Goal: Task Accomplishment & Management: Use online tool/utility

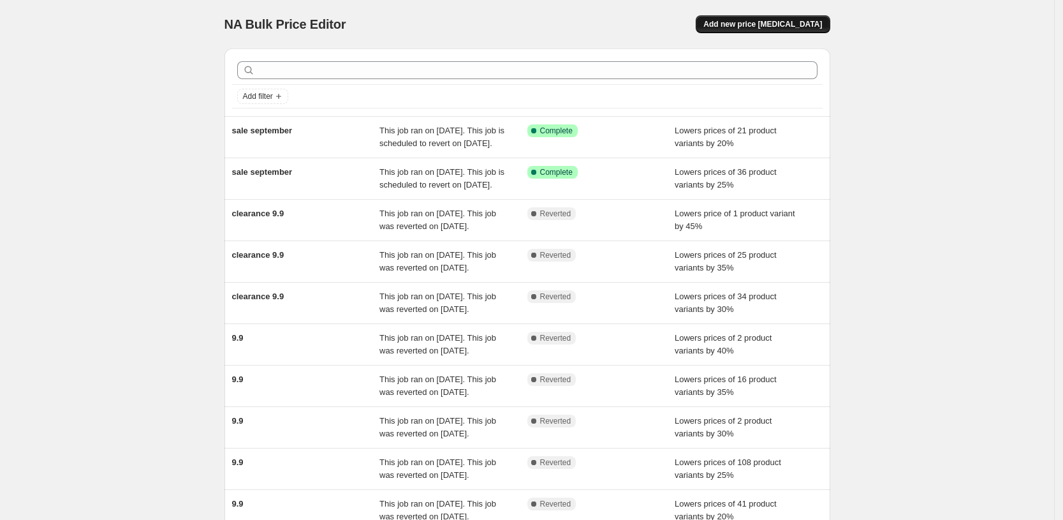
click at [759, 24] on span "Add new price [MEDICAL_DATA]" at bounding box center [762, 24] width 119 height 10
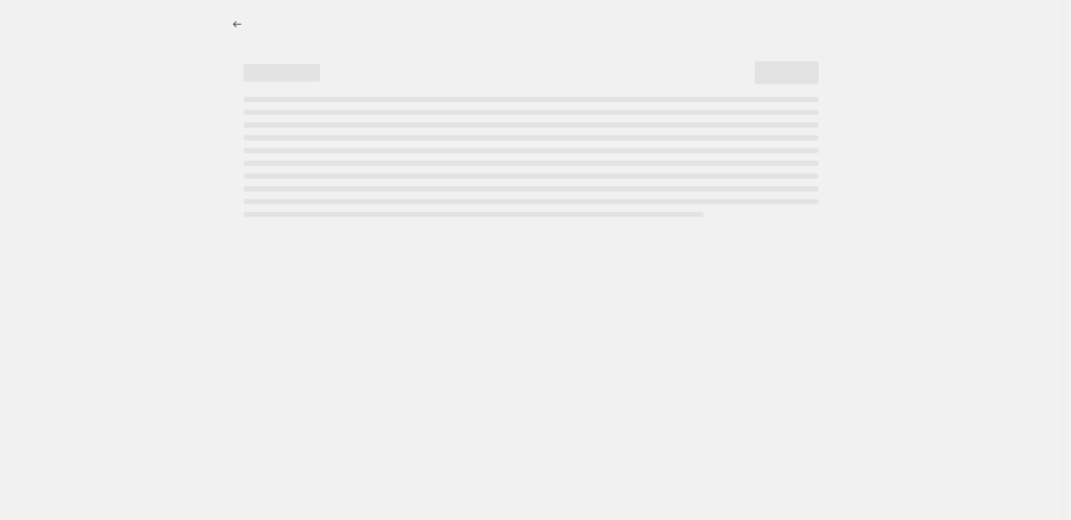
select select "percentage"
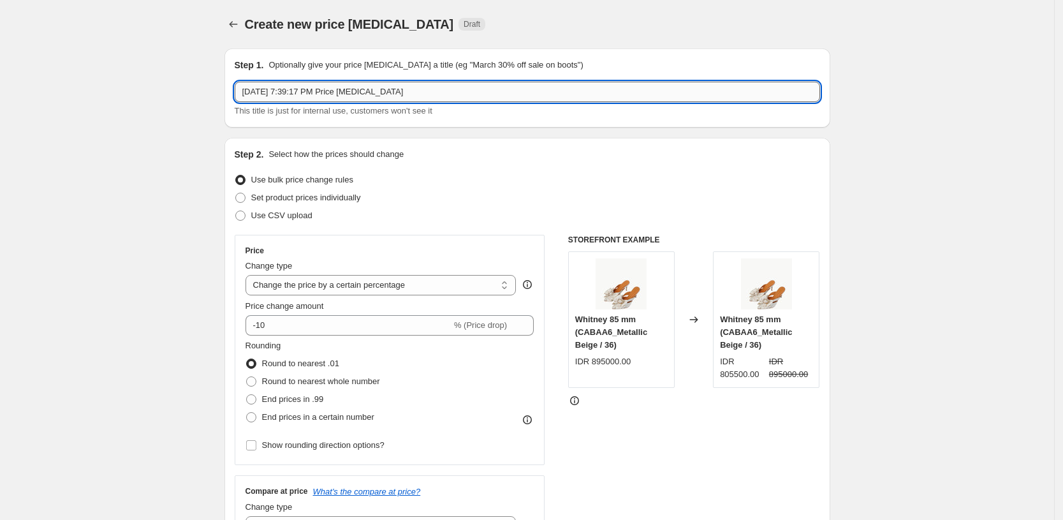
click at [516, 93] on input "[DATE] 7:39:17 PM Price [MEDICAL_DATA]" at bounding box center [527, 92] width 585 height 20
type input "a"
type input "payday sep"
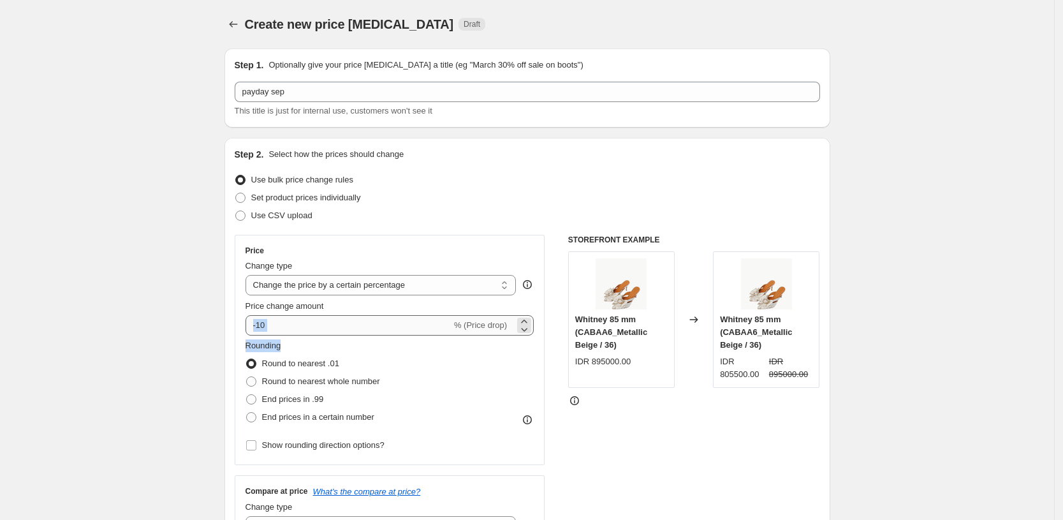
drag, startPoint x: 314, startPoint y: 340, endPoint x: 323, endPoint y: 326, distance: 16.5
click at [323, 326] on div "Price Change type Change the price to a certain amount Change the price by a ce…" at bounding box center [389, 349] width 289 height 208
click at [323, 326] on input "-10" at bounding box center [348, 325] width 206 height 20
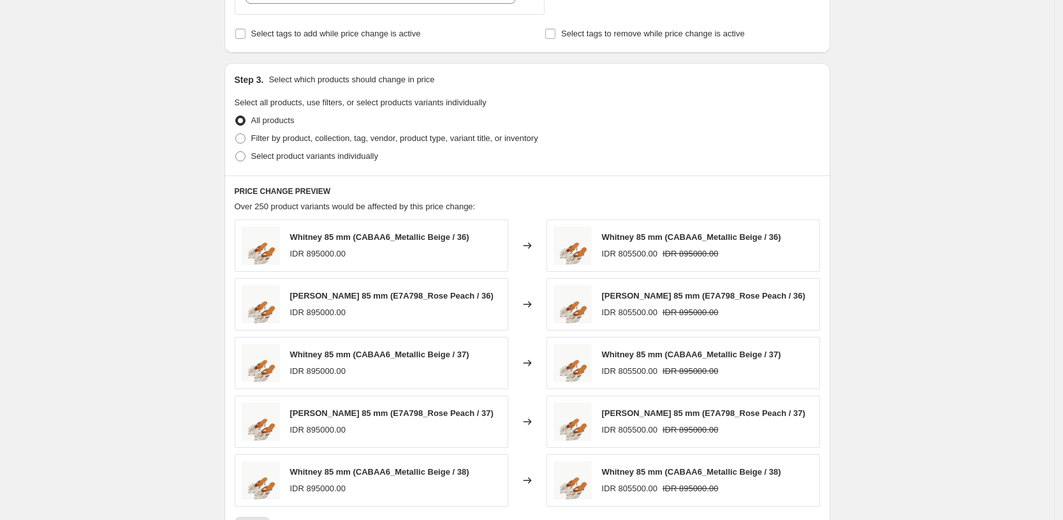
scroll to position [544, 0]
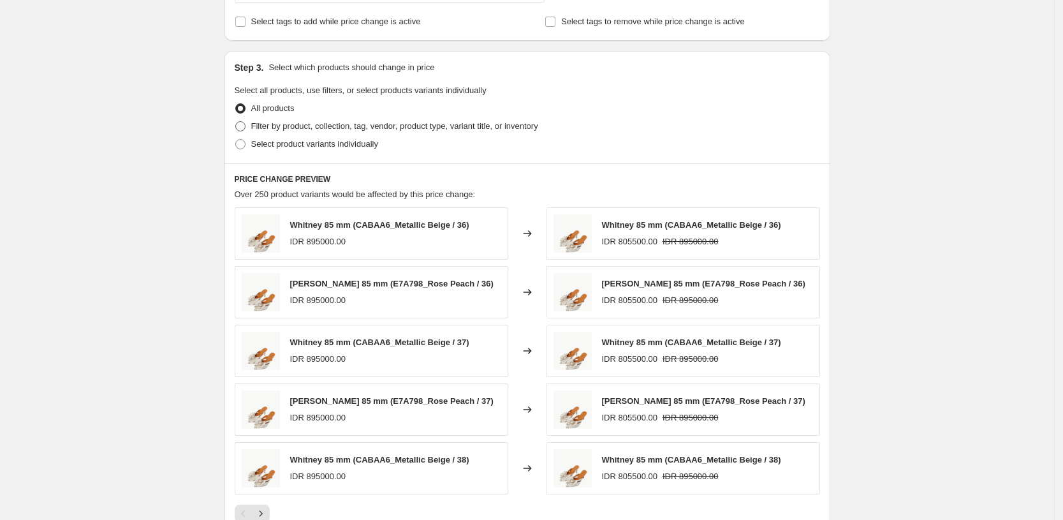
type input "-15"
click at [323, 131] on span "Filter by product, collection, tag, vendor, product type, variant title, or inv…" at bounding box center [394, 126] width 287 height 10
click at [236, 122] on input "Filter by product, collection, tag, vendor, product type, variant title, or inv…" at bounding box center [235, 121] width 1 height 1
radio input "true"
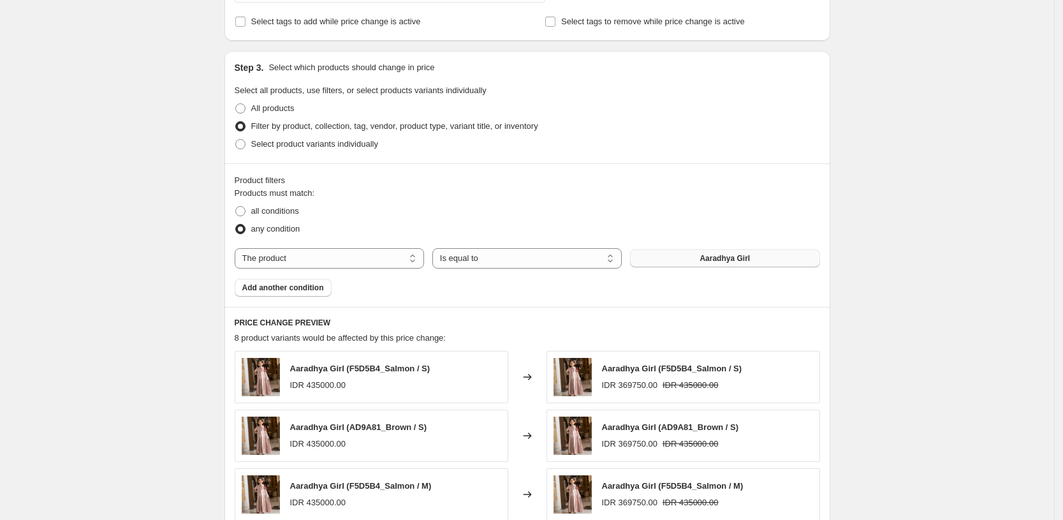
click at [762, 256] on button "Aaradhya Girl" at bounding box center [724, 258] width 189 height 18
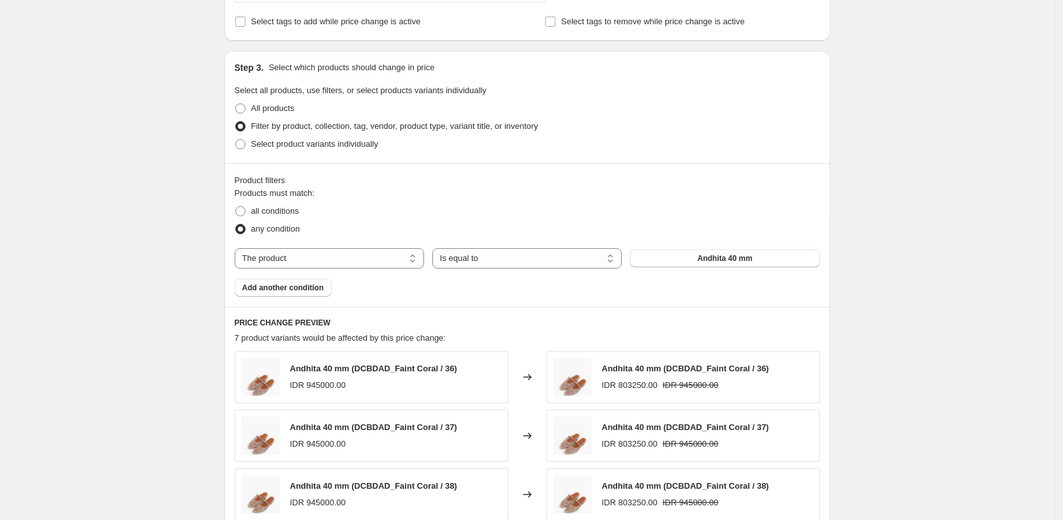
click at [289, 291] on span "Add another condition" at bounding box center [283, 287] width 82 height 10
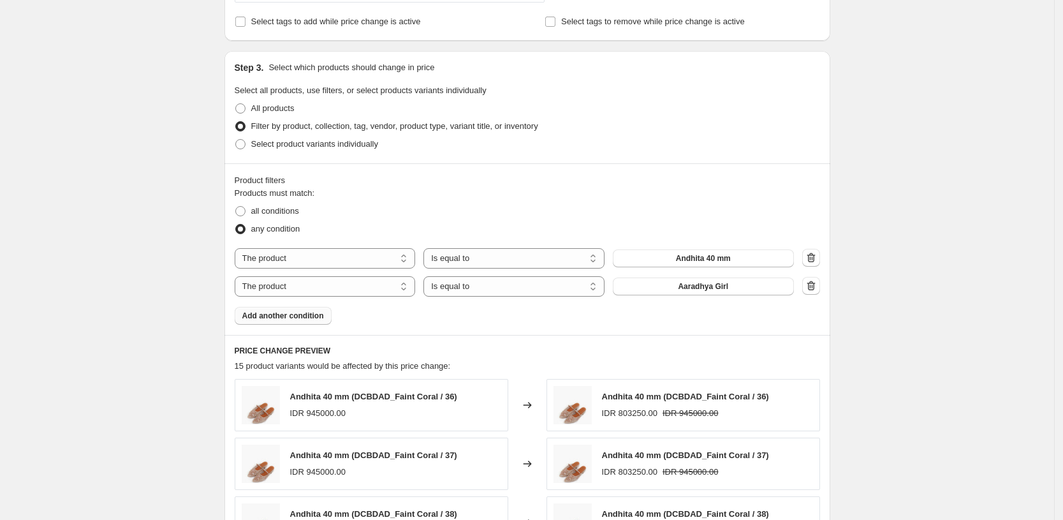
click at [301, 316] on span "Add another condition" at bounding box center [283, 315] width 82 height 10
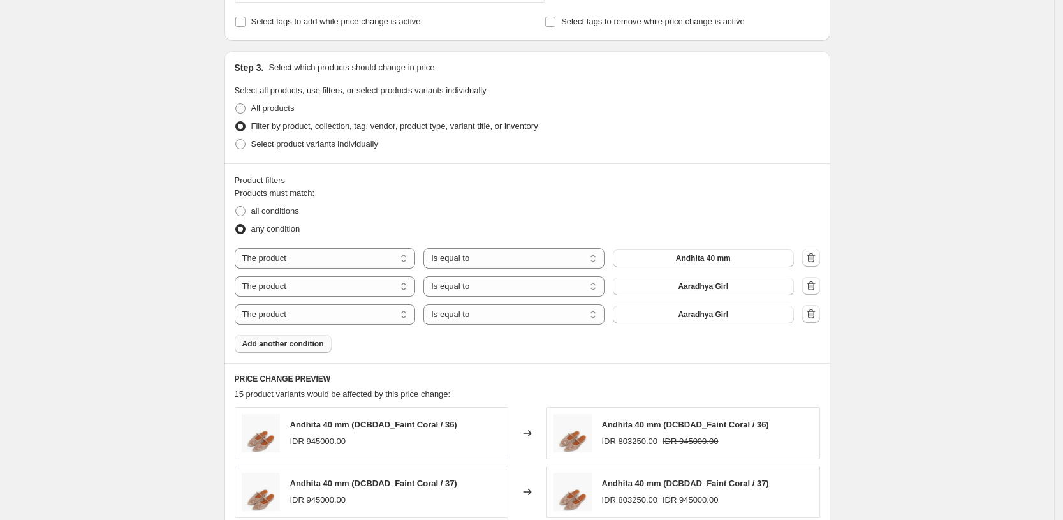
click at [310, 350] on button "Add another condition" at bounding box center [283, 344] width 97 height 18
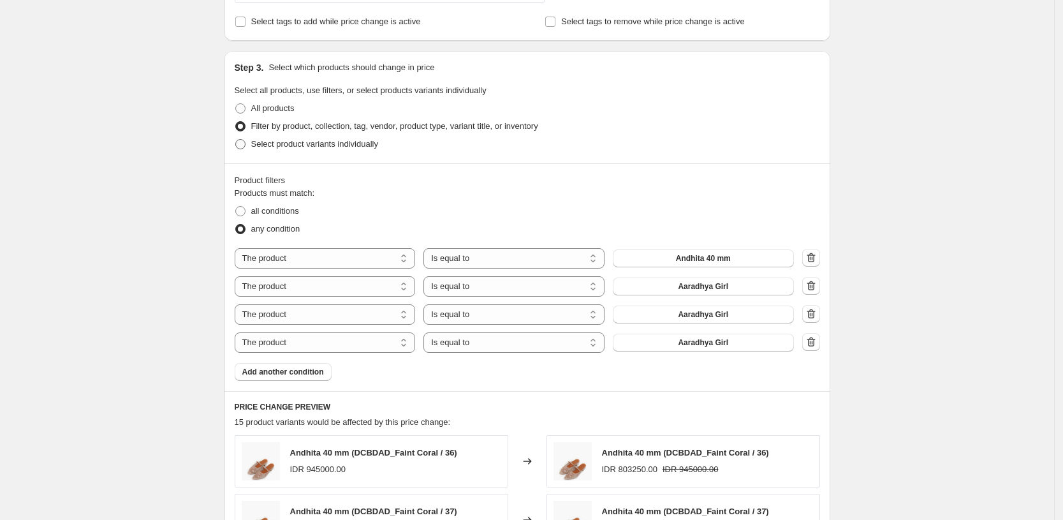
click at [360, 142] on span "Select product variants individually" at bounding box center [314, 144] width 127 height 10
click at [236, 140] on input "Select product variants individually" at bounding box center [235, 139] width 1 height 1
radio input "true"
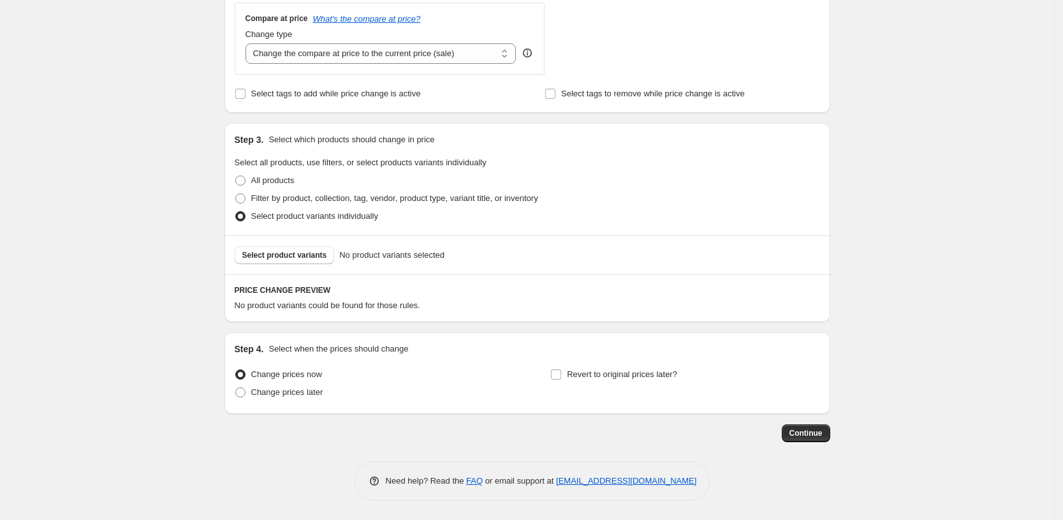
scroll to position [473, 0]
click at [310, 256] on span "Select product variants" at bounding box center [284, 255] width 85 height 10
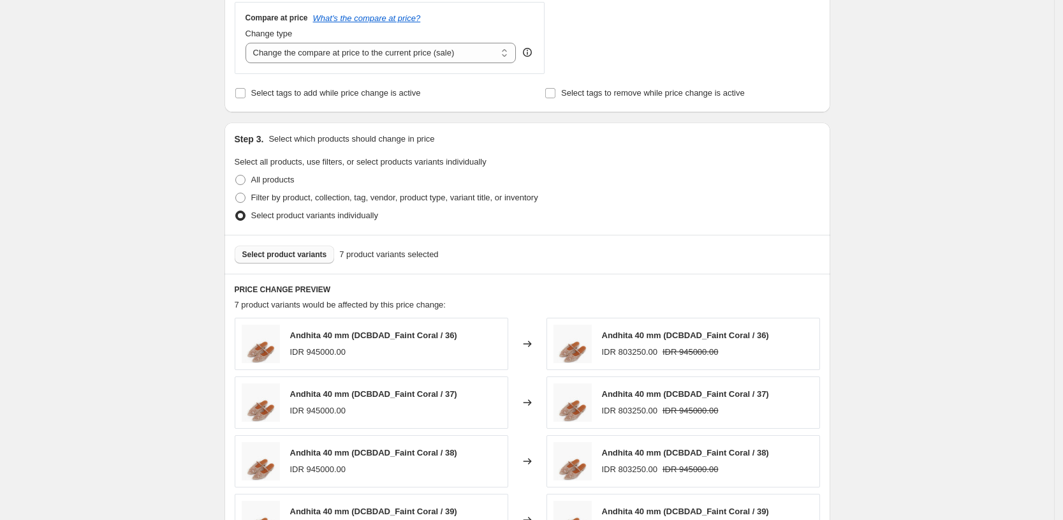
click at [307, 254] on span "Select product variants" at bounding box center [284, 254] width 85 height 10
click at [309, 259] on span "Select product variants" at bounding box center [284, 254] width 85 height 10
click at [284, 259] on span "Select product variants" at bounding box center [284, 254] width 85 height 10
click at [276, 249] on span "Select product variants" at bounding box center [284, 254] width 85 height 10
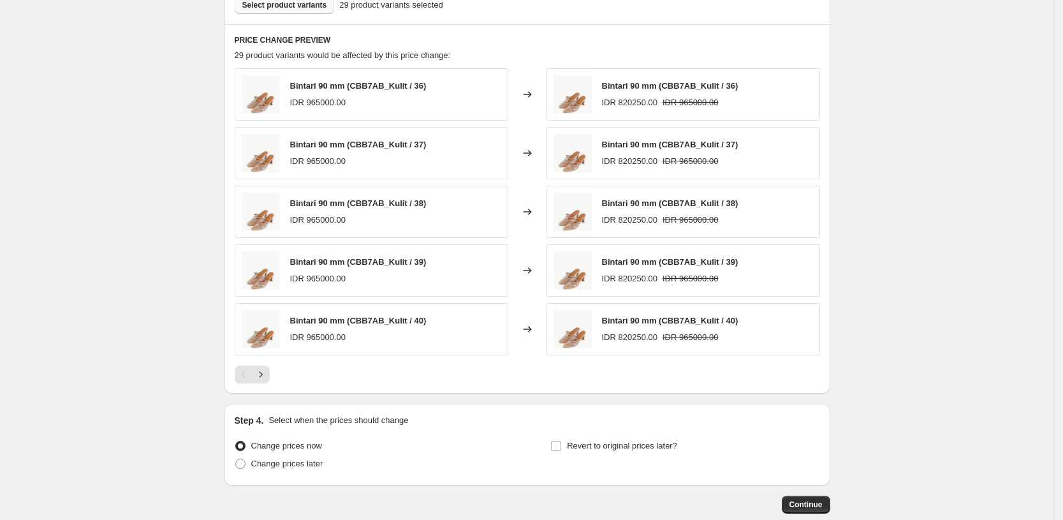
scroll to position [794, 0]
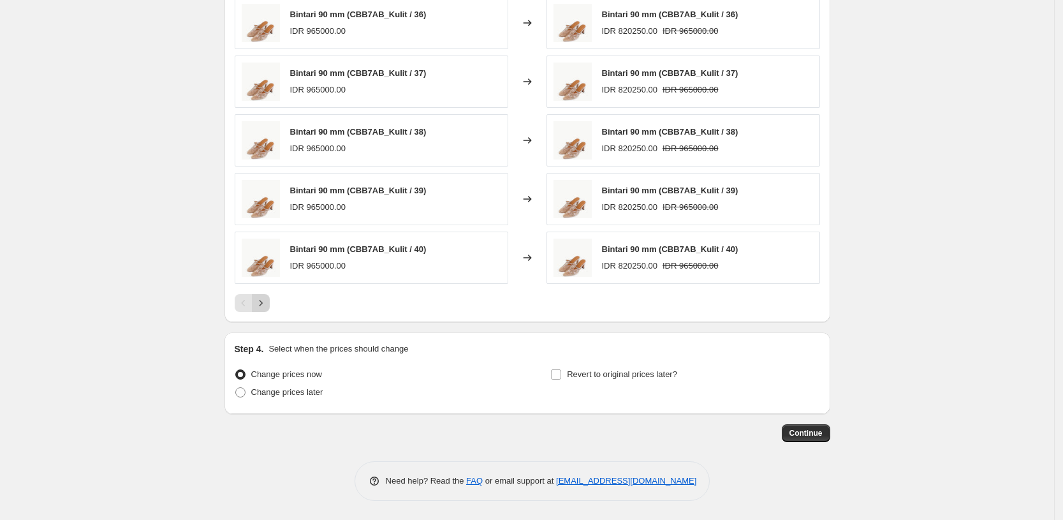
click at [262, 303] on icon "Next" at bounding box center [260, 302] width 13 height 13
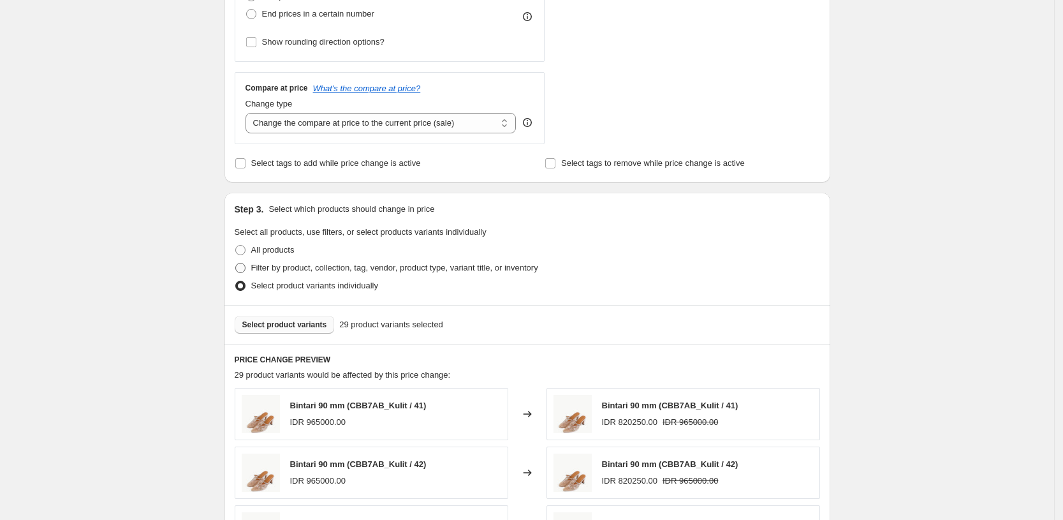
scroll to position [402, 0]
click at [280, 329] on span "Select product variants" at bounding box center [284, 325] width 85 height 10
click at [284, 317] on button "Select product variants" at bounding box center [285, 325] width 100 height 18
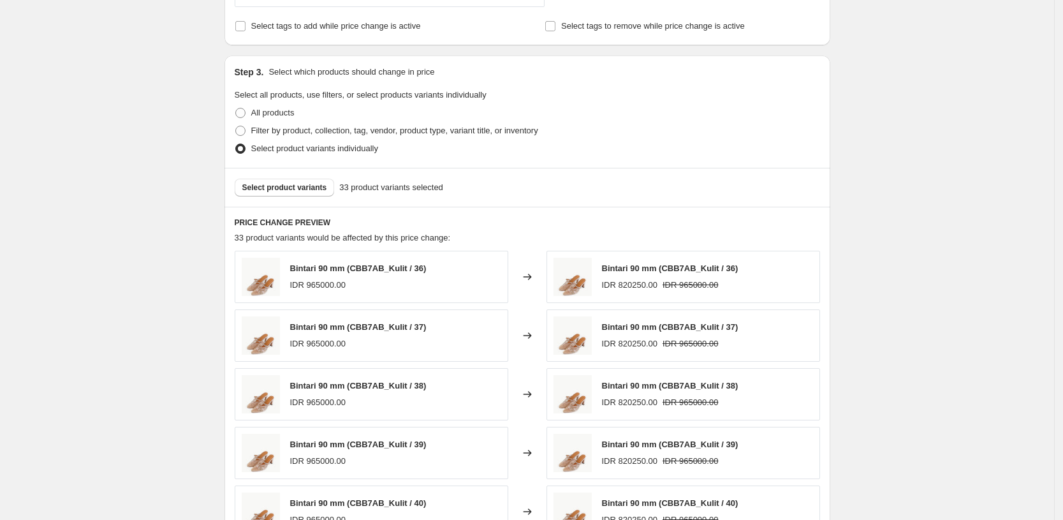
scroll to position [794, 0]
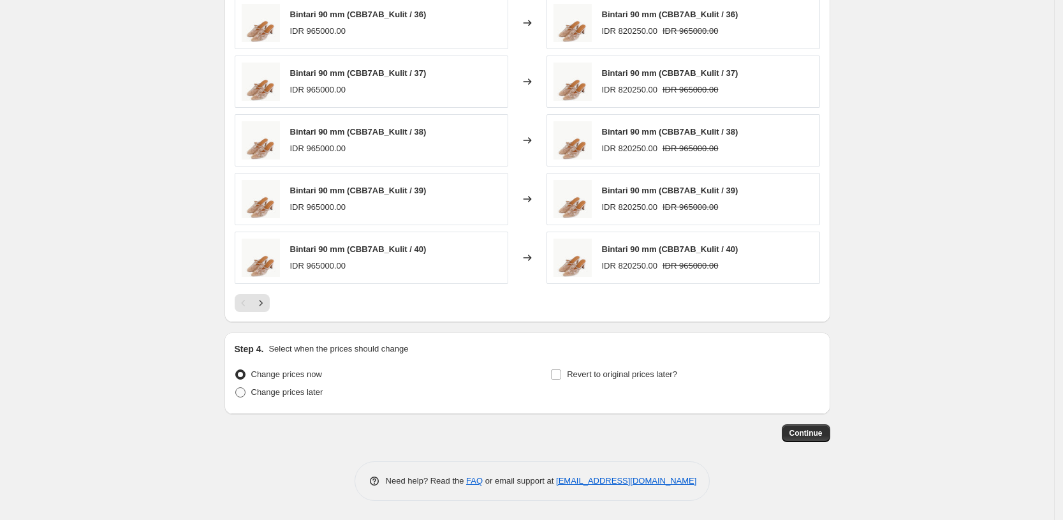
click at [271, 396] on span "Change prices later" at bounding box center [287, 392] width 72 height 10
click at [236, 388] on input "Change prices later" at bounding box center [235, 387] width 1 height 1
radio input "true"
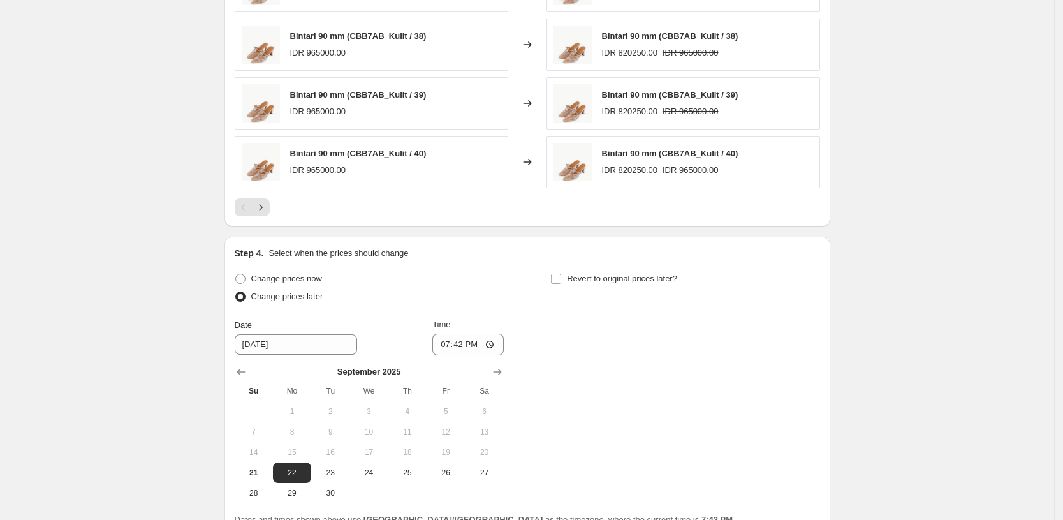
scroll to position [897, 0]
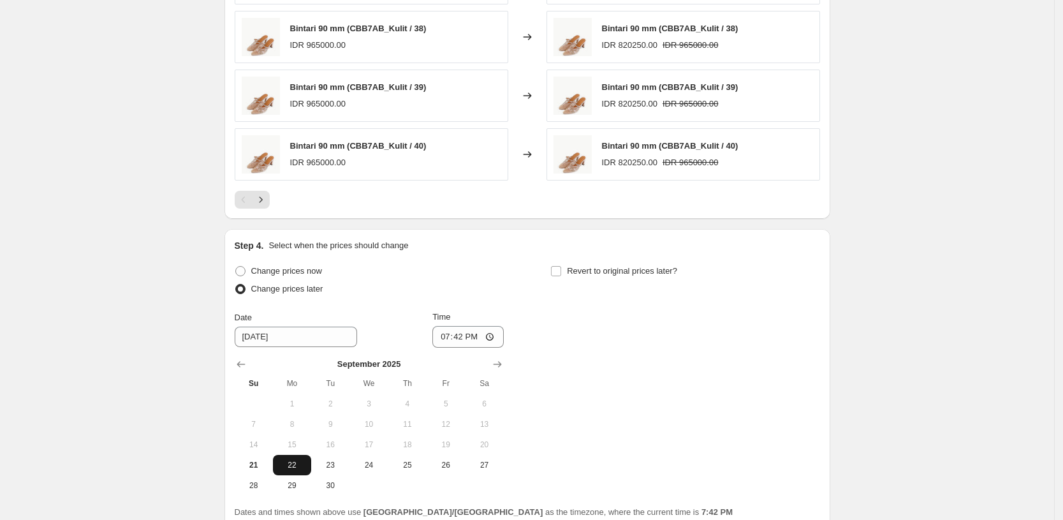
click at [298, 469] on span "22" at bounding box center [292, 465] width 28 height 10
click at [463, 340] on input "19:42" at bounding box center [467, 337] width 71 height 22
type input "00:00"
click at [560, 272] on input "Revert to original prices later?" at bounding box center [556, 271] width 10 height 10
checkbox input "true"
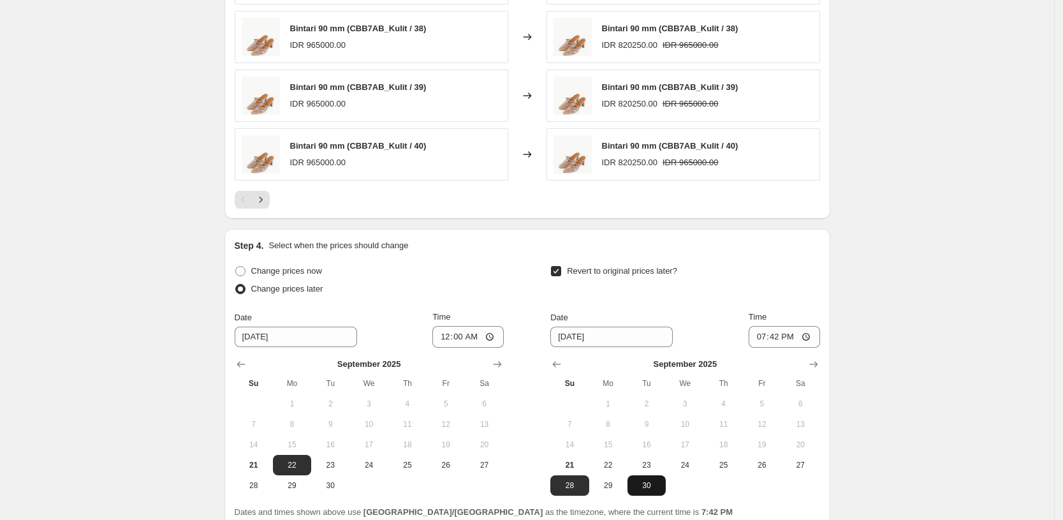
click at [656, 483] on span "30" at bounding box center [646, 485] width 28 height 10
type input "[DATE]"
click at [772, 337] on input "19:42" at bounding box center [783, 337] width 71 height 22
type input "23:59"
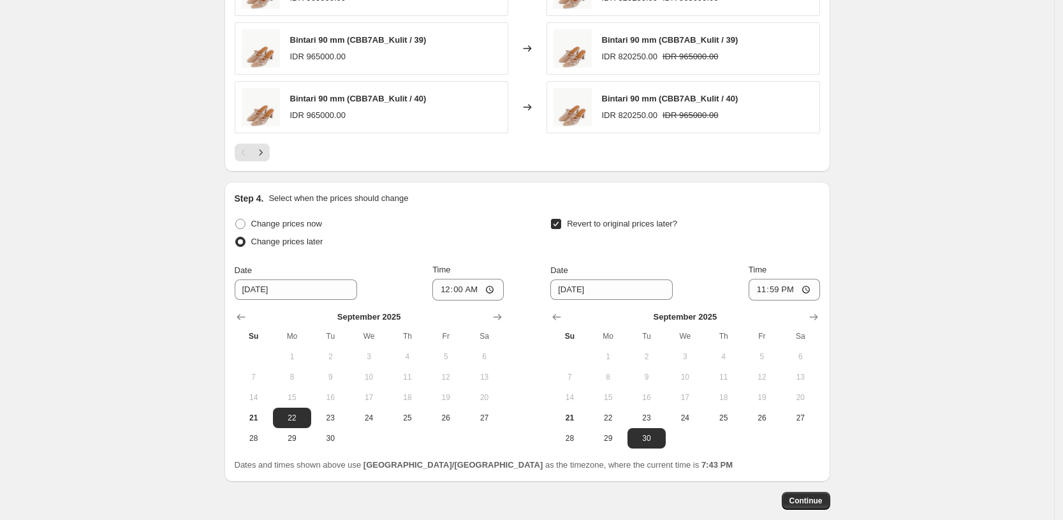
scroll to position [1012, 0]
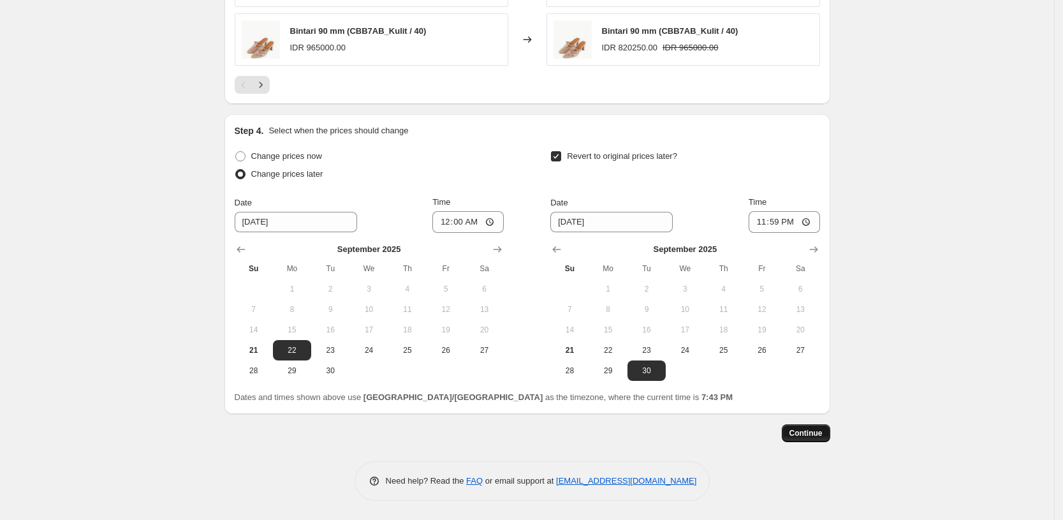
click at [817, 432] on span "Continue" at bounding box center [805, 433] width 33 height 10
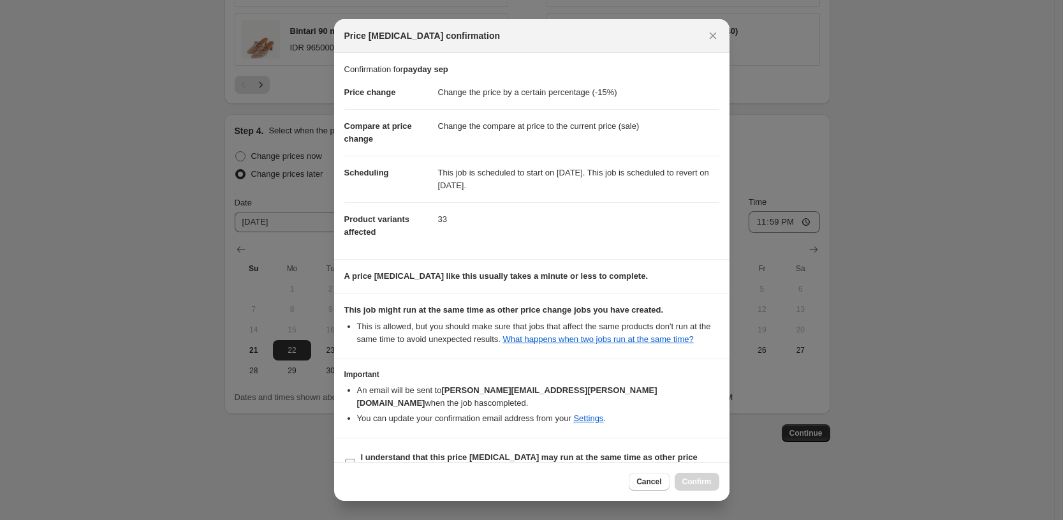
click at [531, 452] on b "I understand that this price [MEDICAL_DATA] may run at the same time as other p…" at bounding box center [529, 463] width 337 height 22
click at [355, 458] on input "I understand that this price [MEDICAL_DATA] may run at the same time as other p…" at bounding box center [350, 463] width 10 height 10
checkbox input "true"
click at [691, 483] on span "Confirm" at bounding box center [696, 481] width 29 height 10
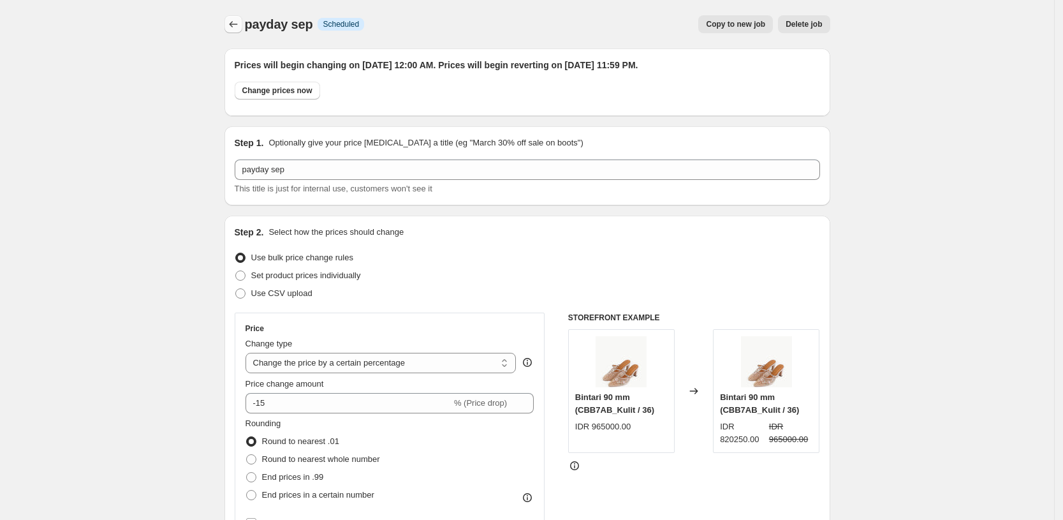
click at [239, 24] on icon "Price change jobs" at bounding box center [233, 24] width 13 height 13
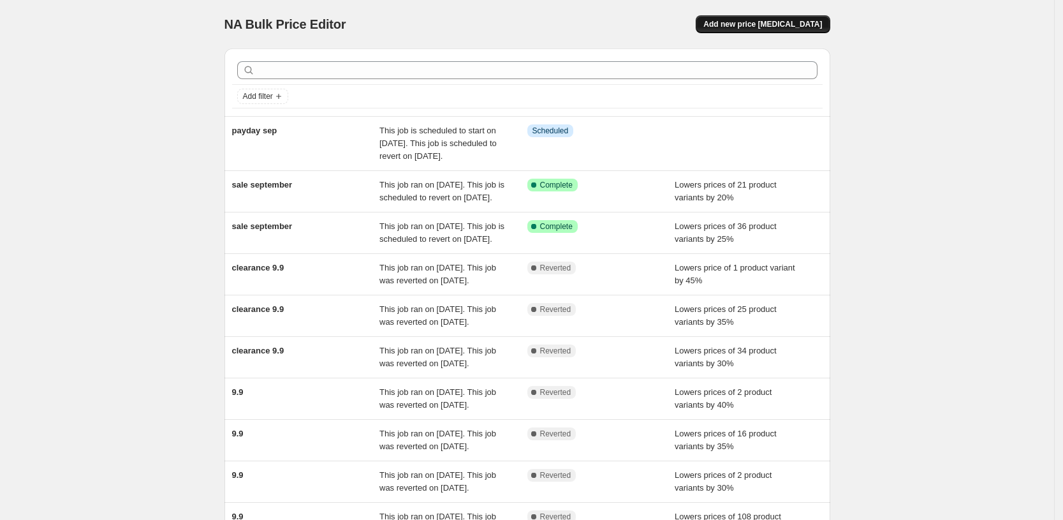
click at [790, 26] on span "Add new price [MEDICAL_DATA]" at bounding box center [762, 24] width 119 height 10
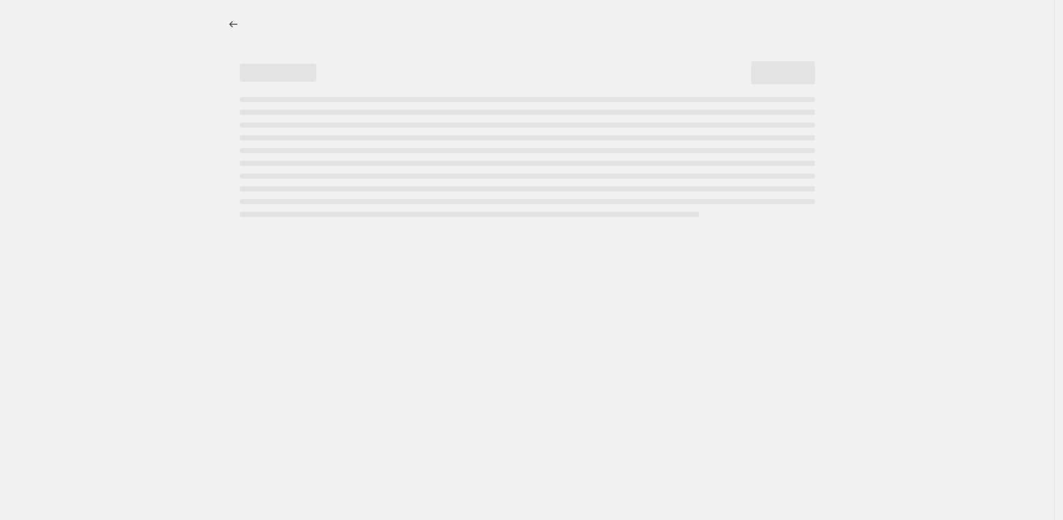
select select "percentage"
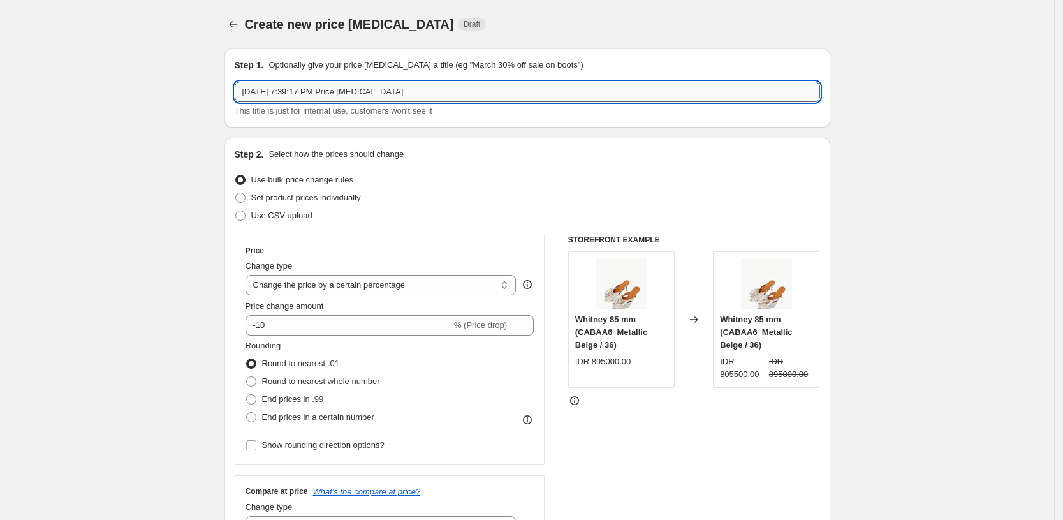
click at [441, 87] on input "[DATE] 7:39:17 PM Price [MEDICAL_DATA]" at bounding box center [527, 92] width 585 height 20
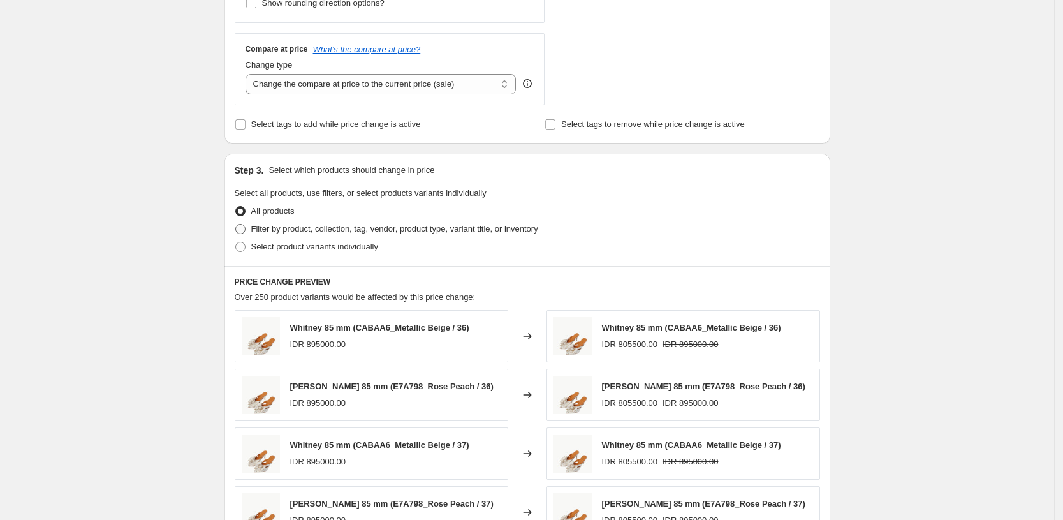
scroll to position [443, 0]
type input "payday sep"
click at [333, 227] on span "Filter by product, collection, tag, vendor, product type, variant title, or inv…" at bounding box center [394, 227] width 287 height 10
click at [236, 223] on input "Filter by product, collection, tag, vendor, product type, variant title, or inv…" at bounding box center [235, 222] width 1 height 1
radio input "true"
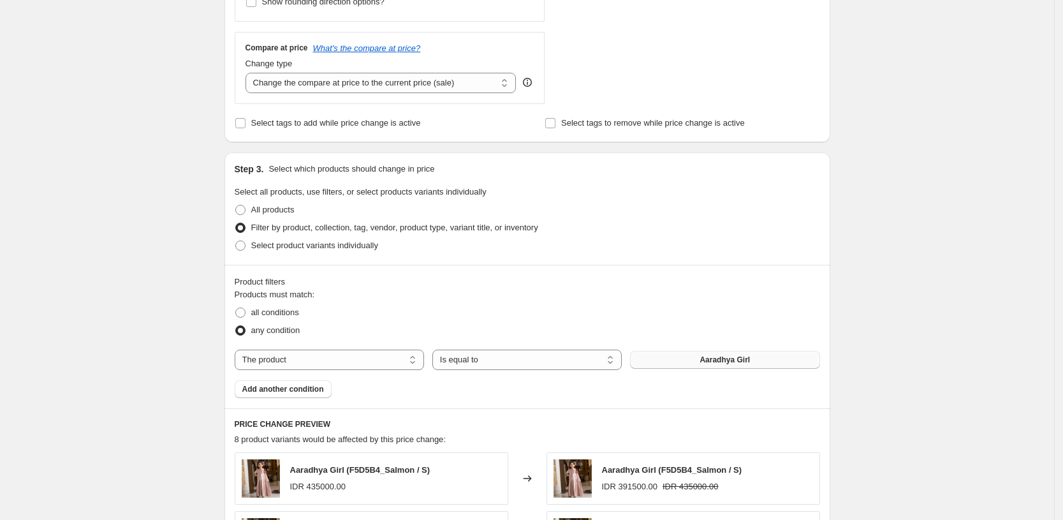
click at [678, 360] on button "Aaradhya Girl" at bounding box center [724, 360] width 189 height 18
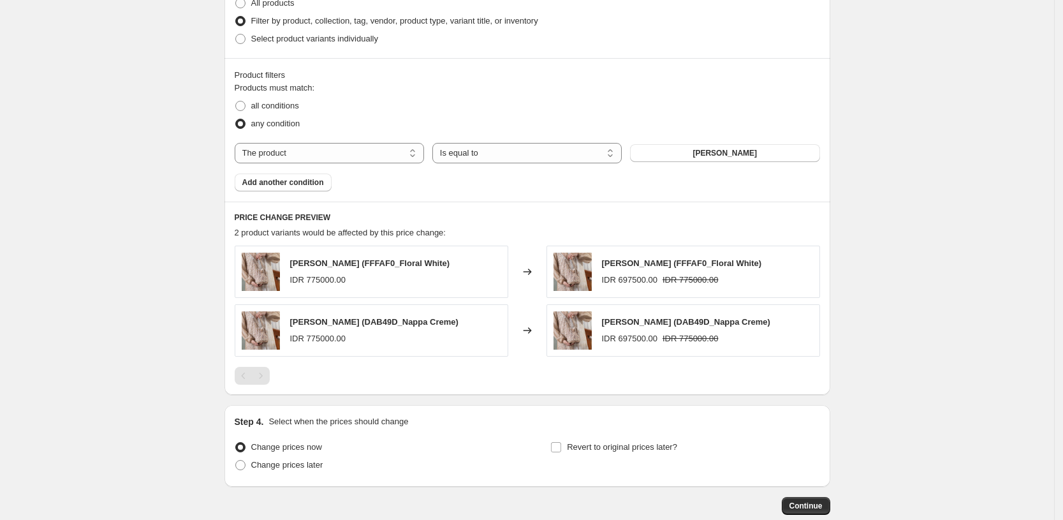
scroll to position [723, 0]
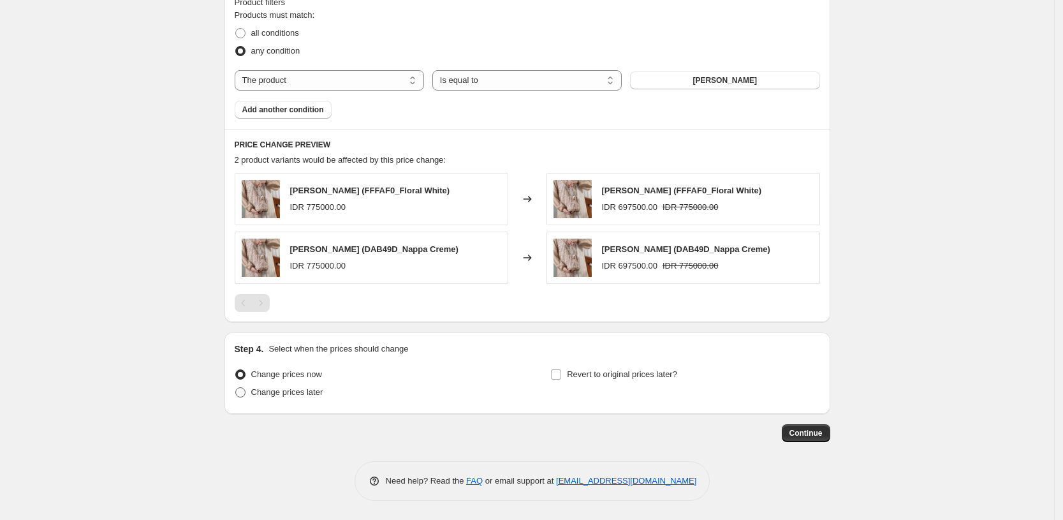
click at [310, 398] on span "Change prices later" at bounding box center [287, 392] width 72 height 13
click at [236, 388] on input "Change prices later" at bounding box center [235, 387] width 1 height 1
radio input "true"
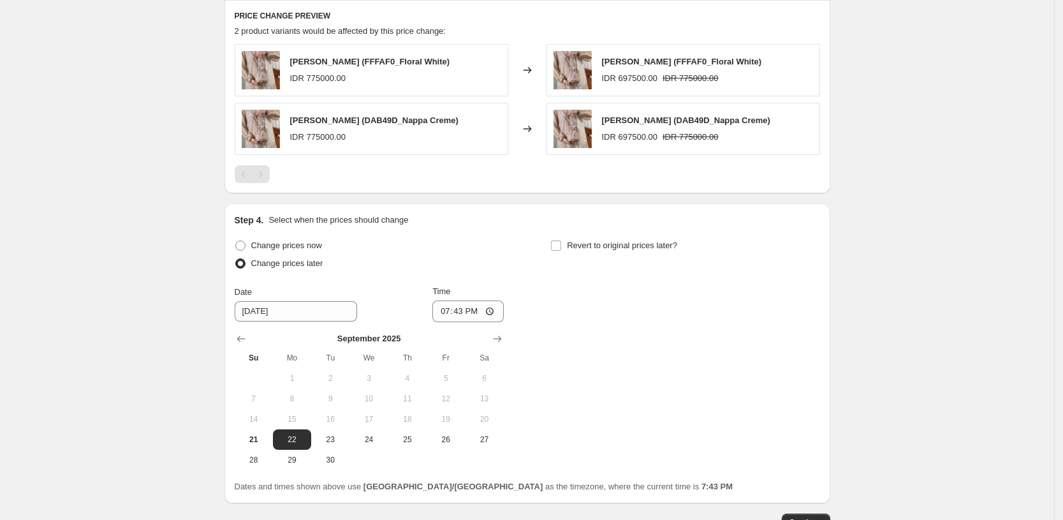
scroll to position [850, 0]
click at [469, 314] on input "19:43" at bounding box center [467, 312] width 71 height 22
type input "00:00"
click at [562, 240] on span at bounding box center [555, 245] width 11 height 11
click at [561, 241] on input "Revert to original prices later?" at bounding box center [556, 246] width 10 height 10
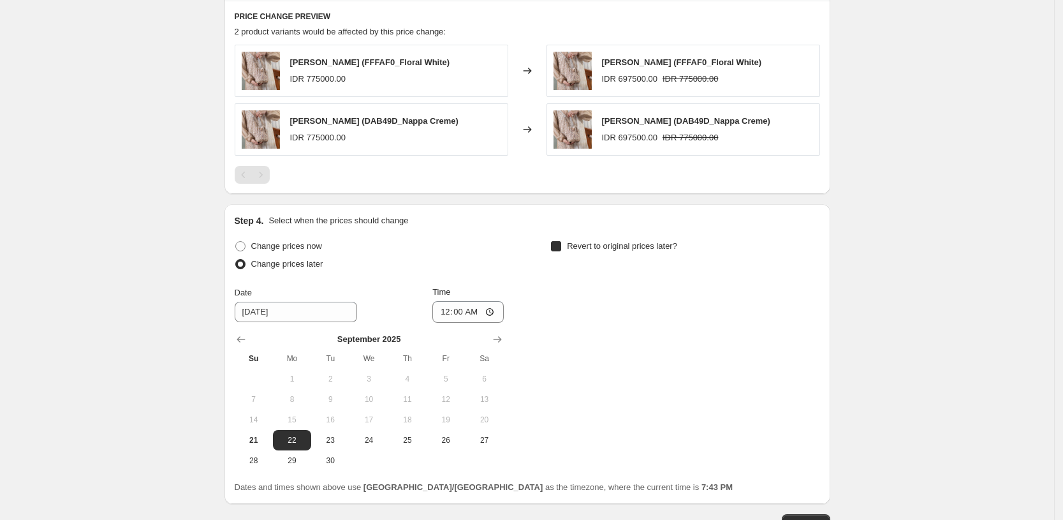
checkbox input "true"
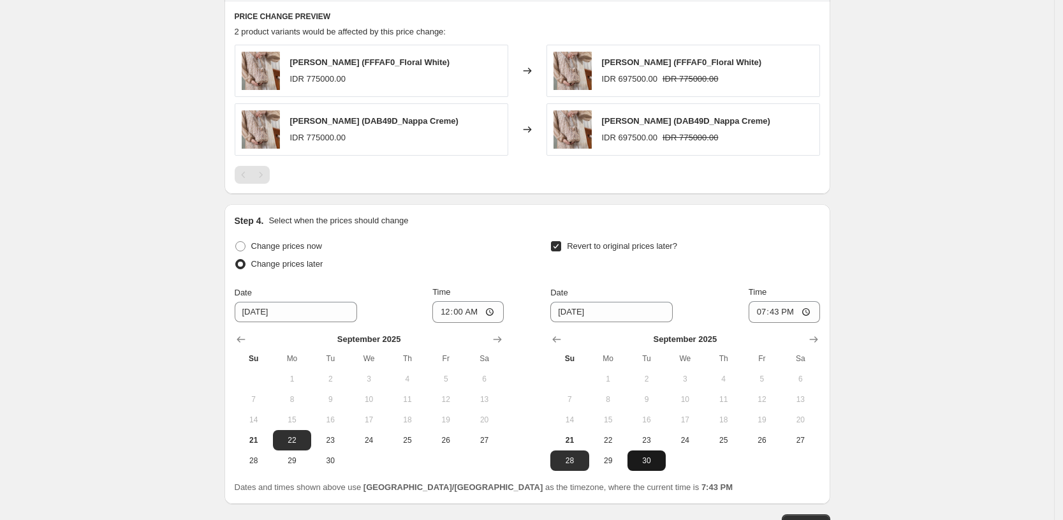
click at [654, 461] on span "30" at bounding box center [646, 460] width 28 height 10
type input "[DATE]"
click at [777, 309] on input "19:43" at bounding box center [783, 312] width 71 height 22
type input "23:59"
click at [813, 514] on button "Continue" at bounding box center [806, 523] width 48 height 18
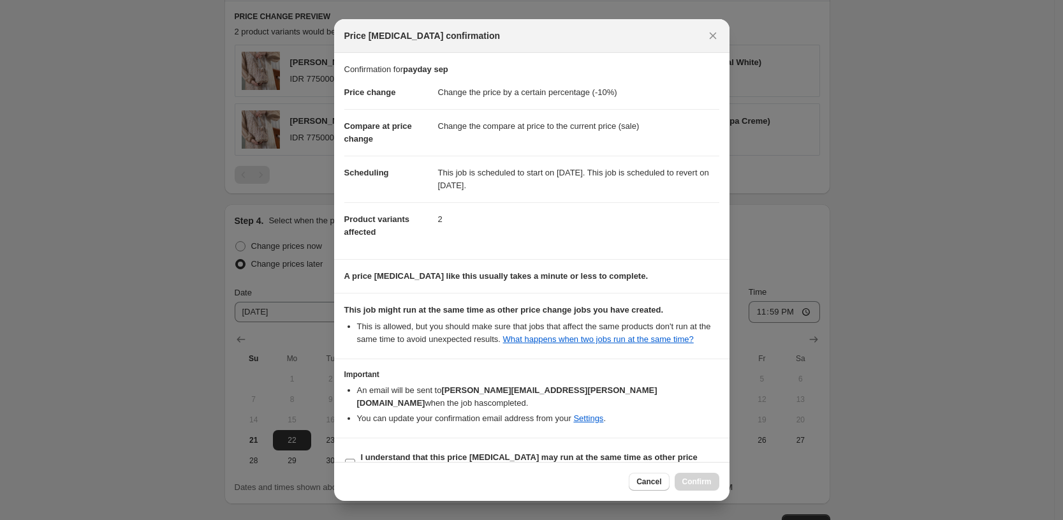
click at [571, 452] on b "I understand that this price [MEDICAL_DATA] may run at the same time as other p…" at bounding box center [529, 463] width 337 height 22
click at [355, 458] on input "I understand that this price [MEDICAL_DATA] may run at the same time as other p…" at bounding box center [350, 463] width 10 height 10
checkbox input "true"
click at [718, 486] on button "Confirm" at bounding box center [696, 481] width 45 height 18
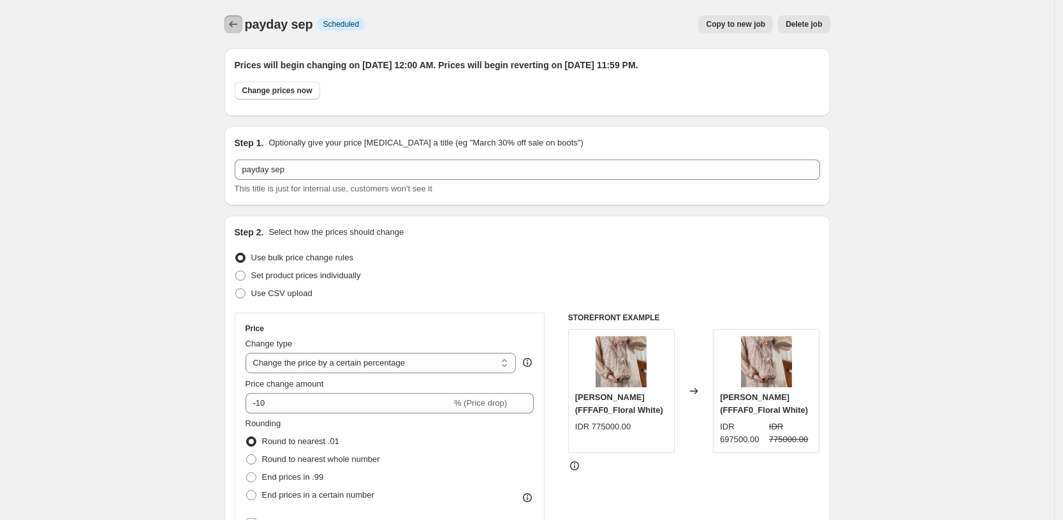
click at [237, 24] on icon "Price change jobs" at bounding box center [233, 24] width 8 height 6
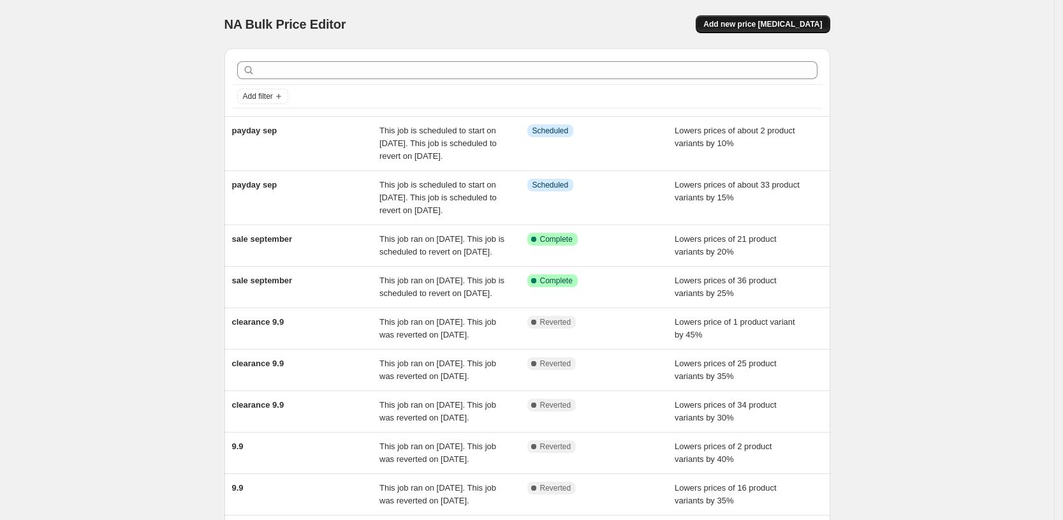
click at [762, 27] on span "Add new price [MEDICAL_DATA]" at bounding box center [762, 24] width 119 height 10
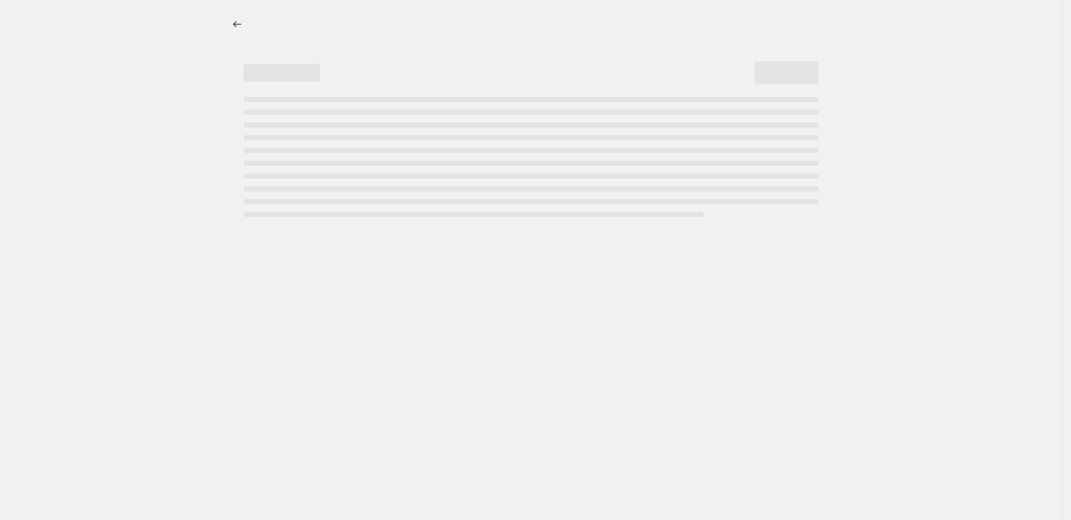
select select "percentage"
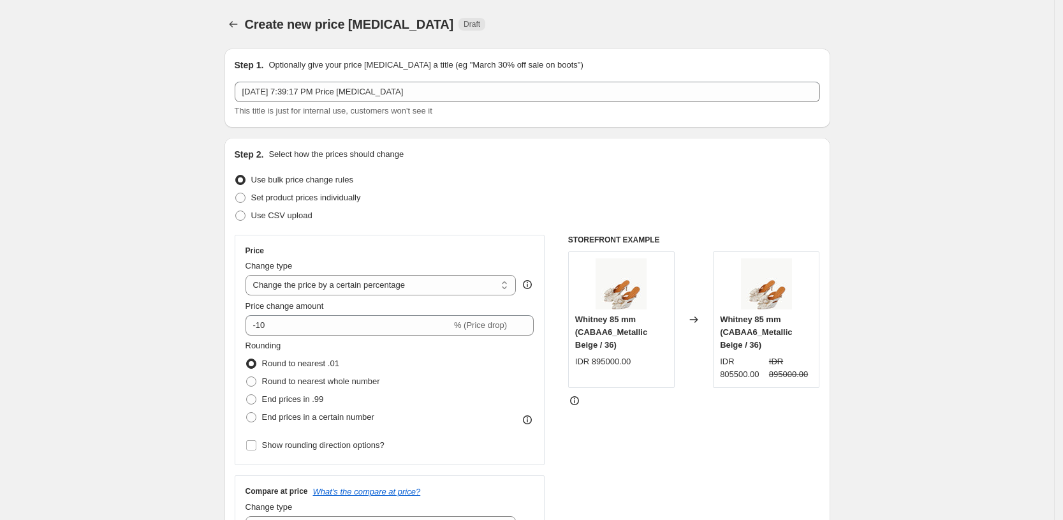
click at [488, 105] on div "This title is just for internal use, customers won't see it" at bounding box center [527, 111] width 585 height 13
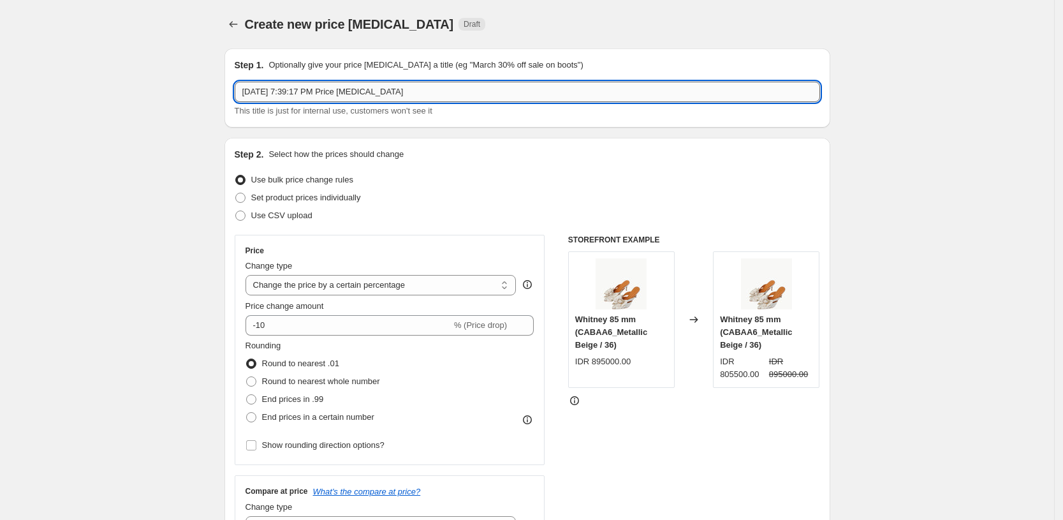
click at [495, 92] on input "[DATE] 7:39:17 PM Price [MEDICAL_DATA]" at bounding box center [527, 92] width 585 height 20
type input "payday sep"
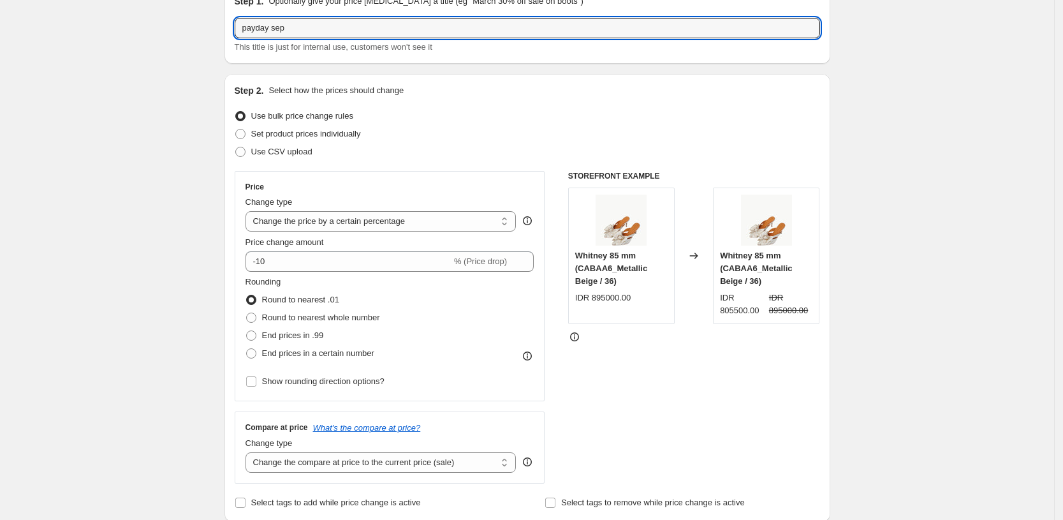
scroll to position [63, 0]
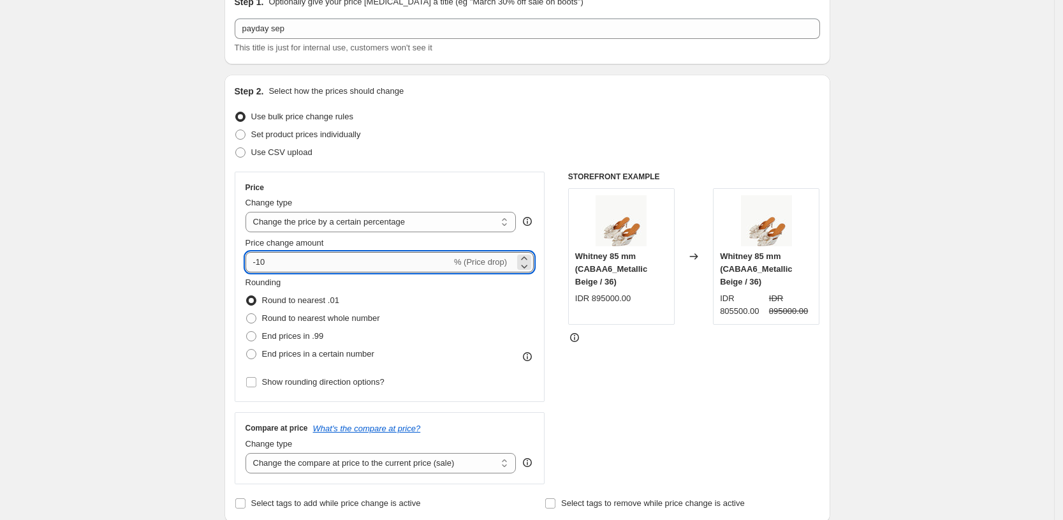
click at [288, 272] on input "-10" at bounding box center [348, 262] width 206 height 20
type input "-1"
type input "-20"
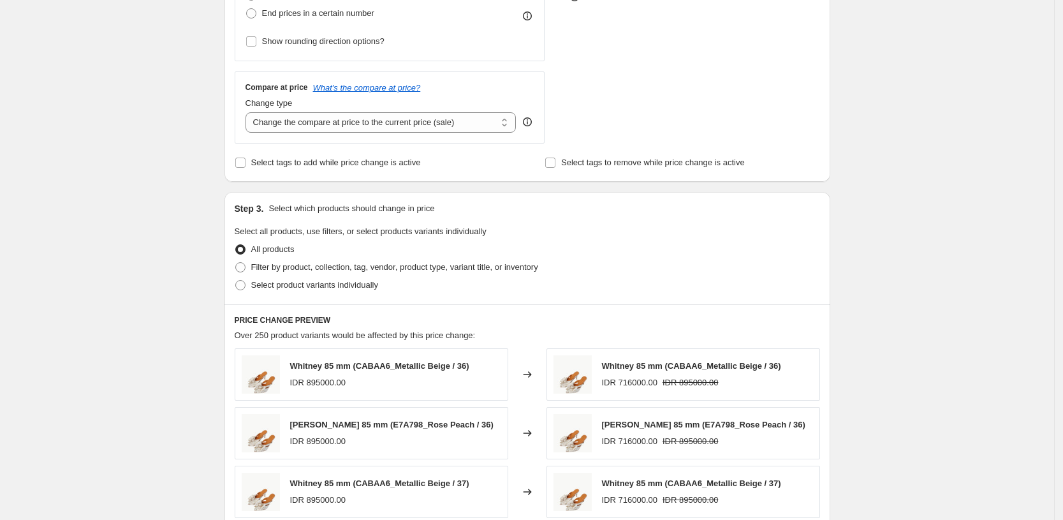
scroll to position [407, 0]
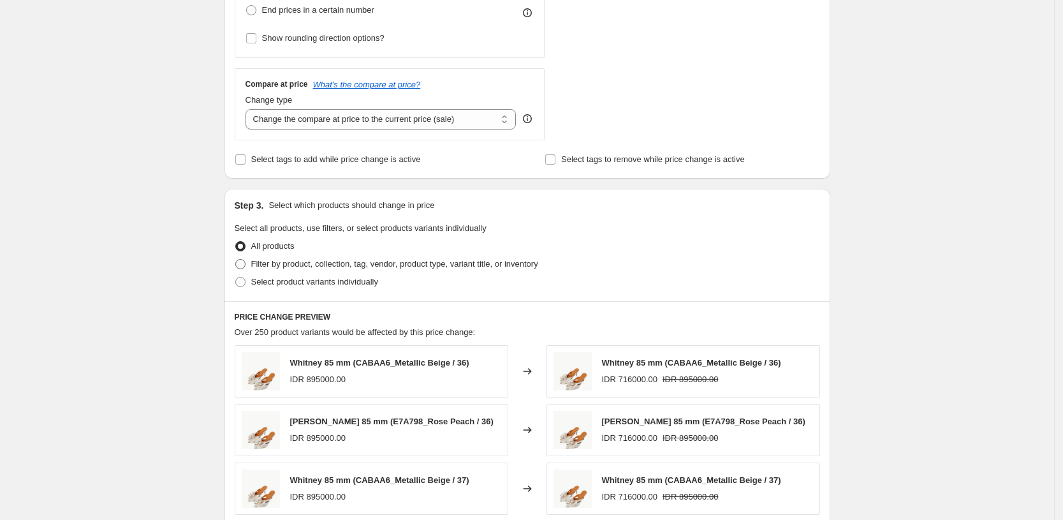
click at [269, 263] on span "Filter by product, collection, tag, vendor, product type, variant title, or inv…" at bounding box center [394, 264] width 287 height 10
click at [236, 259] on input "Filter by product, collection, tag, vendor, product type, variant title, or inv…" at bounding box center [235, 259] width 1 height 1
radio input "true"
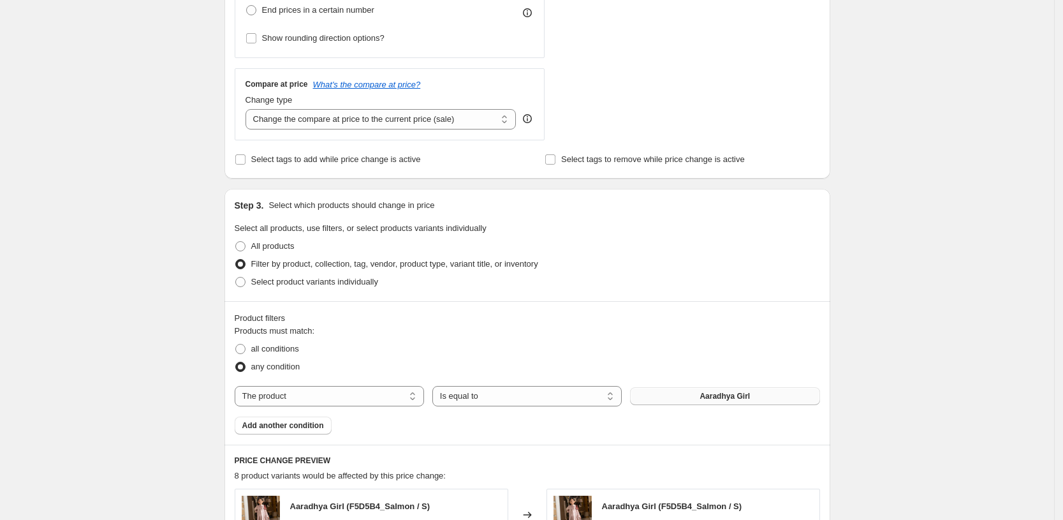
click at [697, 400] on button "Aaradhya Girl" at bounding box center [724, 396] width 189 height 18
click at [307, 431] on button "Add another condition" at bounding box center [283, 425] width 97 height 18
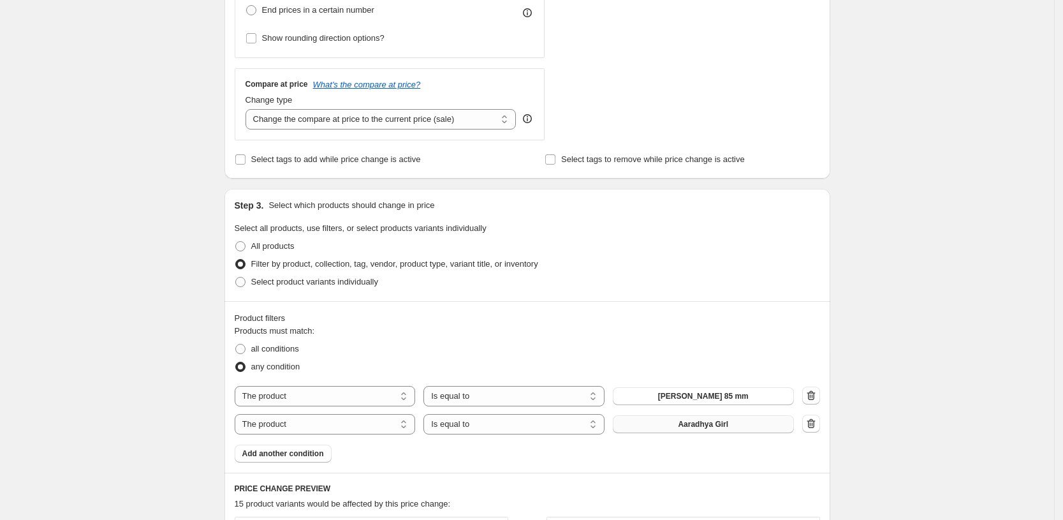
click at [718, 426] on span "Aaradhya Girl" at bounding box center [703, 424] width 50 height 10
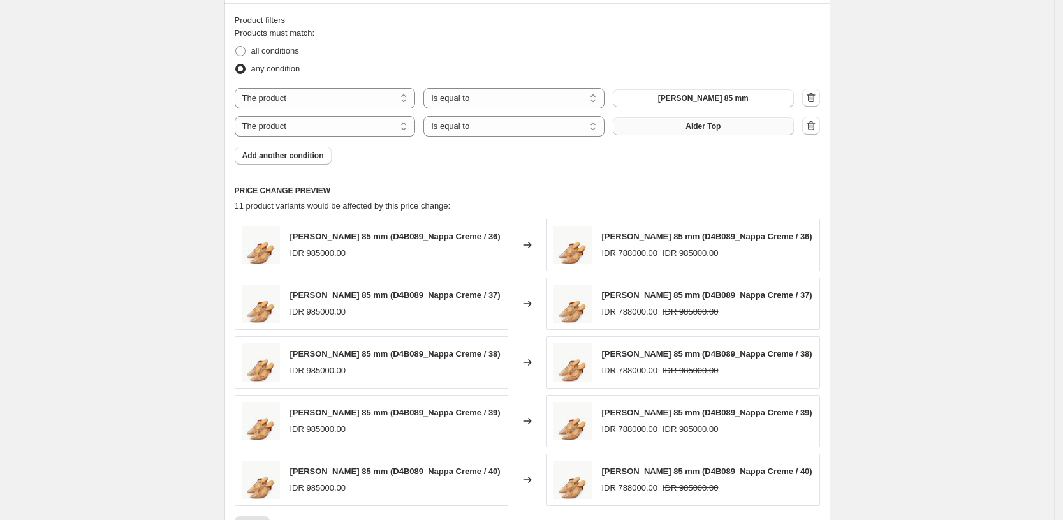
scroll to position [927, 0]
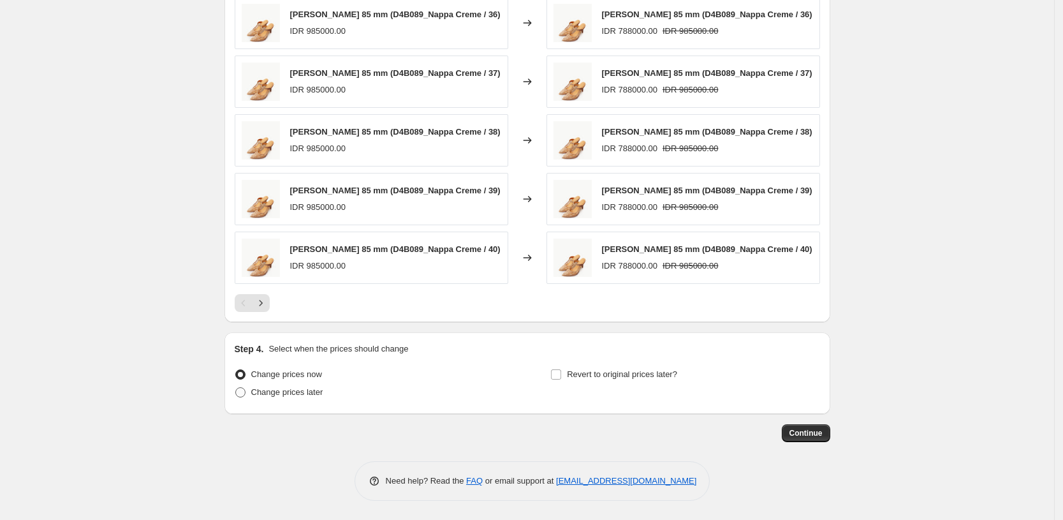
click at [311, 383] on label "Change prices later" at bounding box center [279, 392] width 89 height 18
click at [236, 387] on input "Change prices later" at bounding box center [235, 387] width 1 height 1
radio input "true"
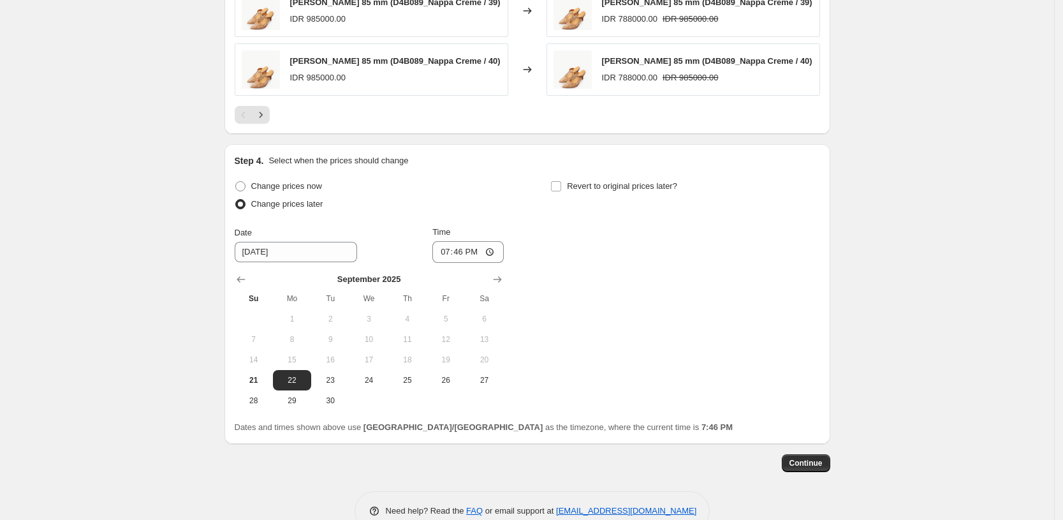
scroll to position [1110, 0]
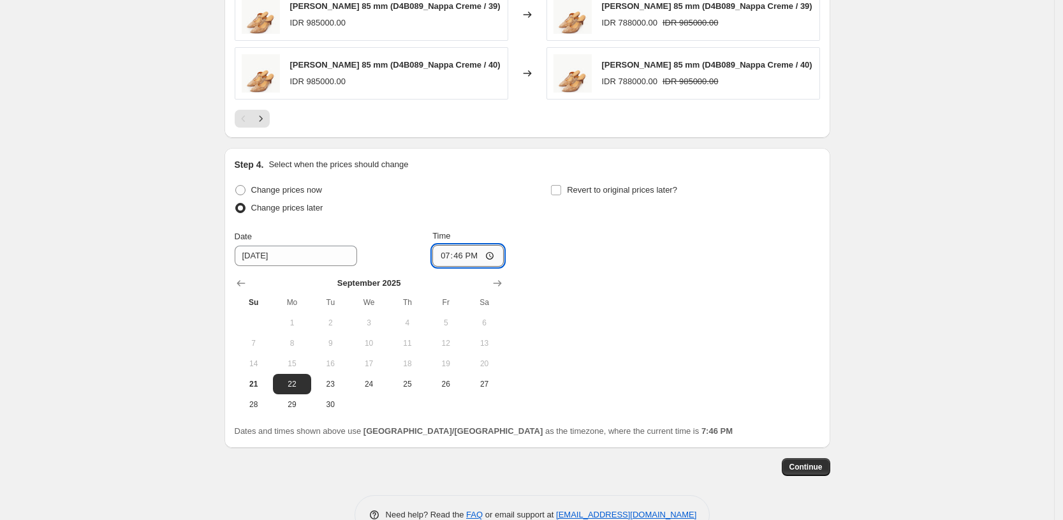
click at [465, 247] on input "19:46" at bounding box center [467, 256] width 71 height 22
type input "00:00"
click at [561, 187] on input "Revert to original prices later?" at bounding box center [556, 190] width 10 height 10
checkbox input "true"
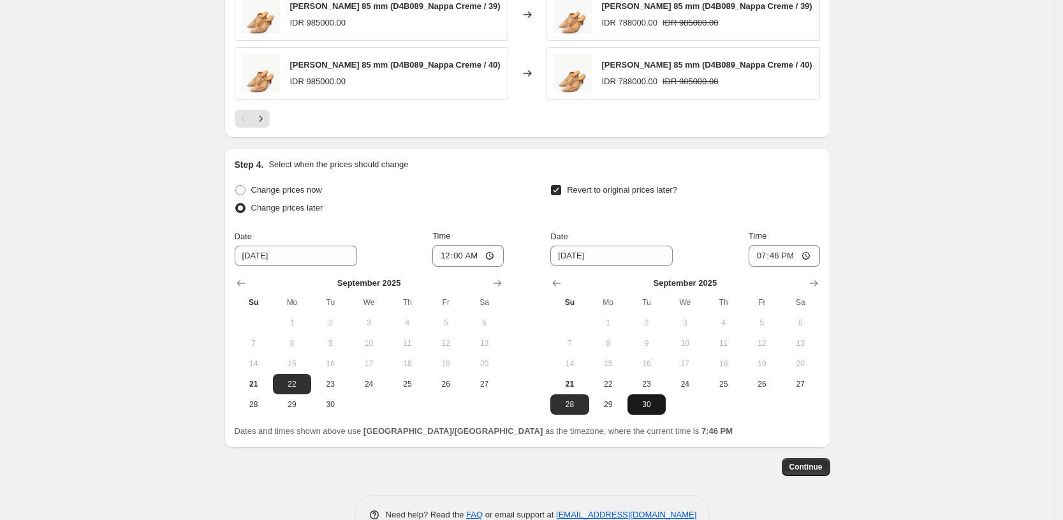
click at [655, 406] on span "30" at bounding box center [646, 404] width 28 height 10
type input "[DATE]"
click at [778, 252] on input "19:46" at bounding box center [783, 256] width 71 height 22
type input "23:59"
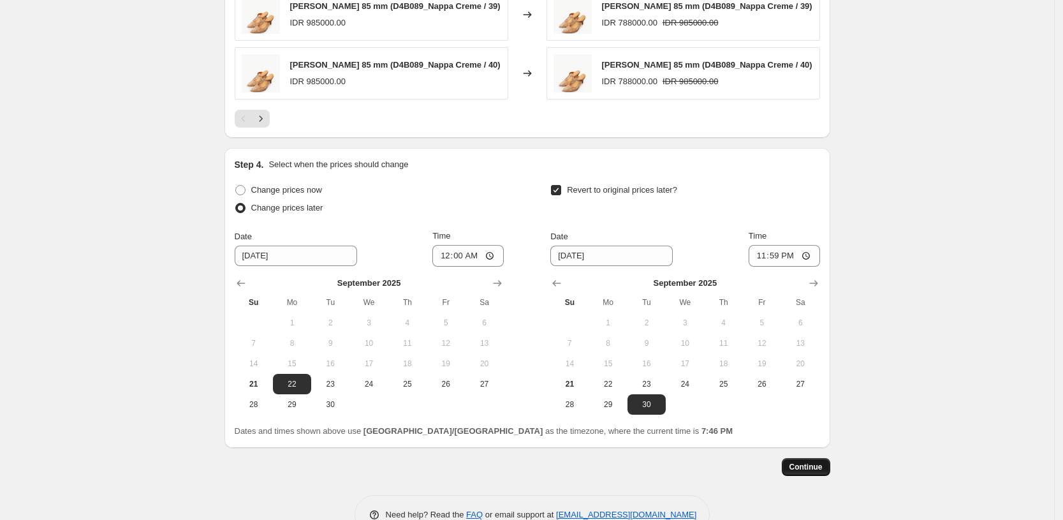
click at [801, 470] on span "Continue" at bounding box center [805, 467] width 33 height 10
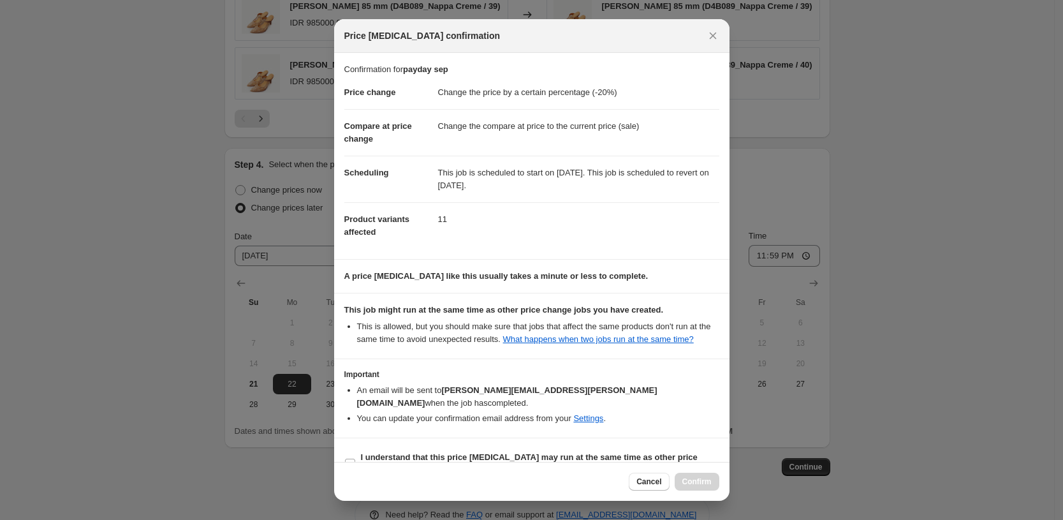
scroll to position [15, 0]
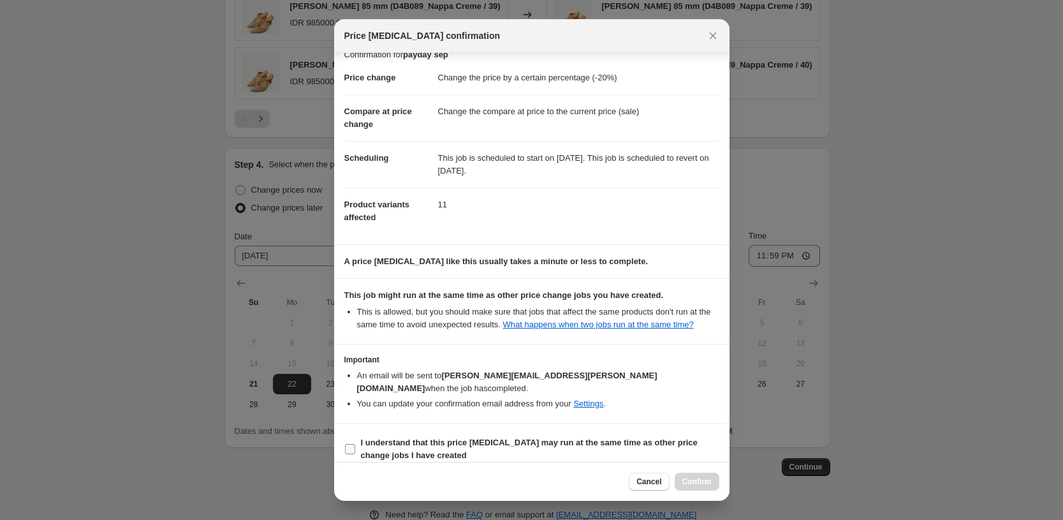
click at [525, 437] on b "I understand that this price [MEDICAL_DATA] may run at the same time as other p…" at bounding box center [529, 448] width 337 height 22
click at [355, 444] on input "I understand that this price [MEDICAL_DATA] may run at the same time as other p…" at bounding box center [350, 449] width 10 height 10
checkbox input "true"
click at [713, 481] on button "Confirm" at bounding box center [696, 481] width 45 height 18
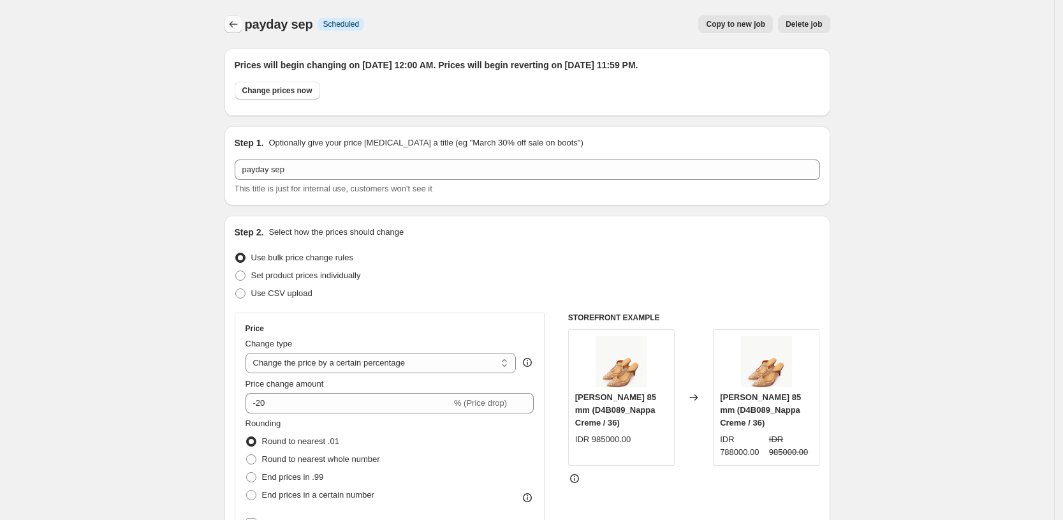
click at [234, 22] on icon "Price change jobs" at bounding box center [233, 24] width 13 height 13
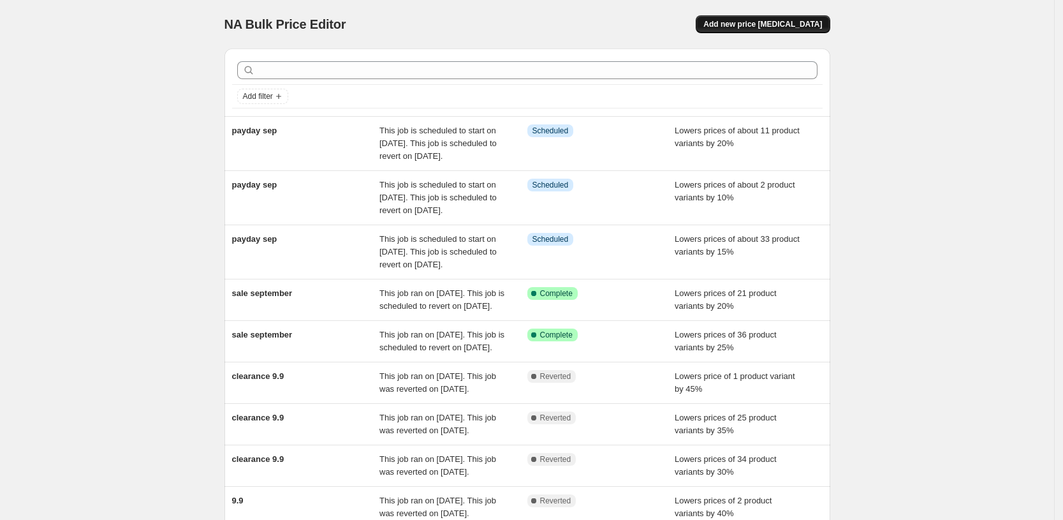
click at [768, 20] on span "Add new price [MEDICAL_DATA]" at bounding box center [762, 24] width 119 height 10
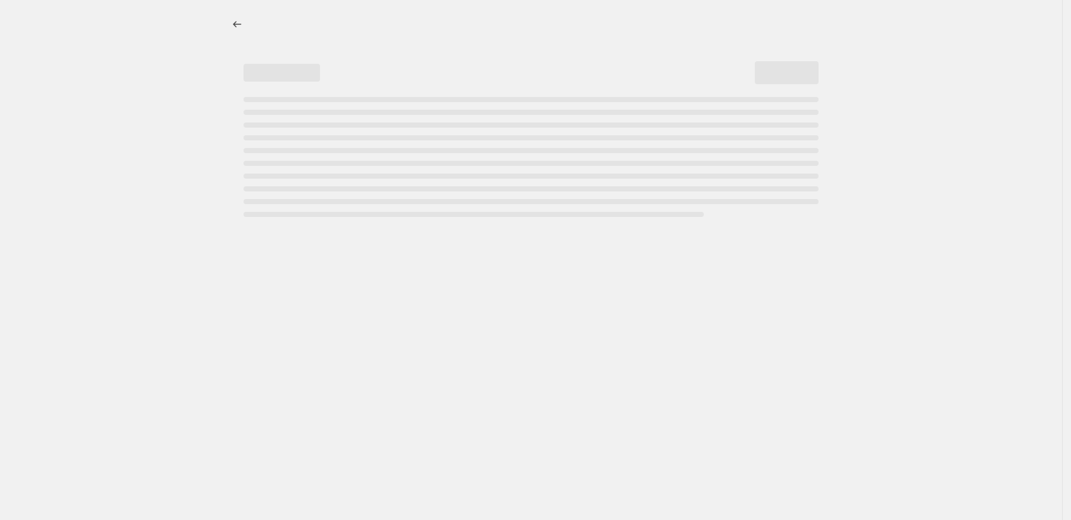
select select "percentage"
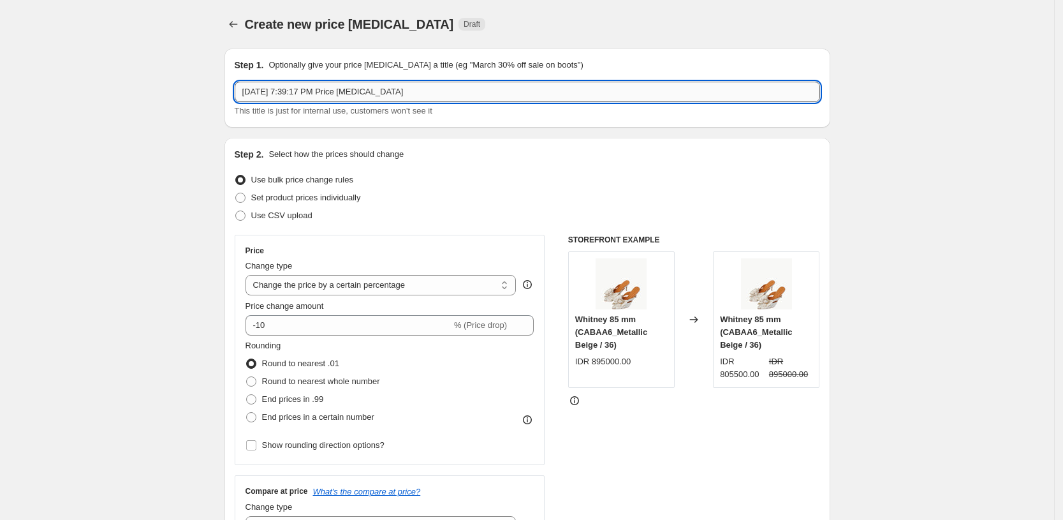
click at [270, 91] on input "[DATE] 7:39:17 PM Price [MEDICAL_DATA]" at bounding box center [527, 92] width 585 height 20
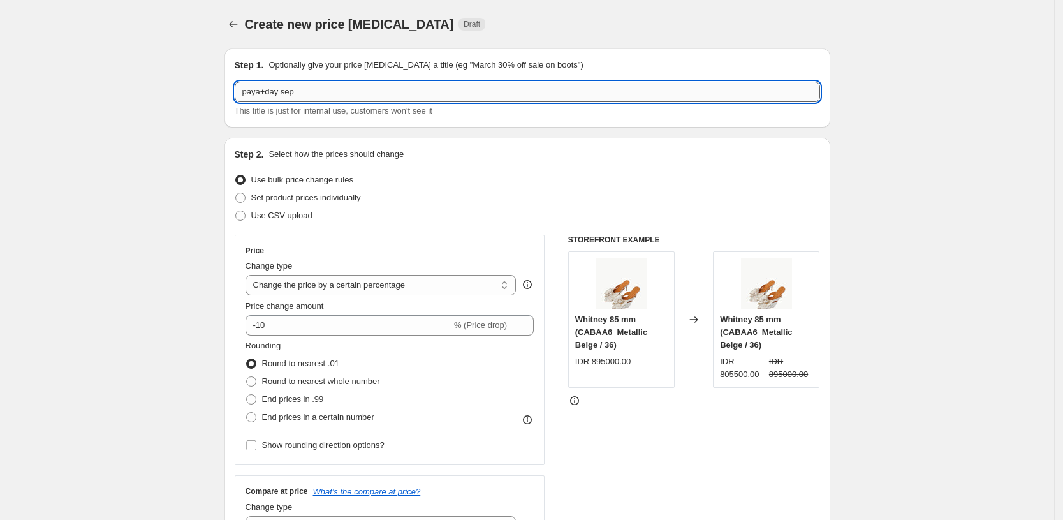
click at [274, 91] on input "paya+day sep" at bounding box center [527, 92] width 585 height 20
click at [308, 89] on input "paday sep" at bounding box center [527, 92] width 585 height 20
type input "paday sept"
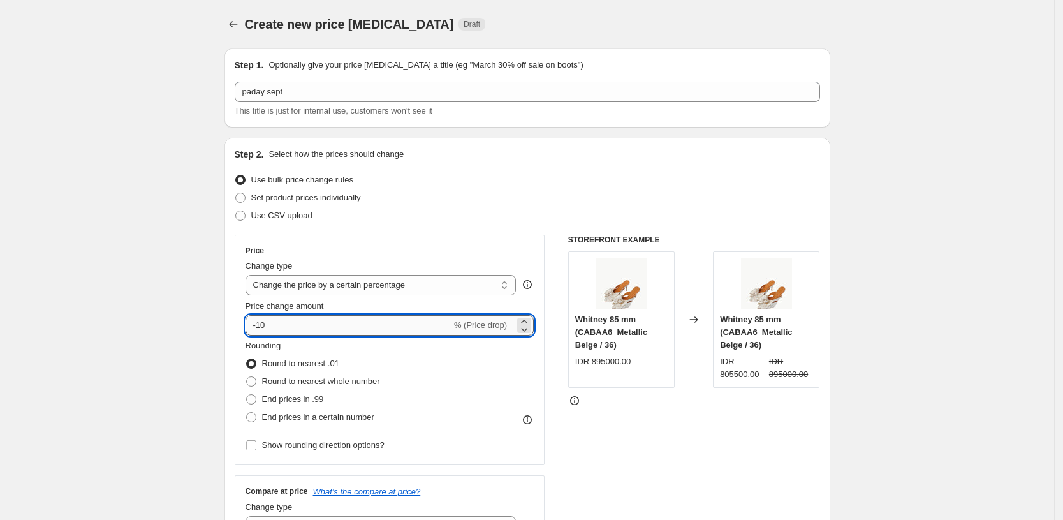
click at [321, 328] on input "-10" at bounding box center [348, 325] width 206 height 20
type input "-1"
type input "-25"
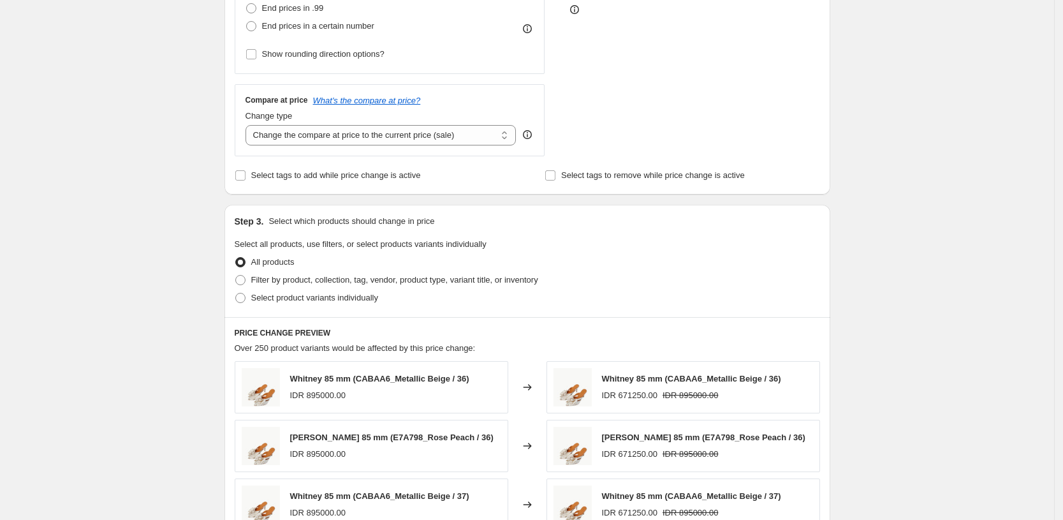
scroll to position [391, 0]
click at [480, 288] on div "Select product variants individually" at bounding box center [527, 297] width 585 height 18
click at [488, 276] on span "Filter by product, collection, tag, vendor, product type, variant title, or inv…" at bounding box center [394, 279] width 287 height 10
click at [236, 275] on input "Filter by product, collection, tag, vendor, product type, variant title, or inv…" at bounding box center [235, 274] width 1 height 1
radio input "true"
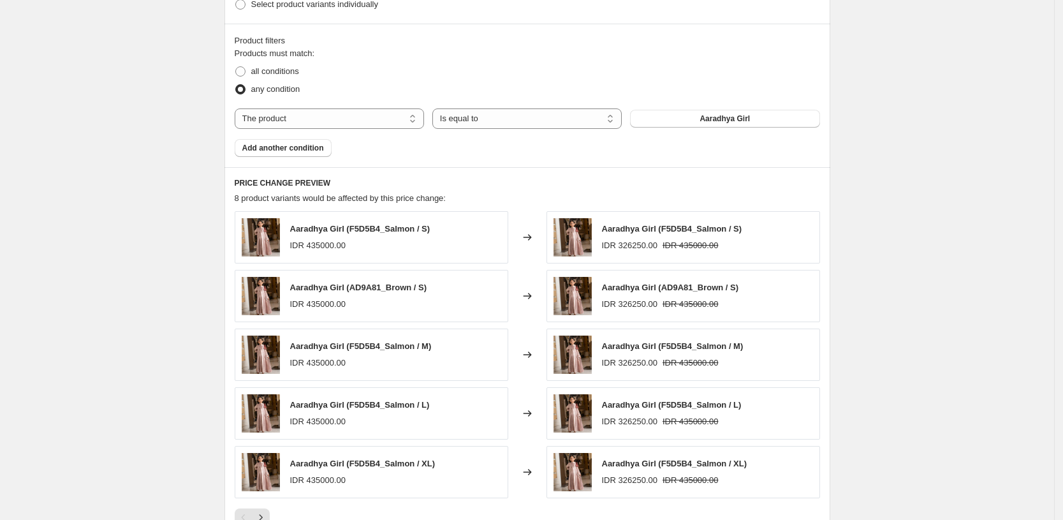
scroll to position [690, 0]
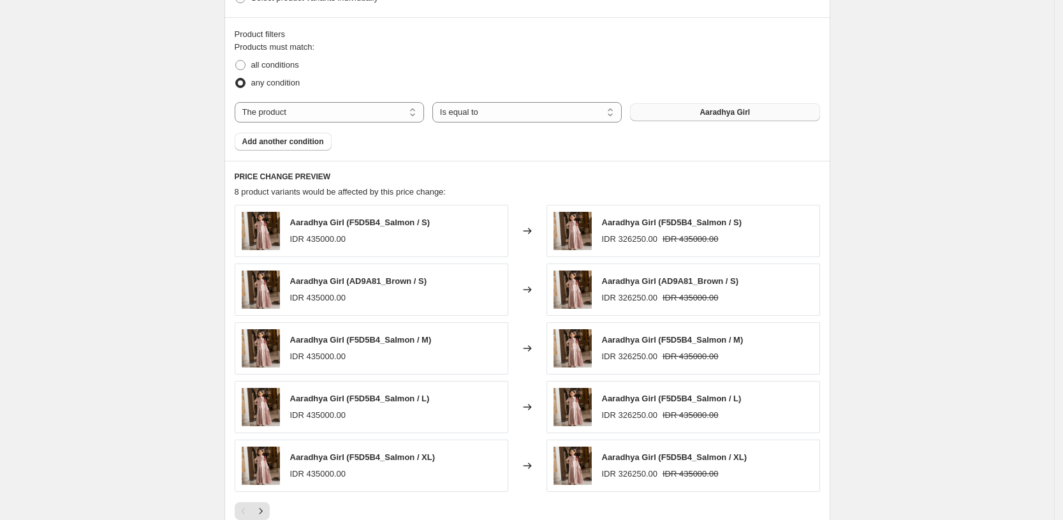
click at [691, 112] on button "Aaradhya Girl" at bounding box center [724, 112] width 189 height 18
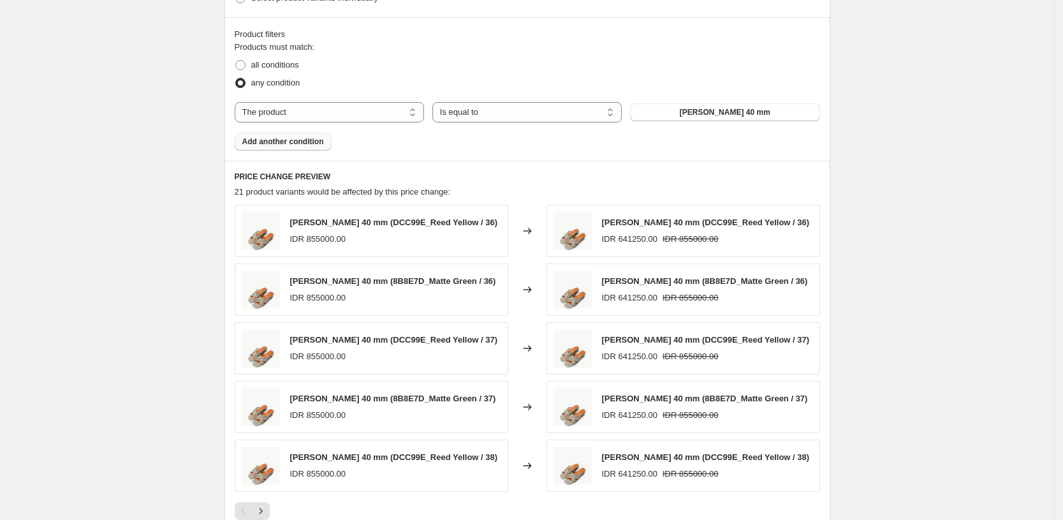
click at [312, 141] on span "Add another condition" at bounding box center [283, 141] width 82 height 10
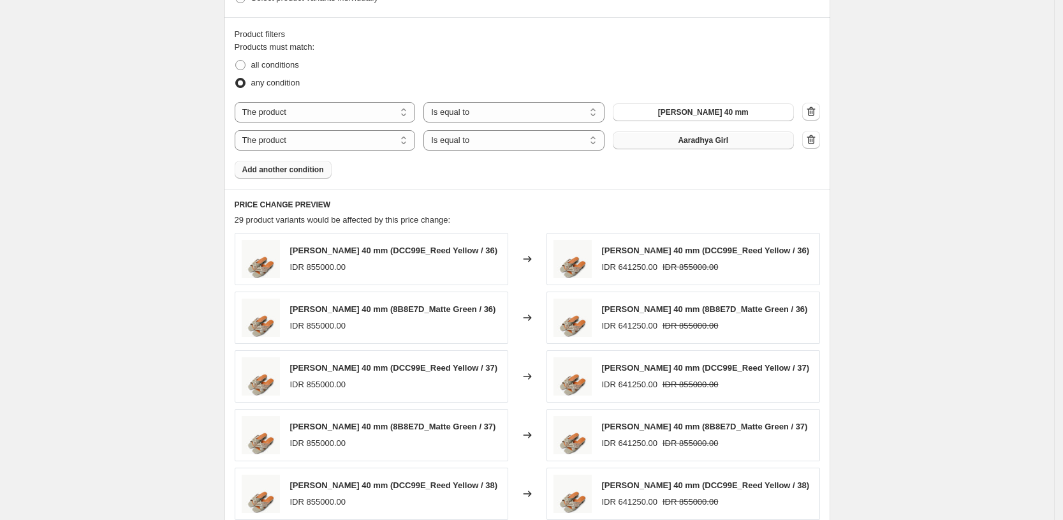
click at [713, 142] on span "Aaradhya Girl" at bounding box center [703, 140] width 50 height 10
click at [305, 172] on span "Add another condition" at bounding box center [283, 169] width 82 height 10
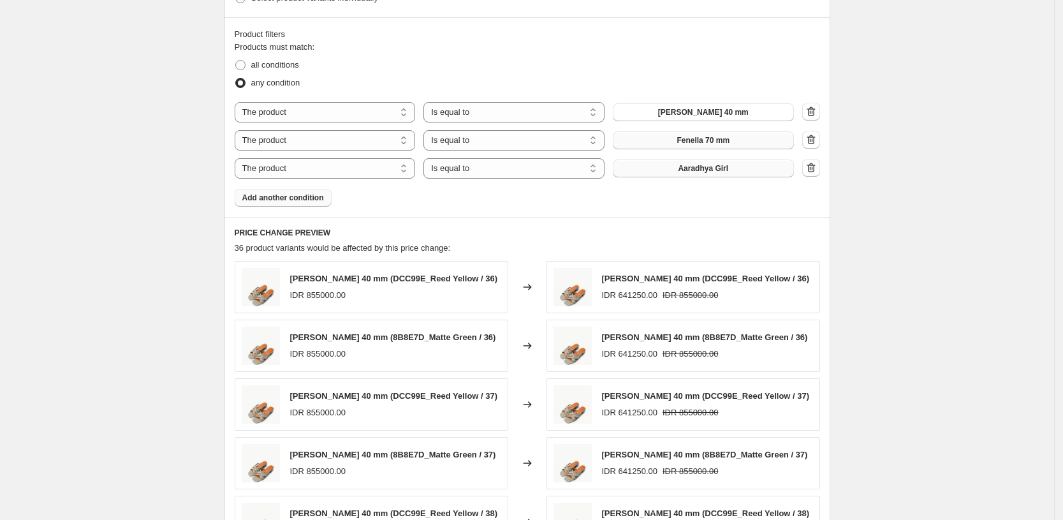
click at [636, 177] on button "Aaradhya Girl" at bounding box center [703, 168] width 181 height 18
click at [297, 197] on span "Add another condition" at bounding box center [283, 198] width 82 height 10
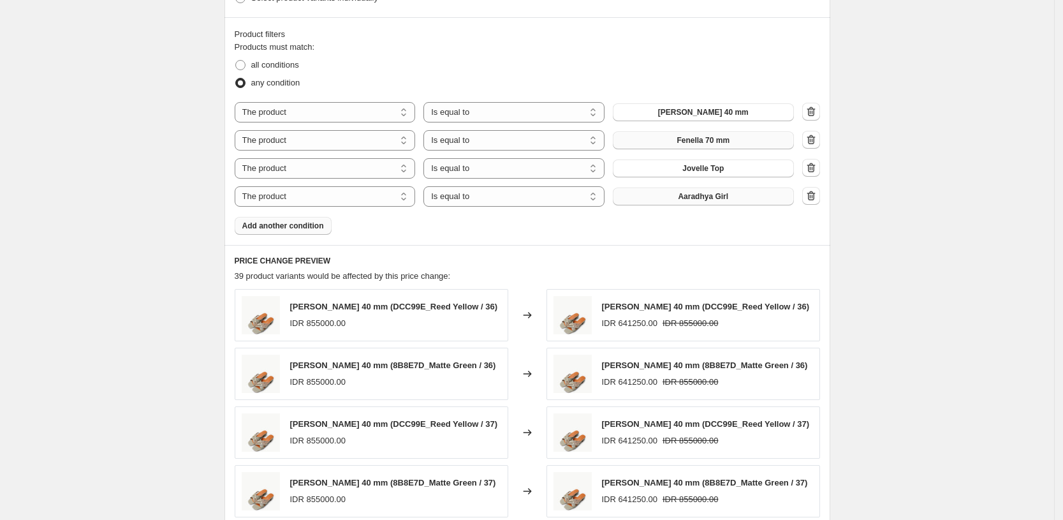
click at [685, 201] on button "Aaradhya Girl" at bounding box center [703, 196] width 181 height 18
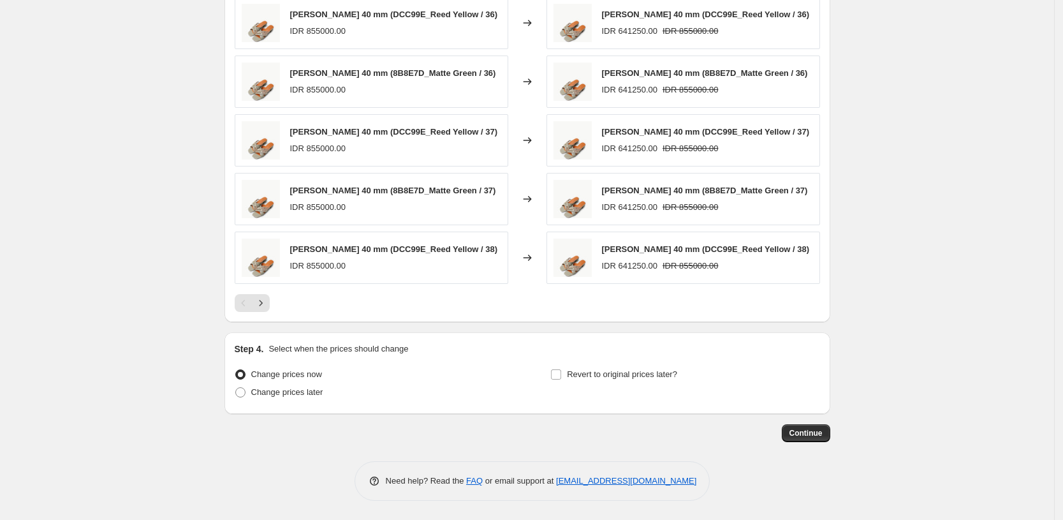
scroll to position [982, 0]
click at [301, 395] on span "Change prices later" at bounding box center [287, 392] width 72 height 10
click at [236, 388] on input "Change prices later" at bounding box center [235, 387] width 1 height 1
radio input "true"
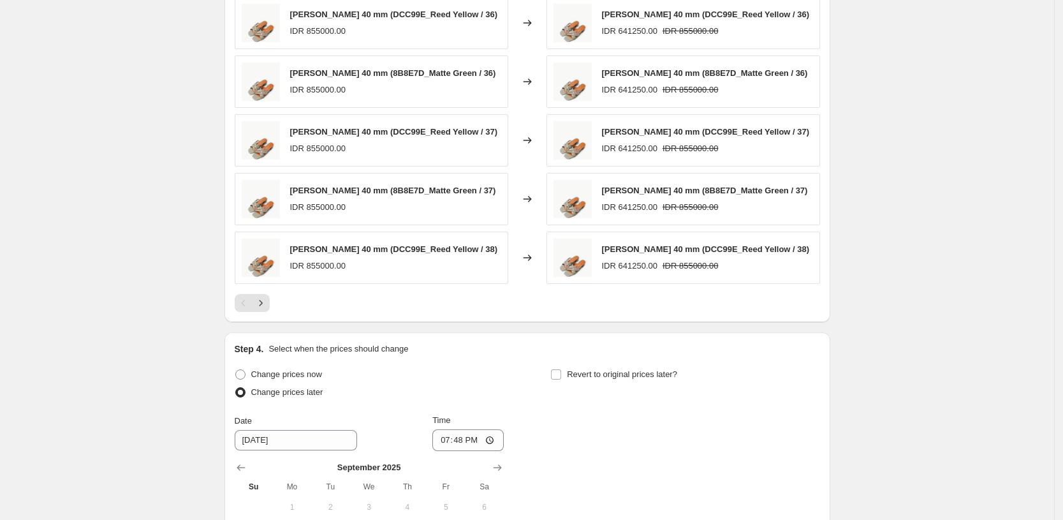
scroll to position [1197, 0]
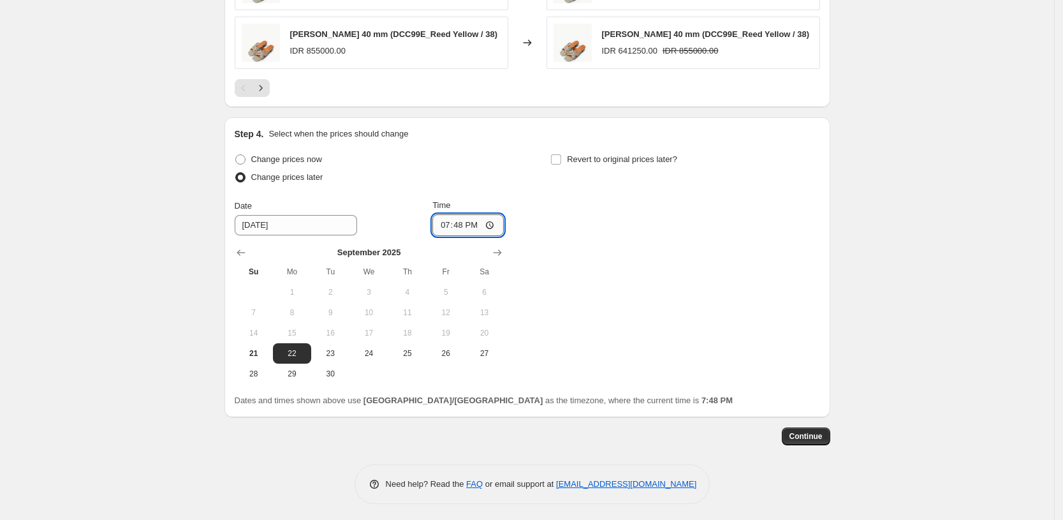
click at [463, 228] on input "19:48" at bounding box center [467, 225] width 71 height 22
type input "00:00"
click at [565, 153] on label "Revert to original prices later?" at bounding box center [613, 159] width 127 height 18
click at [561, 154] on input "Revert to original prices later?" at bounding box center [556, 159] width 10 height 10
checkbox input "true"
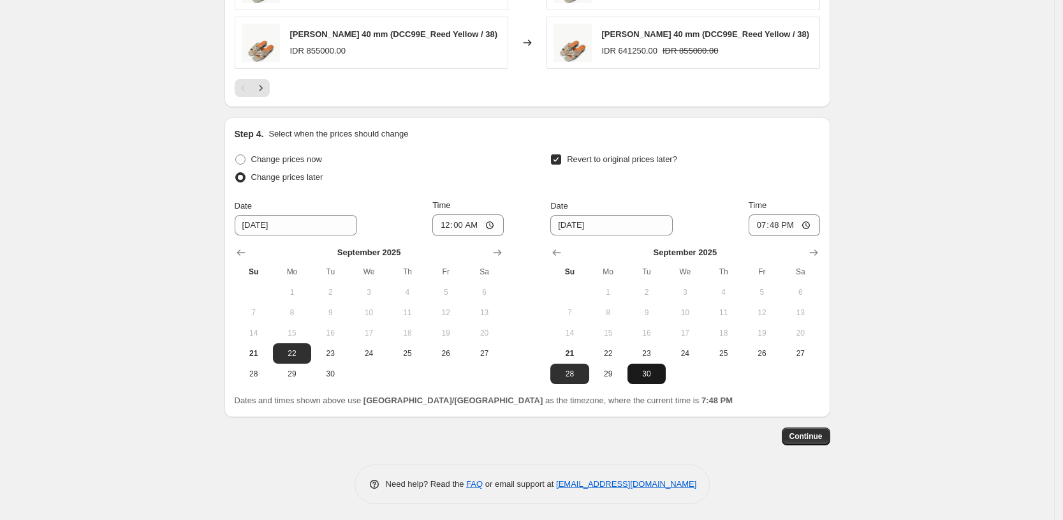
click at [658, 377] on span "30" at bounding box center [646, 373] width 28 height 10
type input "[DATE]"
click at [779, 233] on input "19:48" at bounding box center [783, 225] width 71 height 22
type input "23:59"
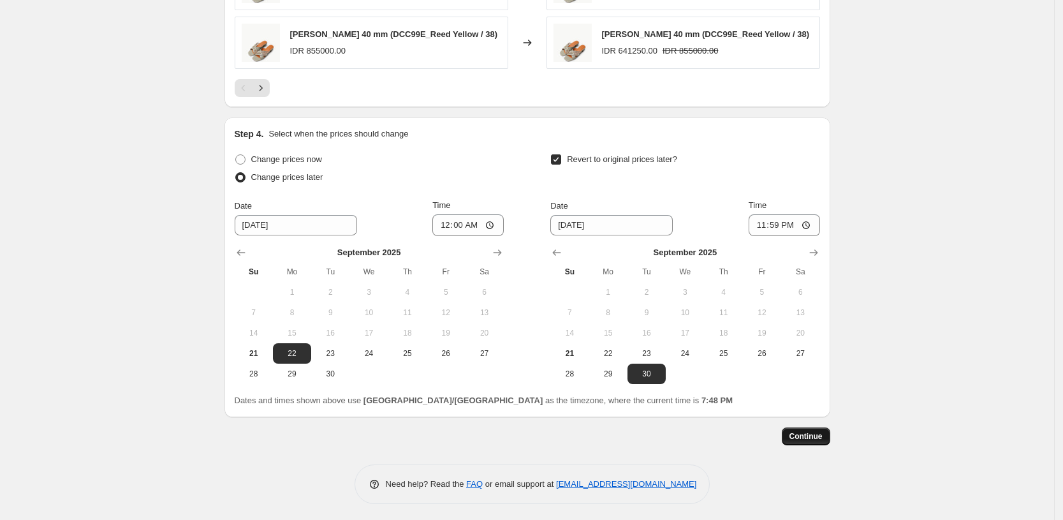
click at [802, 441] on span "Continue" at bounding box center [805, 436] width 33 height 10
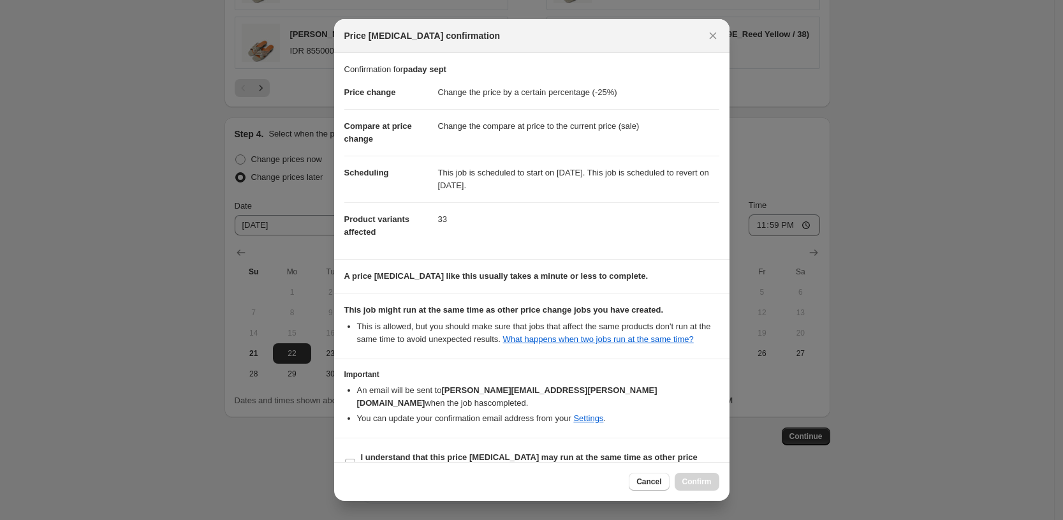
click at [639, 438] on section "I understand that this price [MEDICAL_DATA] may run at the same time as other p…" at bounding box center [531, 463] width 395 height 51
click at [646, 451] on span "I understand that this price [MEDICAL_DATA] may run at the same time as other p…" at bounding box center [540, 463] width 358 height 25
click at [355, 458] on input "I understand that this price [MEDICAL_DATA] may run at the same time as other p…" at bounding box center [350, 463] width 10 height 10
checkbox input "true"
click at [694, 481] on span "Confirm" at bounding box center [696, 481] width 29 height 10
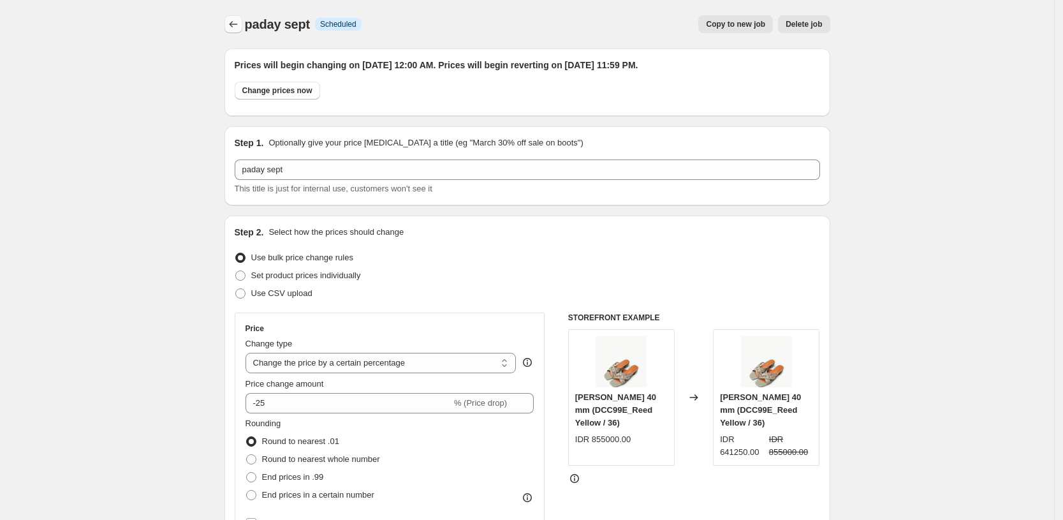
click at [231, 31] on button "Price change jobs" at bounding box center [233, 24] width 18 height 18
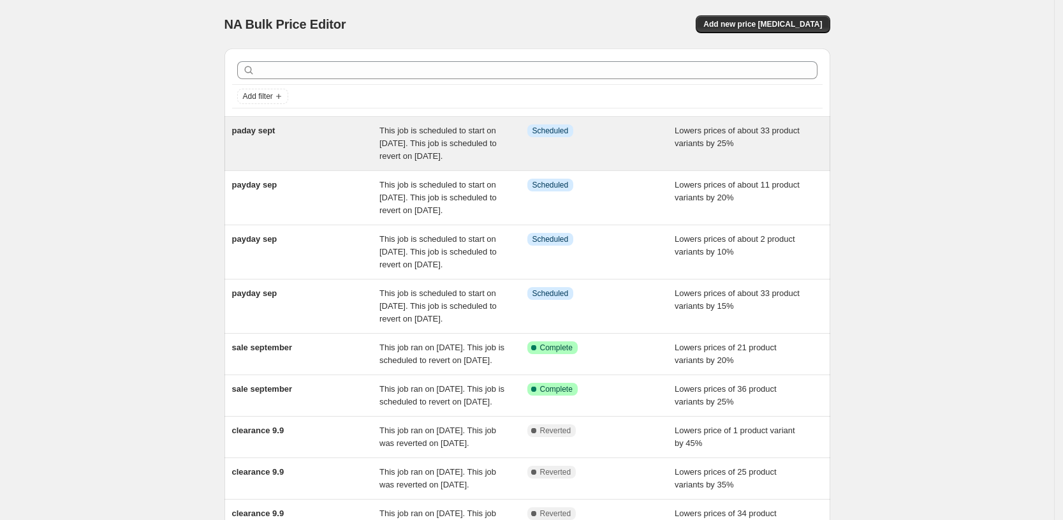
click at [367, 143] on div "paday sept" at bounding box center [306, 143] width 148 height 38
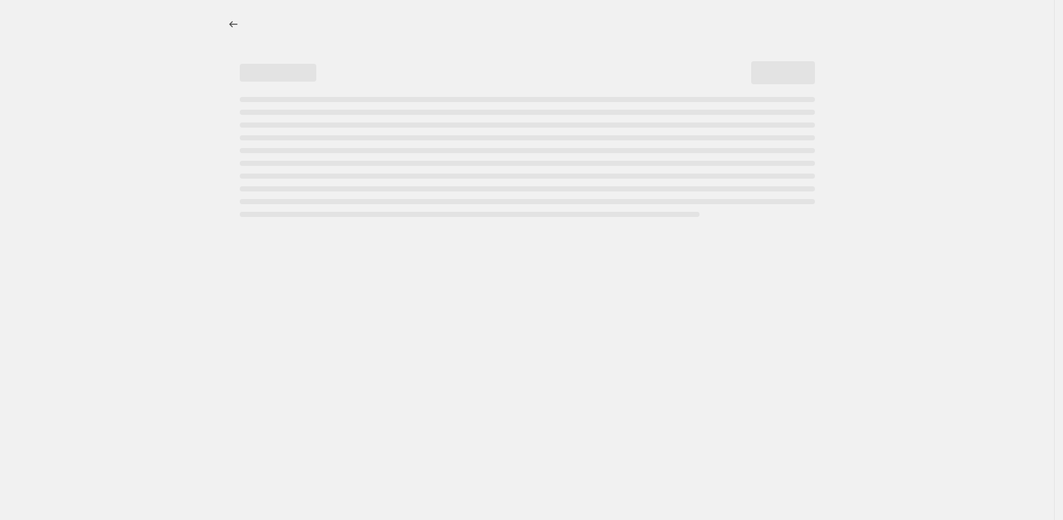
select select "percentage"
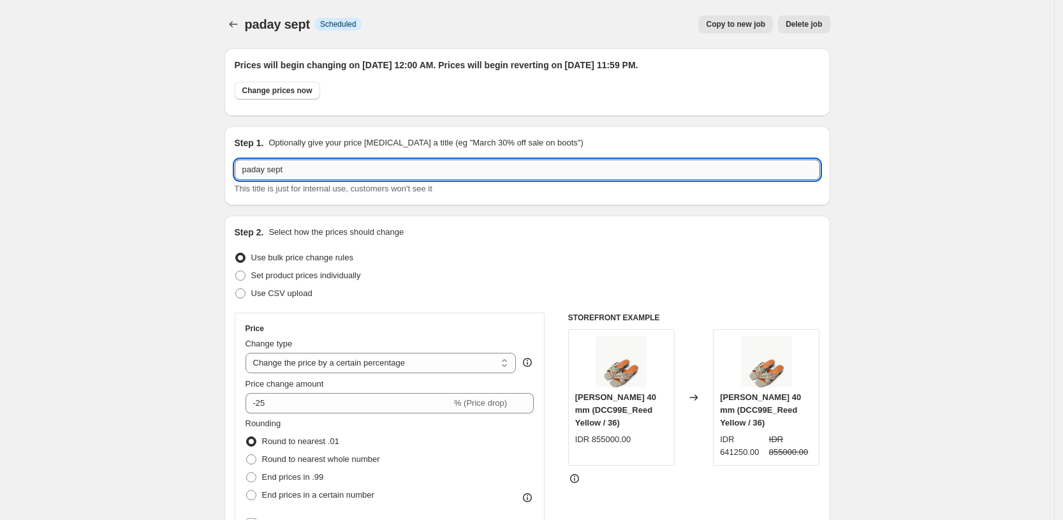
click at [257, 169] on input "paday sept" at bounding box center [527, 169] width 585 height 20
click at [307, 173] on input "payday sept" at bounding box center [527, 169] width 585 height 20
type input "payday sep"
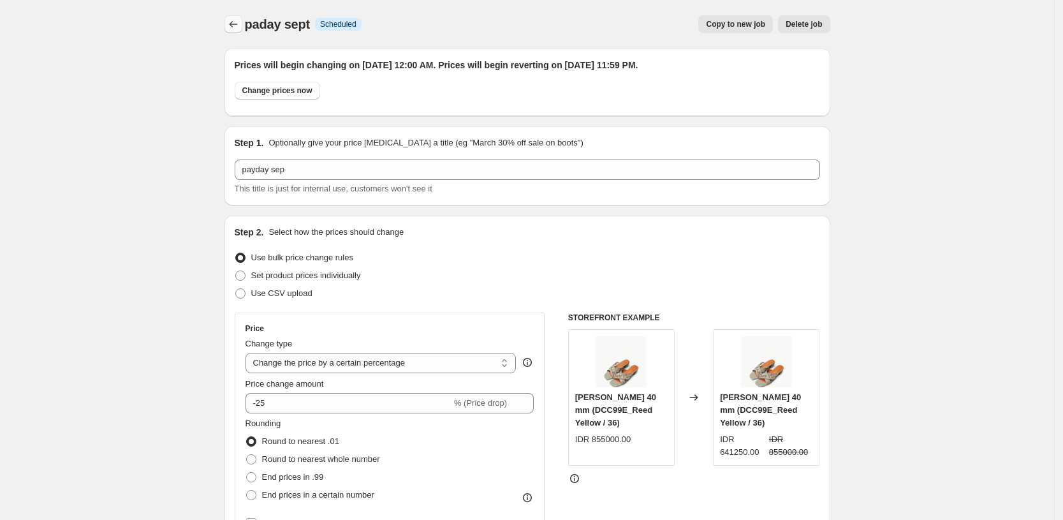
click at [235, 22] on icon "Price change jobs" at bounding box center [233, 24] width 13 height 13
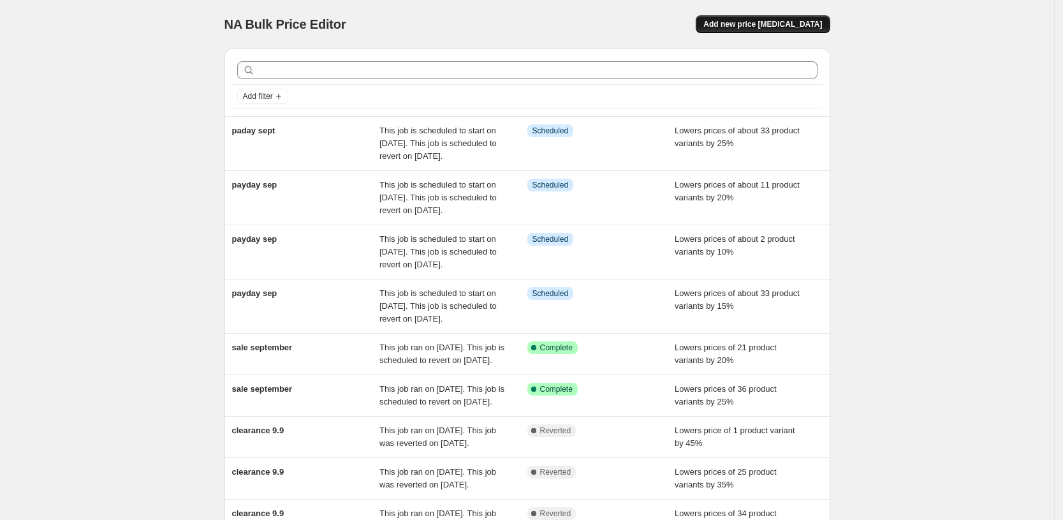
click at [746, 18] on button "Add new price [MEDICAL_DATA]" at bounding box center [762, 24] width 134 height 18
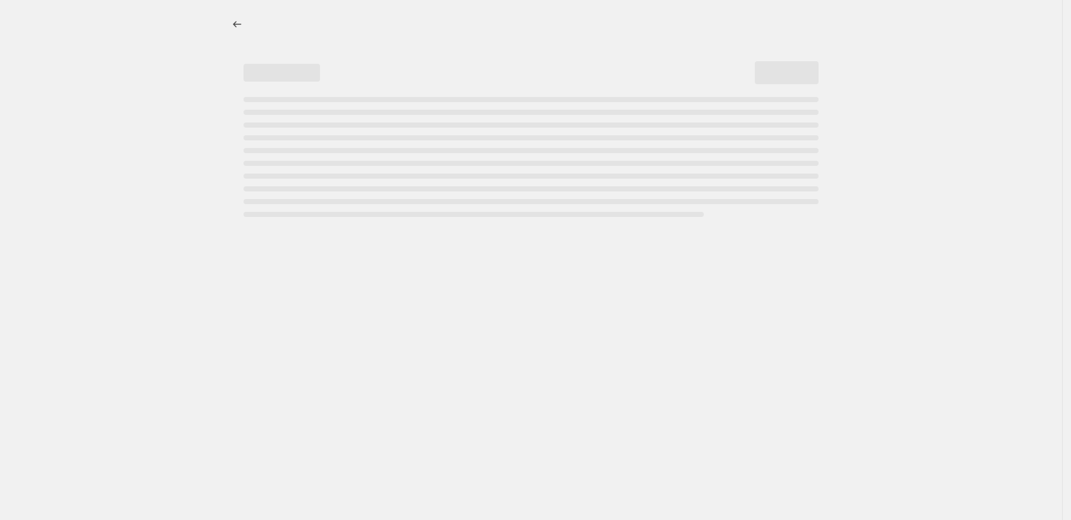
select select "percentage"
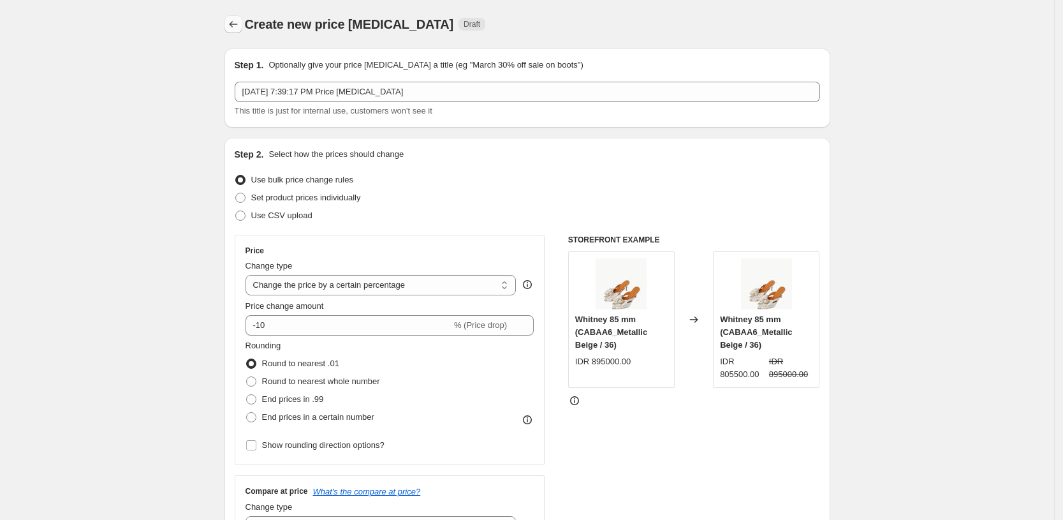
click at [237, 26] on icon "Price change jobs" at bounding box center [233, 24] width 13 height 13
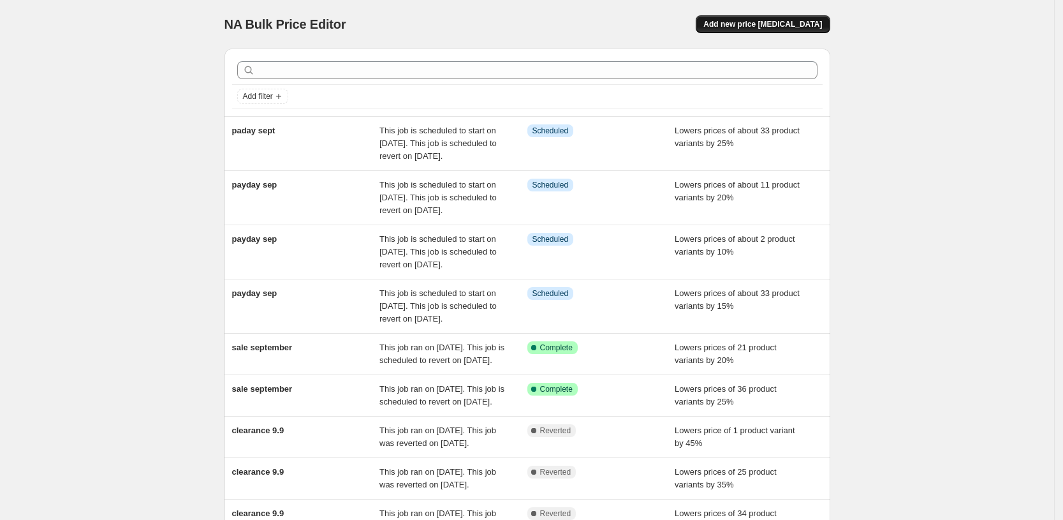
click at [789, 27] on span "Add new price [MEDICAL_DATA]" at bounding box center [762, 24] width 119 height 10
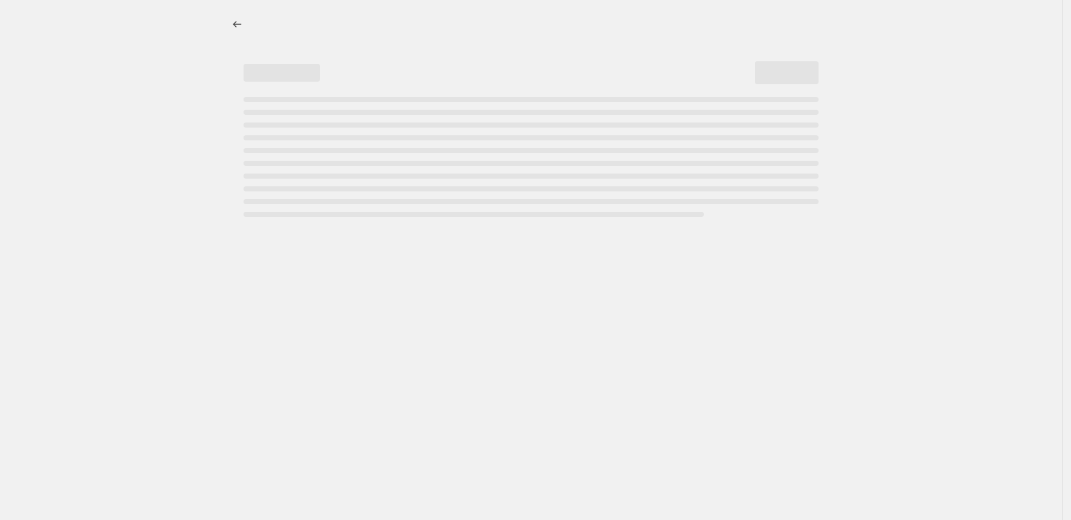
select select "percentage"
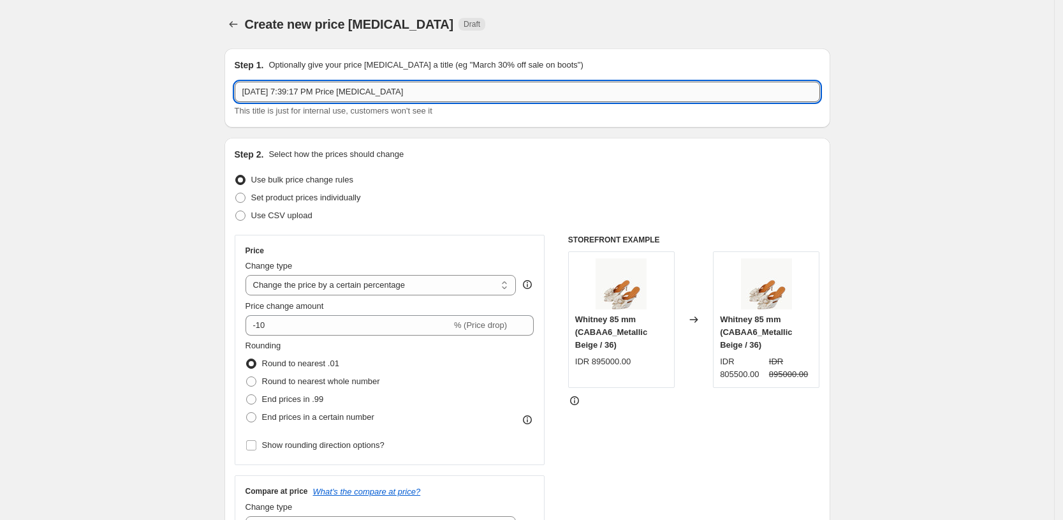
click at [330, 91] on input "[DATE] 7:39:17 PM Price [MEDICAL_DATA]" at bounding box center [527, 92] width 585 height 20
click at [330, 91] on input "[DATE] 7:39:17 payday sPrice [MEDICAL_DATA]" at bounding box center [527, 92] width 585 height 20
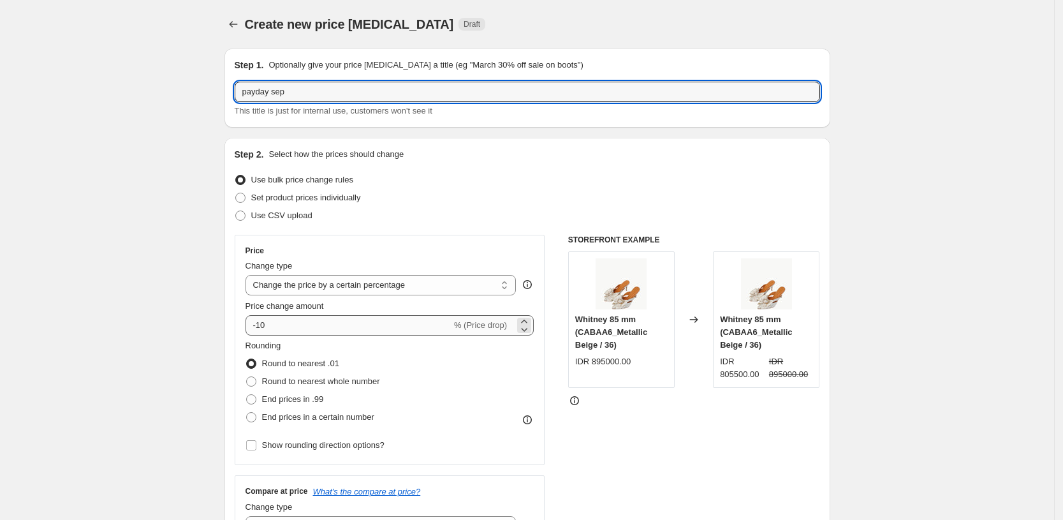
type input "payday sep"
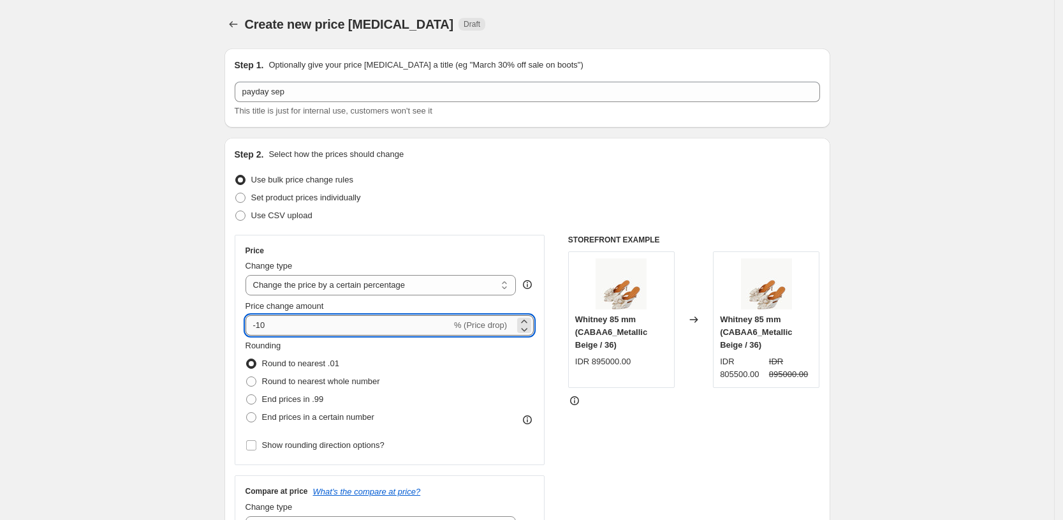
click at [307, 331] on input "-10" at bounding box center [348, 325] width 206 height 20
type input "-1"
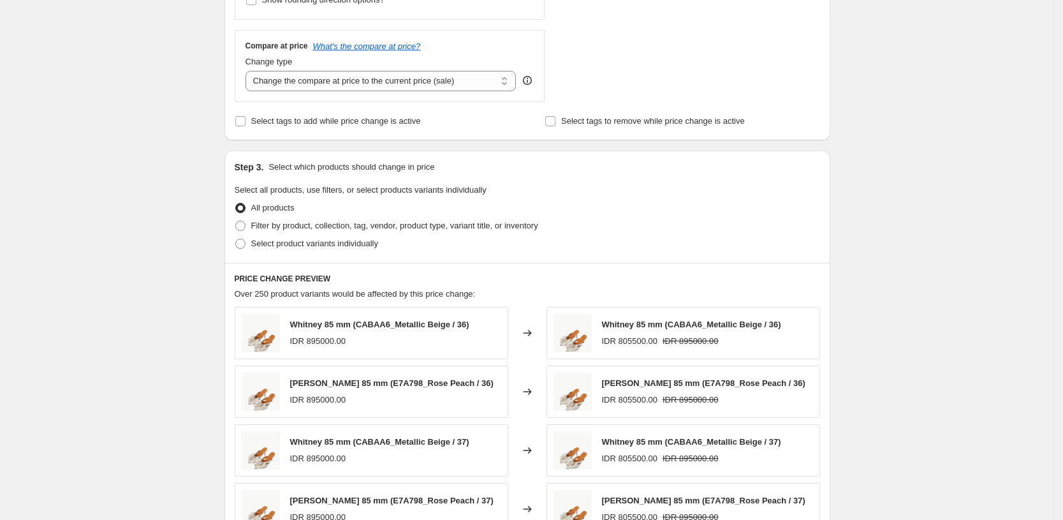
scroll to position [453, 0]
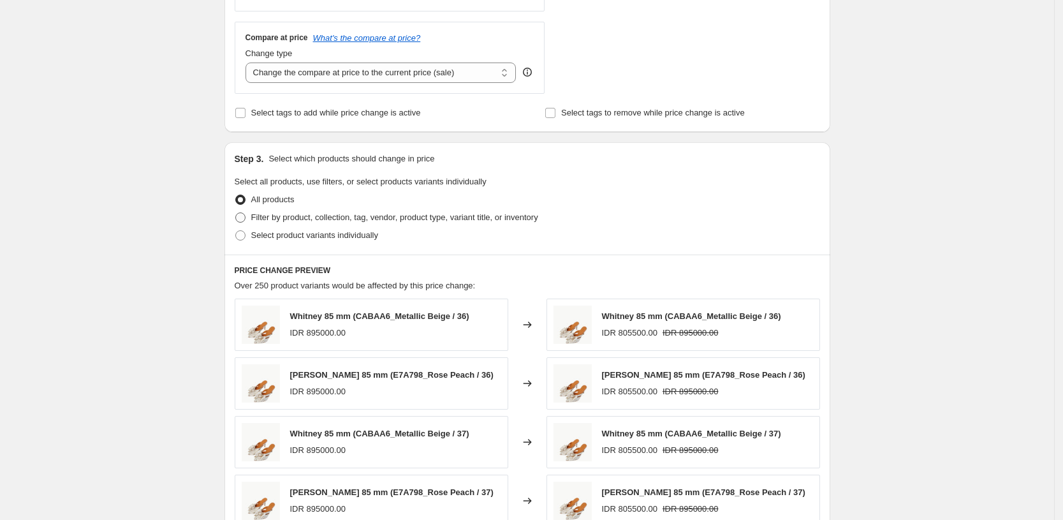
type input "-30"
click at [324, 214] on span "Filter by product, collection, tag, vendor, product type, variant title, or inv…" at bounding box center [394, 217] width 287 height 10
click at [236, 213] on input "Filter by product, collection, tag, vendor, product type, variant title, or inv…" at bounding box center [235, 212] width 1 height 1
radio input "true"
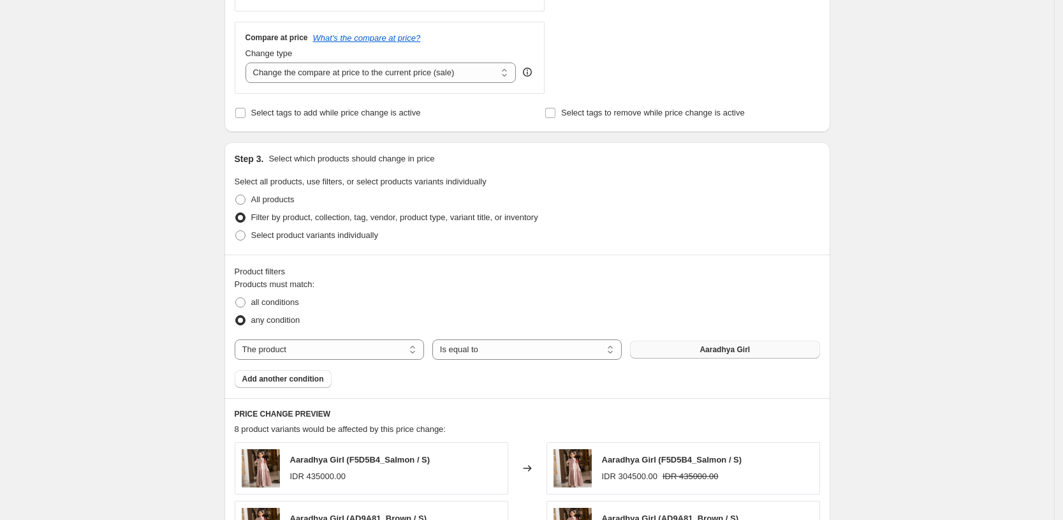
click at [666, 348] on button "Aaradhya Girl" at bounding box center [724, 349] width 189 height 18
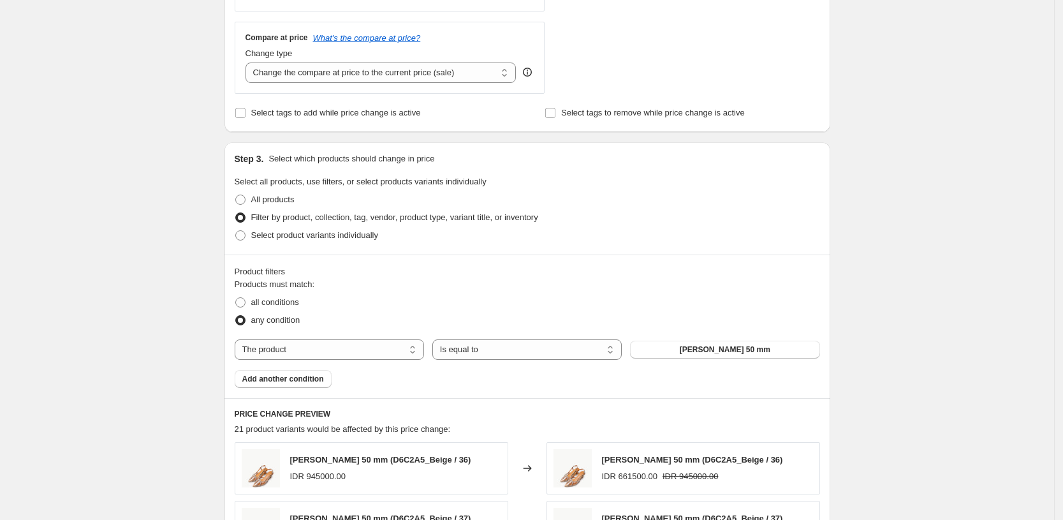
scroll to position [313, 0]
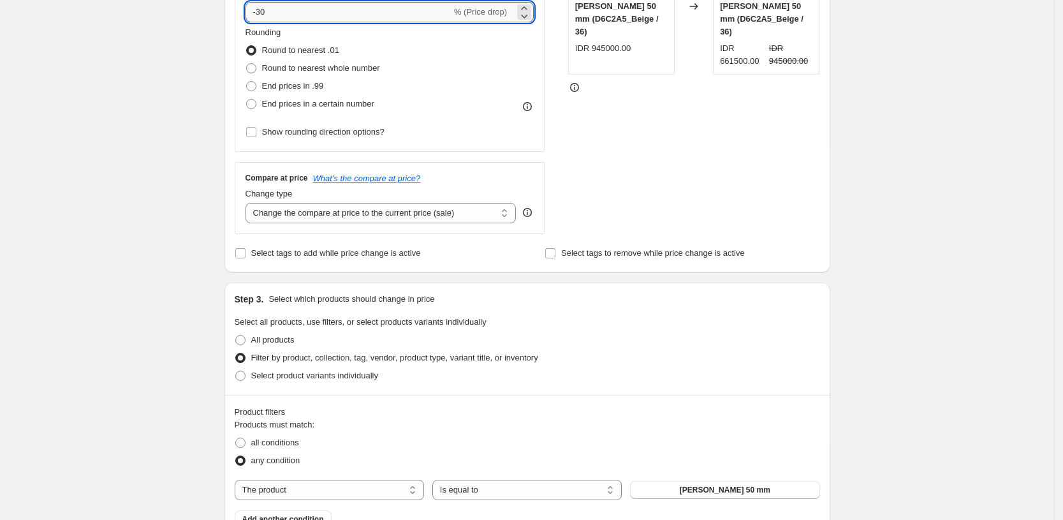
drag, startPoint x: 380, startPoint y: 50, endPoint x: 379, endPoint y: 11, distance: 38.9
click at [379, 11] on input "-30" at bounding box center [348, 12] width 206 height 20
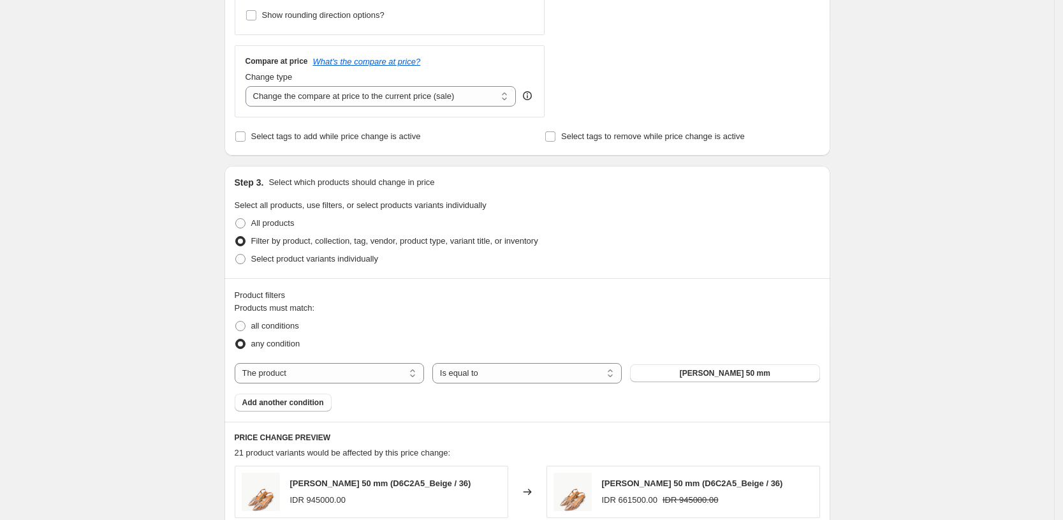
scroll to position [555, 0]
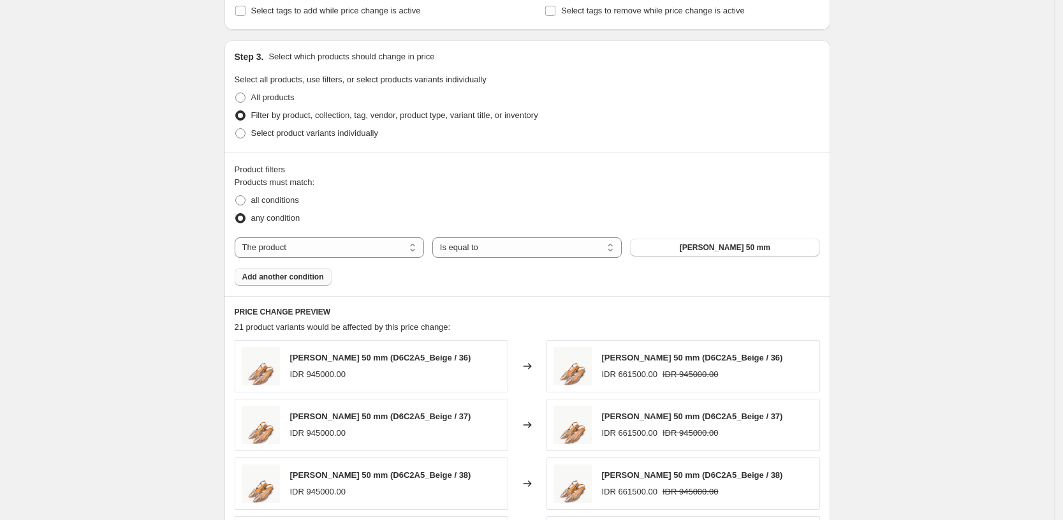
type input "-35"
click at [291, 273] on span "Add another condition" at bounding box center [283, 277] width 82 height 10
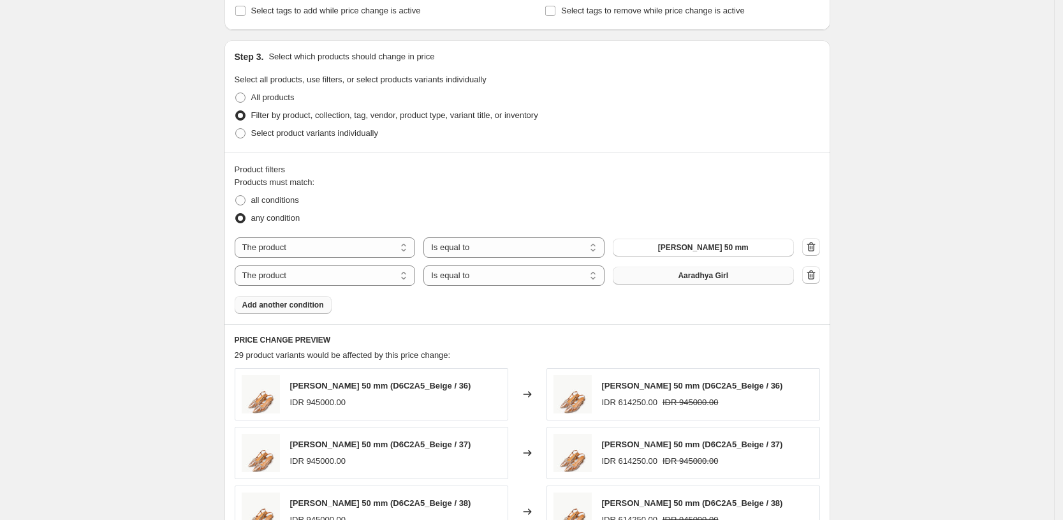
click at [682, 273] on button "Aaradhya Girl" at bounding box center [703, 275] width 181 height 18
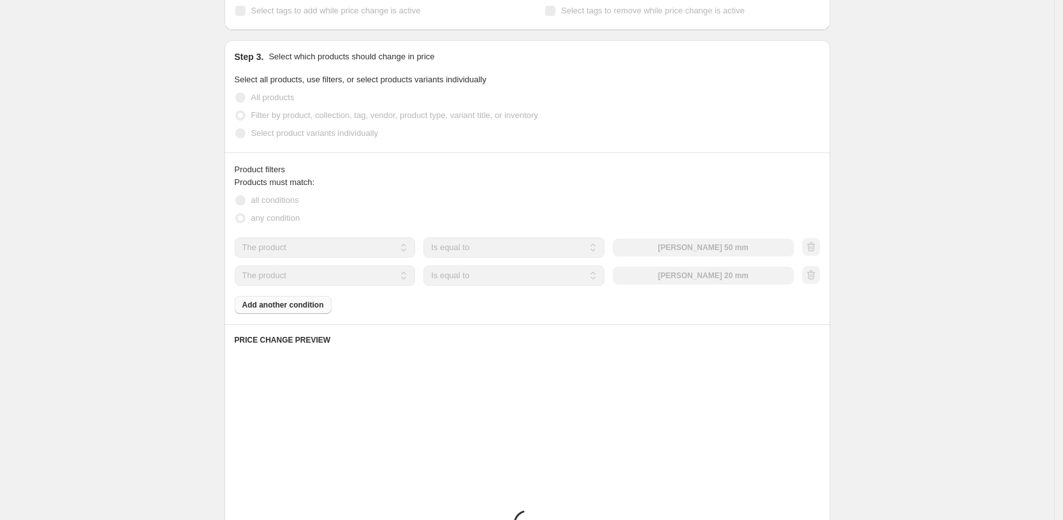
click at [315, 314] on div "Product filters Products must match: all conditions any condition The product T…" at bounding box center [527, 237] width 606 height 171
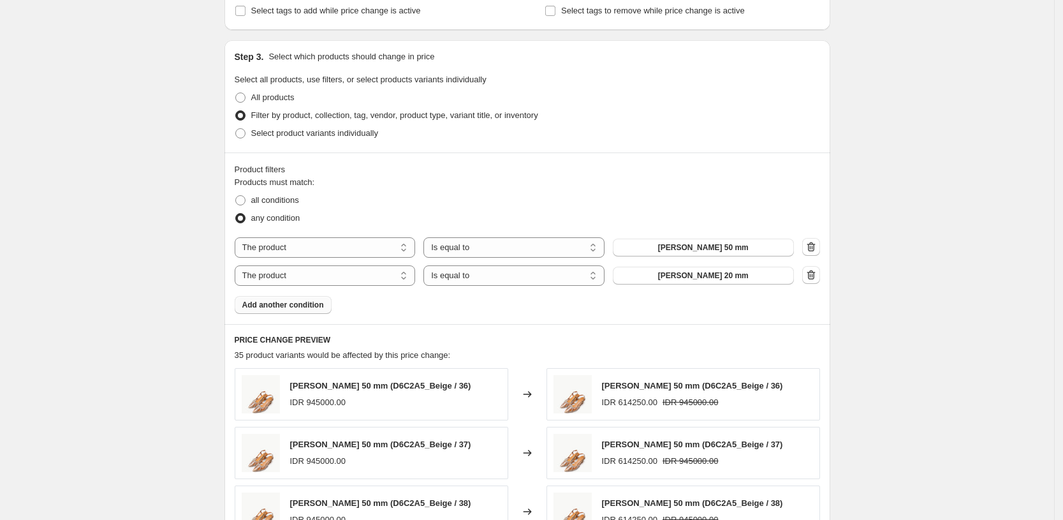
click at [313, 309] on span "Add another condition" at bounding box center [283, 305] width 82 height 10
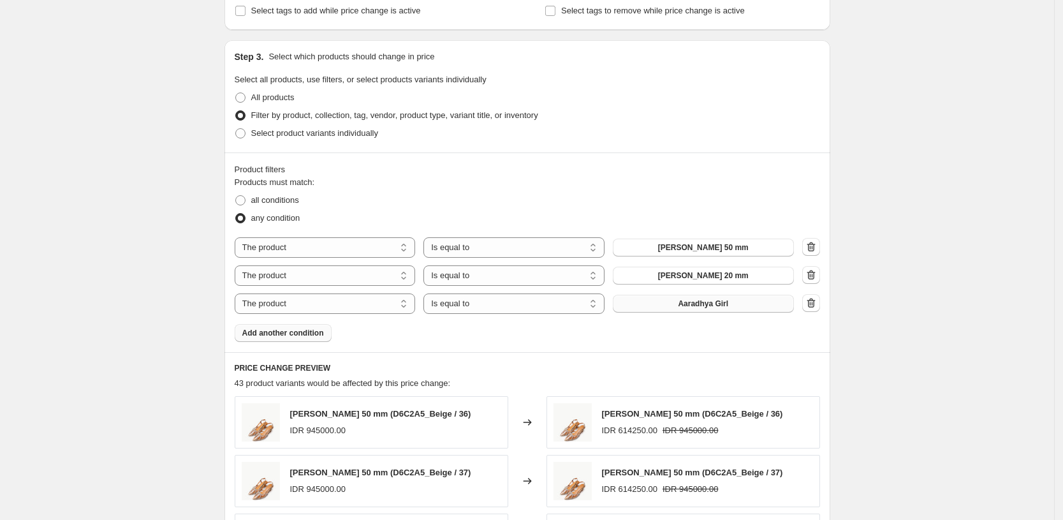
click at [671, 305] on button "Aaradhya Girl" at bounding box center [703, 303] width 181 height 18
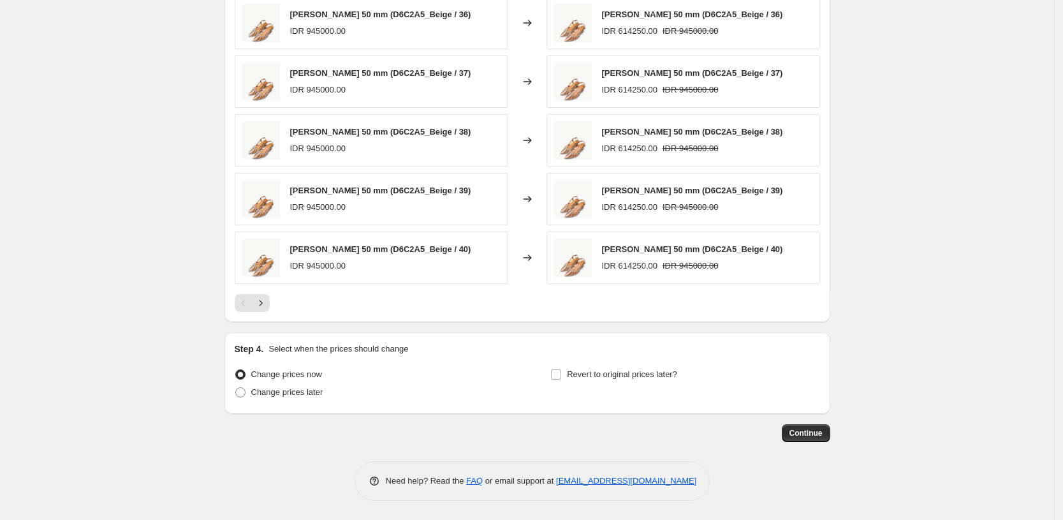
scroll to position [955, 0]
click at [316, 388] on span "Change prices later" at bounding box center [287, 392] width 72 height 10
click at [236, 388] on input "Change prices later" at bounding box center [235, 387] width 1 height 1
radio input "true"
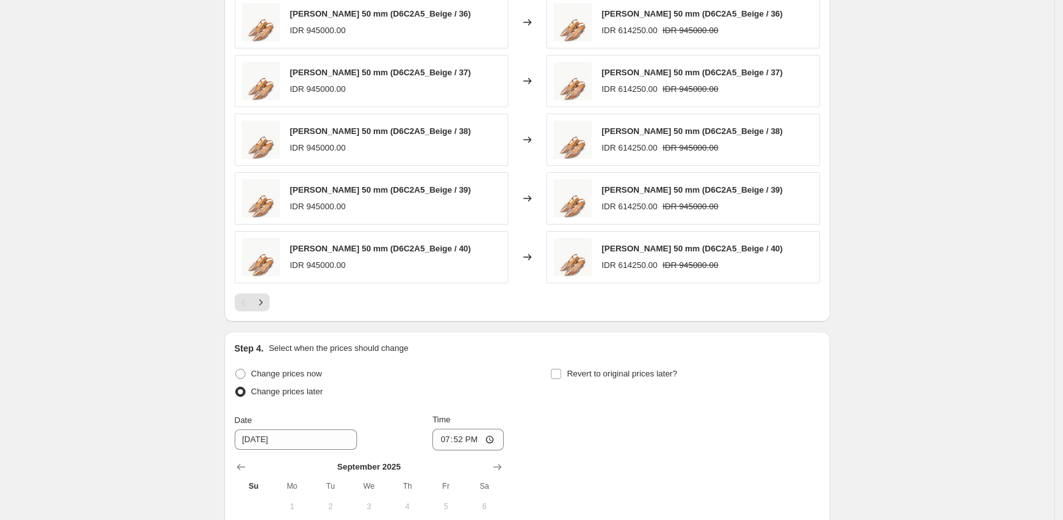
scroll to position [1173, 0]
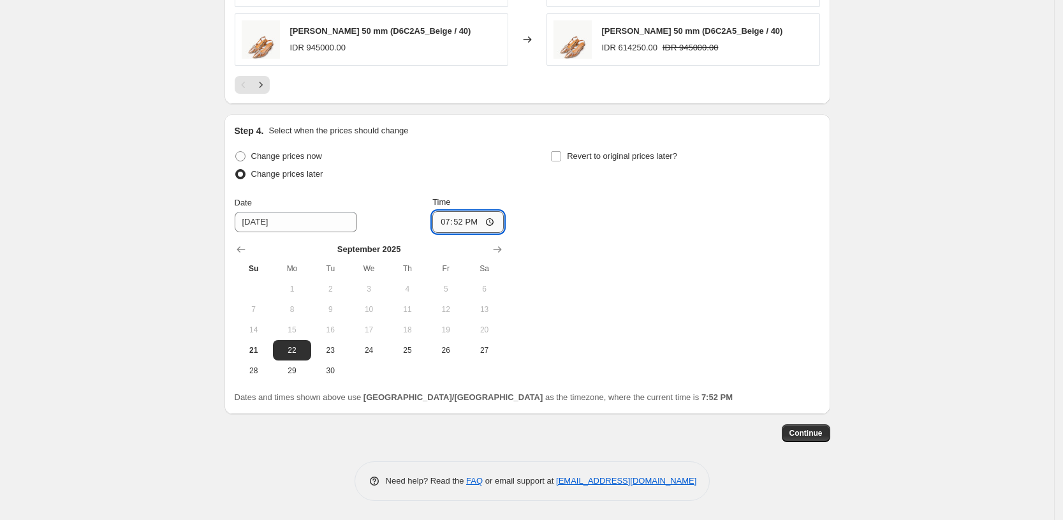
click at [460, 222] on input "19:52" at bounding box center [467, 222] width 71 height 22
type input "00:00"
click at [561, 159] on input "Revert to original prices later?" at bounding box center [556, 156] width 10 height 10
checkbox input "true"
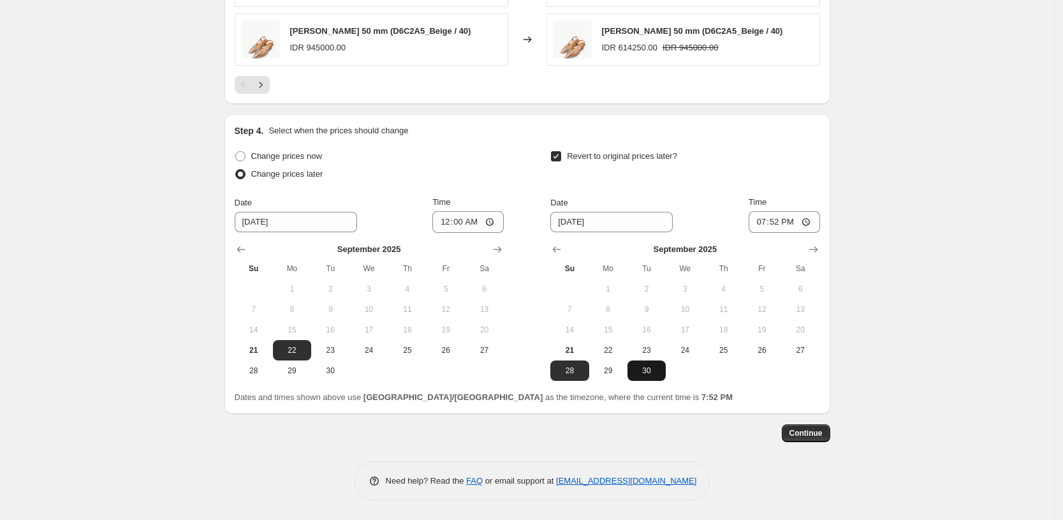
click at [651, 373] on span "30" at bounding box center [646, 370] width 28 height 10
type input "[DATE]"
click at [786, 228] on input "19:52" at bounding box center [783, 222] width 71 height 22
type input "03:52"
type input "23:59"
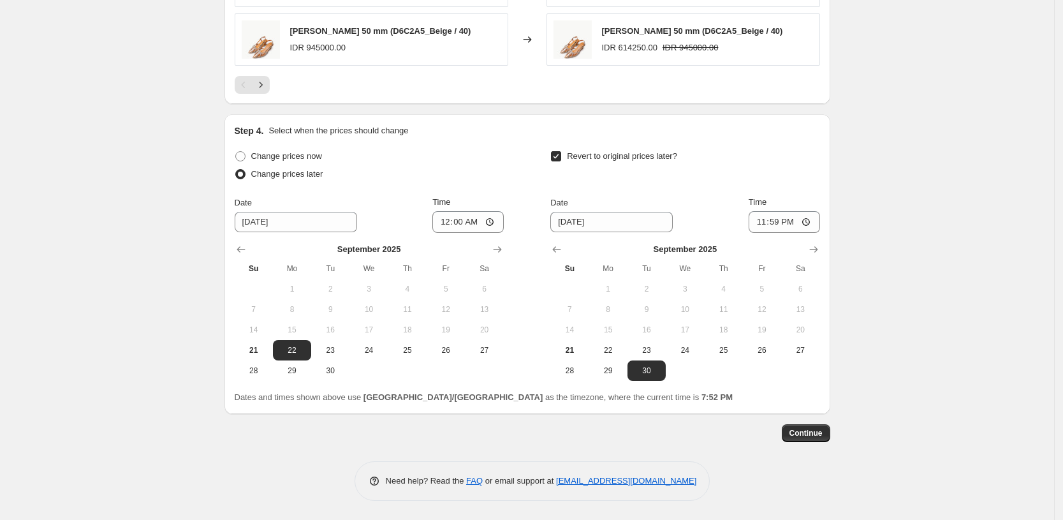
click at [804, 432] on span "Continue" at bounding box center [805, 433] width 33 height 10
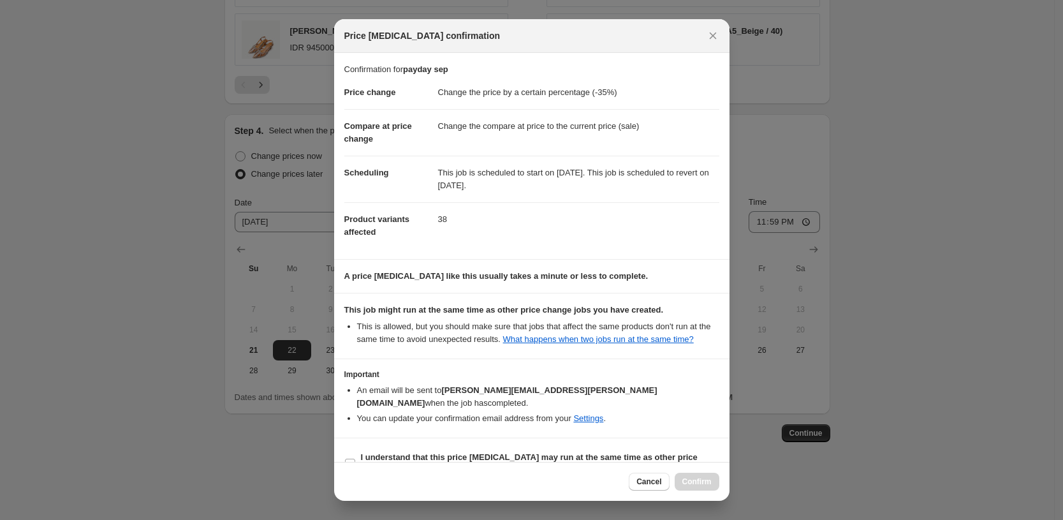
scroll to position [15, 0]
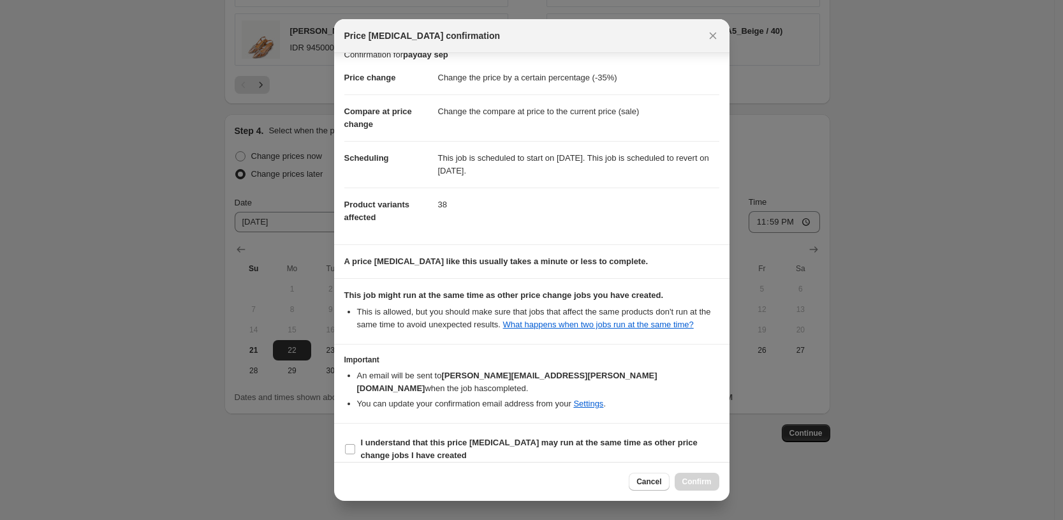
click at [492, 437] on b "I understand that this price [MEDICAL_DATA] may run at the same time as other p…" at bounding box center [529, 448] width 337 height 22
click at [355, 444] on input "I understand that this price [MEDICAL_DATA] may run at the same time as other p…" at bounding box center [350, 449] width 10 height 10
checkbox input "true"
click at [691, 481] on span "Confirm" at bounding box center [696, 481] width 29 height 10
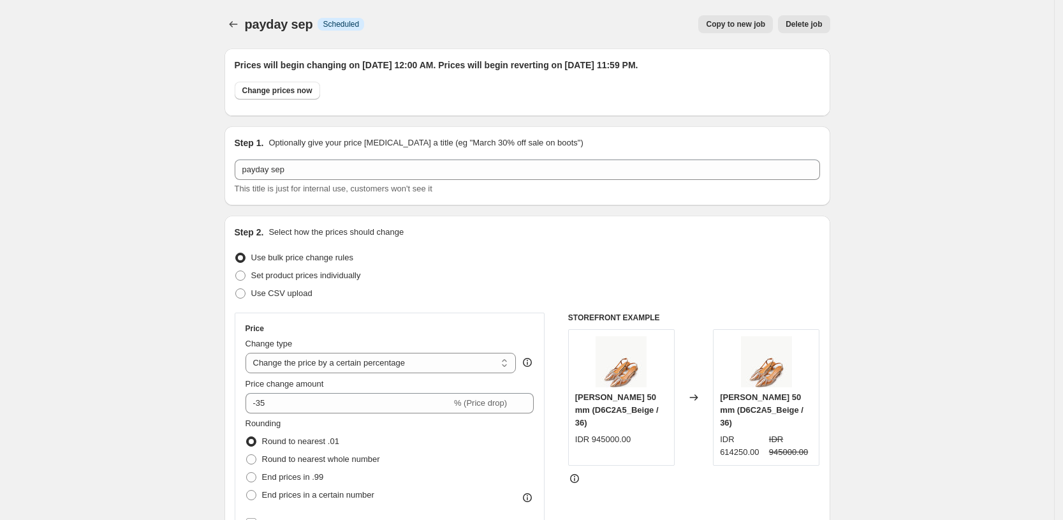
click at [239, 40] on div "payday sep. This page is ready payday sep Info Scheduled Copy to new job Delete…" at bounding box center [527, 24] width 606 height 48
click at [235, 27] on icon "Price change jobs" at bounding box center [233, 24] width 13 height 13
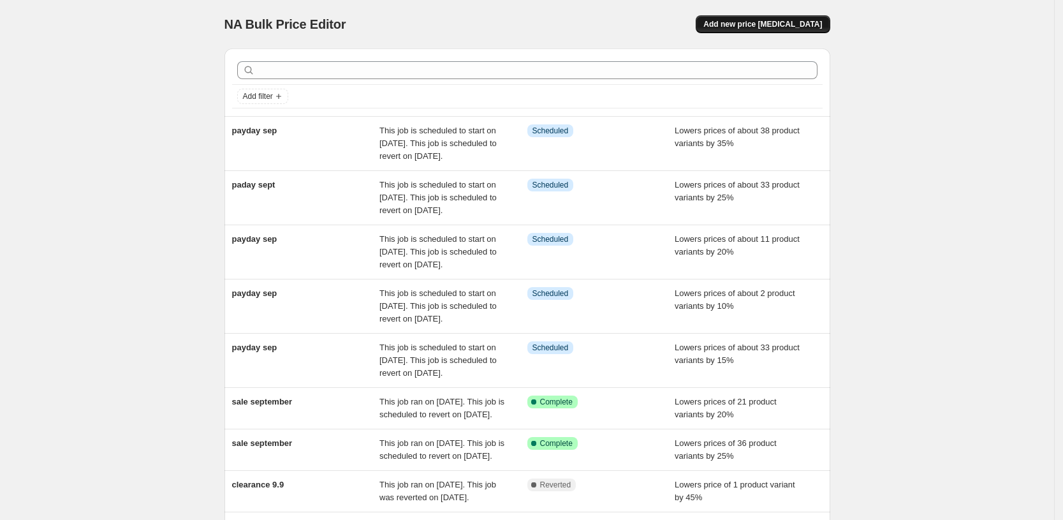
click at [808, 30] on button "Add new price [MEDICAL_DATA]" at bounding box center [762, 24] width 134 height 18
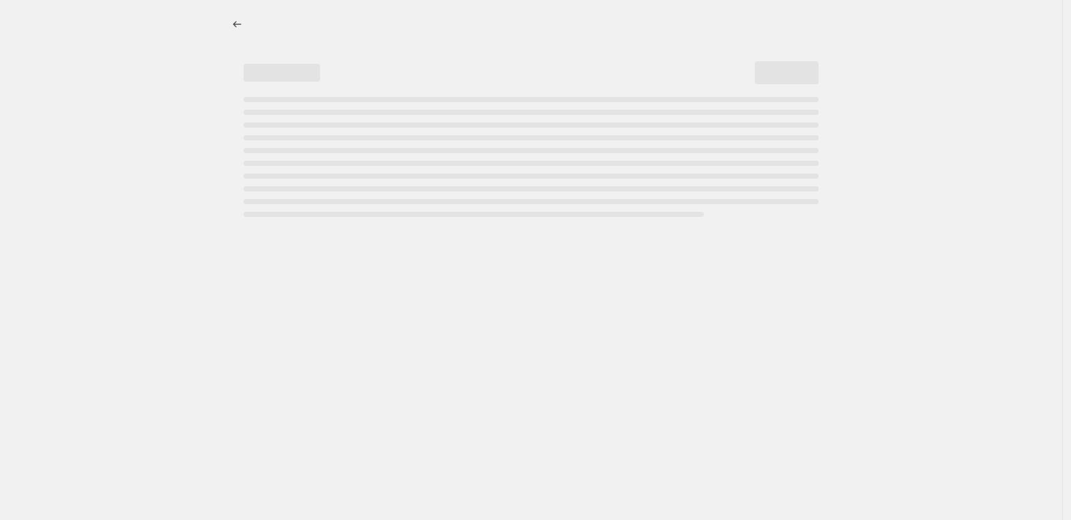
select select "percentage"
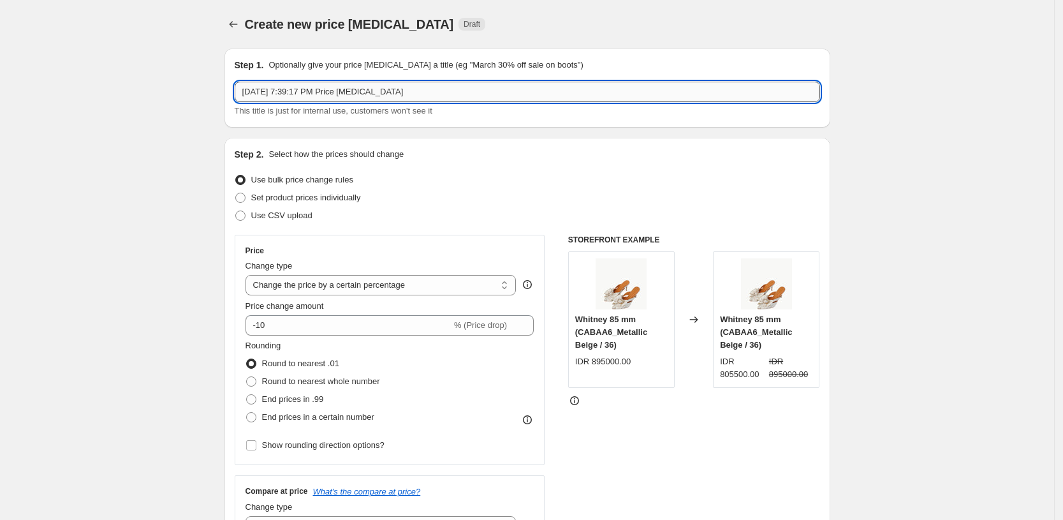
click at [437, 91] on input "[DATE] 7:39:17 PM Price [MEDICAL_DATA]" at bounding box center [527, 92] width 585 height 20
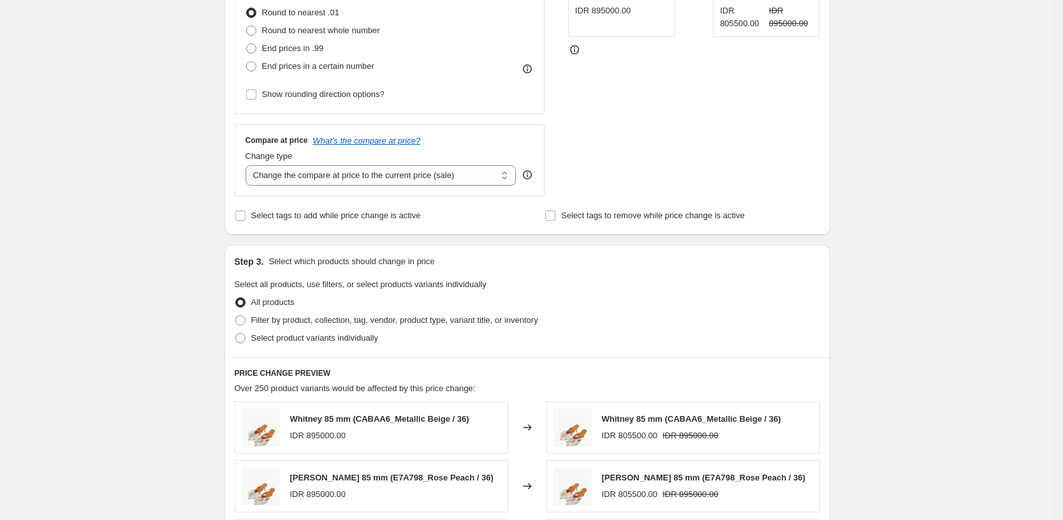
scroll to position [382, 0]
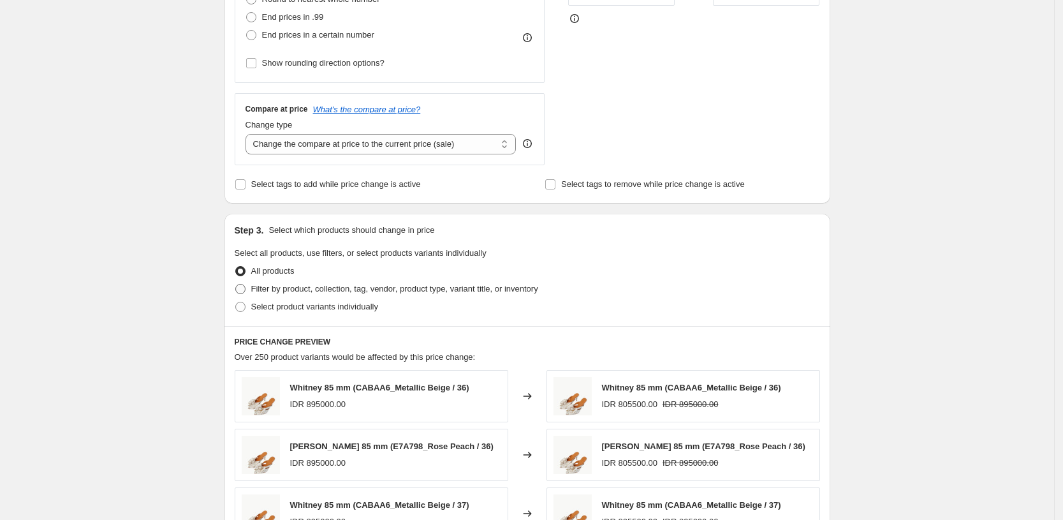
type input "payday sep"
click at [428, 286] on span "Filter by product, collection, tag, vendor, product type, variant title, or inv…" at bounding box center [394, 289] width 287 height 10
click at [236, 284] on input "Filter by product, collection, tag, vendor, product type, variant title, or inv…" at bounding box center [235, 284] width 1 height 1
radio input "true"
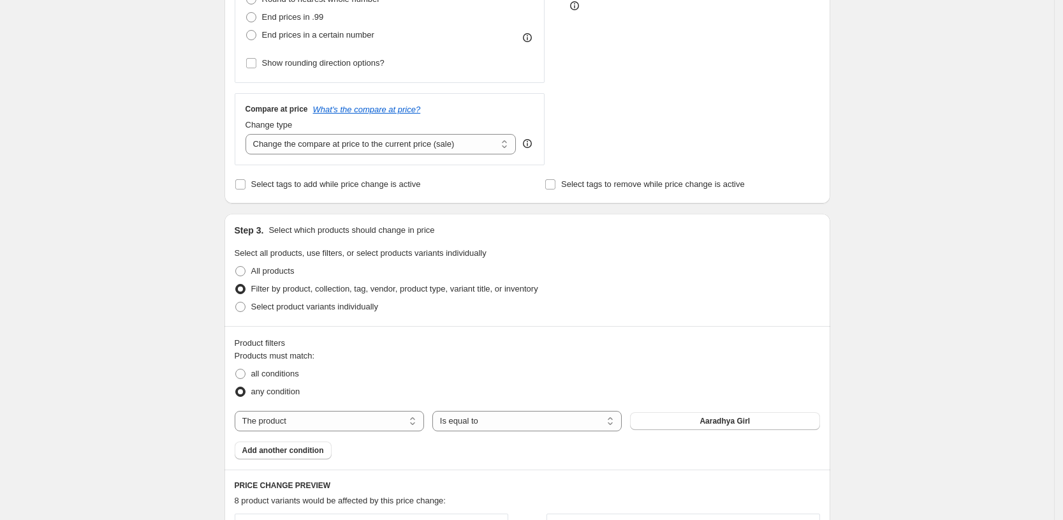
scroll to position [525, 0]
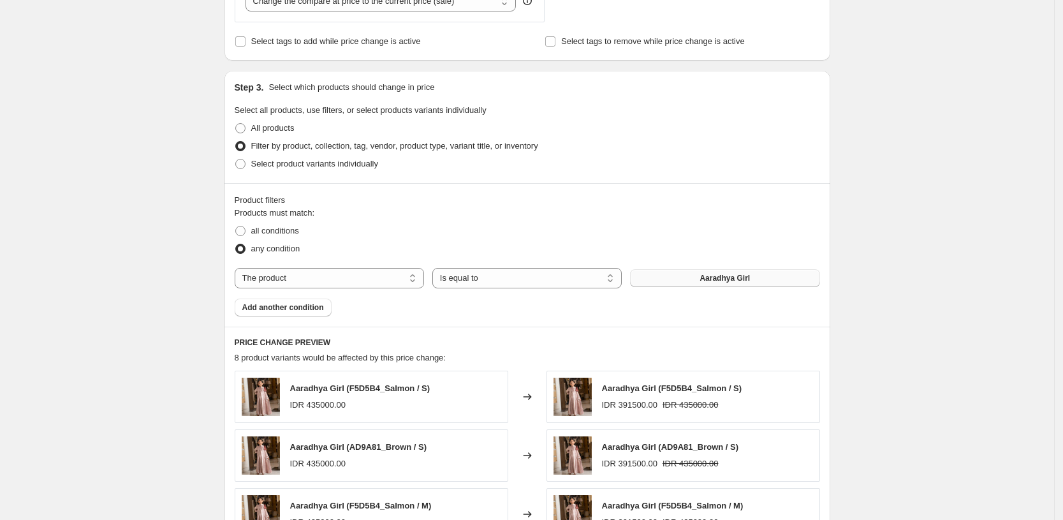
click at [713, 281] on span "Aaradhya Girl" at bounding box center [724, 278] width 50 height 10
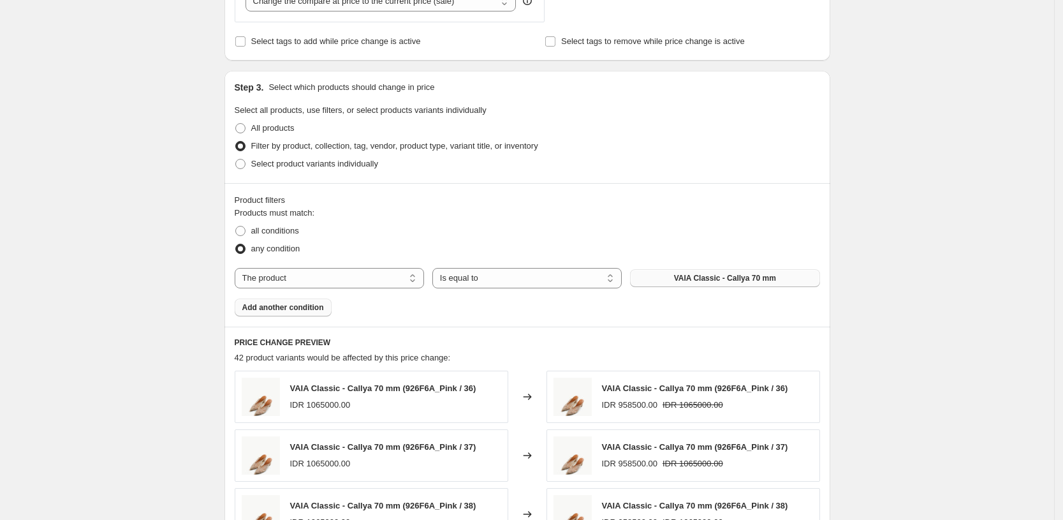
click at [316, 307] on span "Add another condition" at bounding box center [283, 307] width 82 height 10
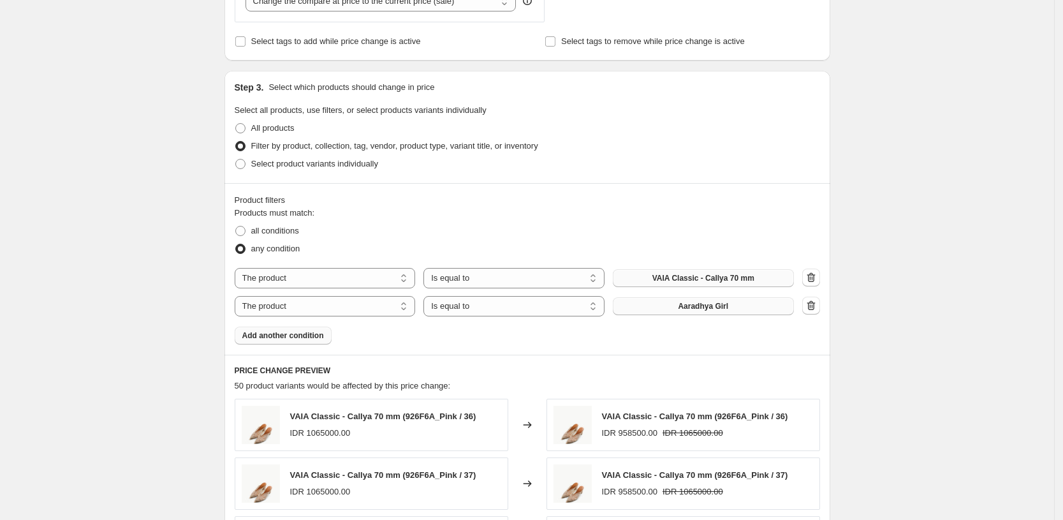
click at [754, 305] on button "Aaradhya Girl" at bounding box center [703, 306] width 181 height 18
click at [316, 339] on span "Add another condition" at bounding box center [283, 335] width 82 height 10
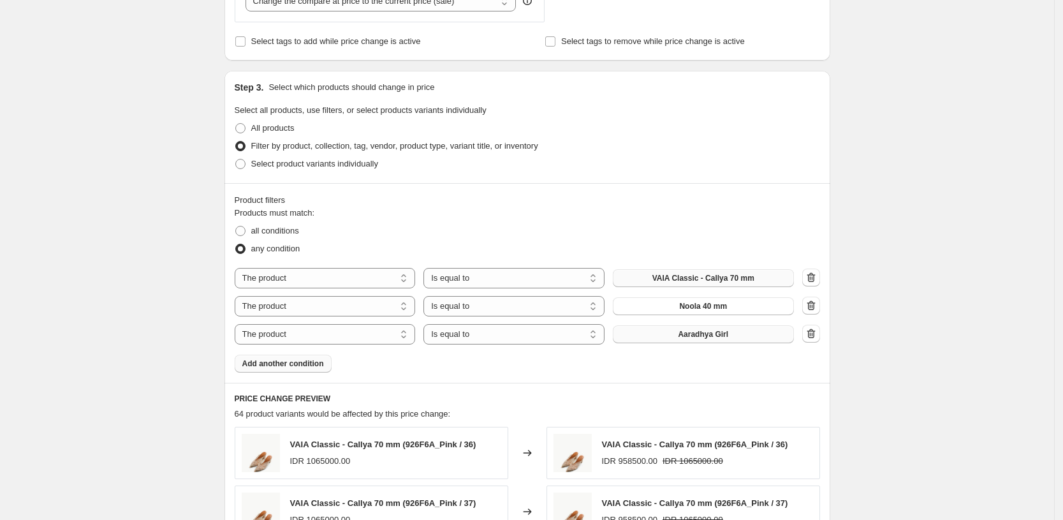
click at [669, 340] on button "Aaradhya Girl" at bounding box center [703, 334] width 181 height 18
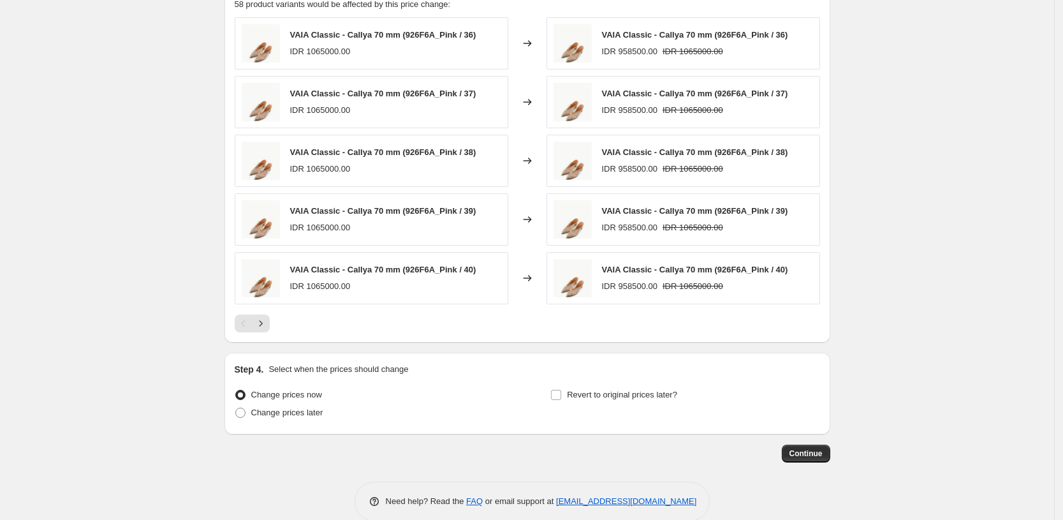
scroll to position [955, 0]
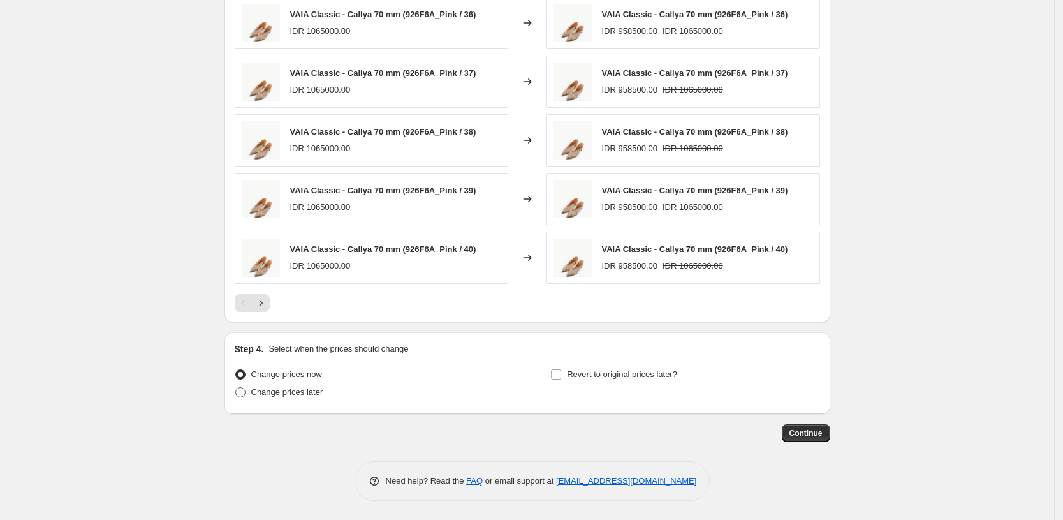
click at [310, 397] on span "Change prices later" at bounding box center [287, 392] width 72 height 13
click at [236, 388] on input "Change prices later" at bounding box center [235, 387] width 1 height 1
radio input "true"
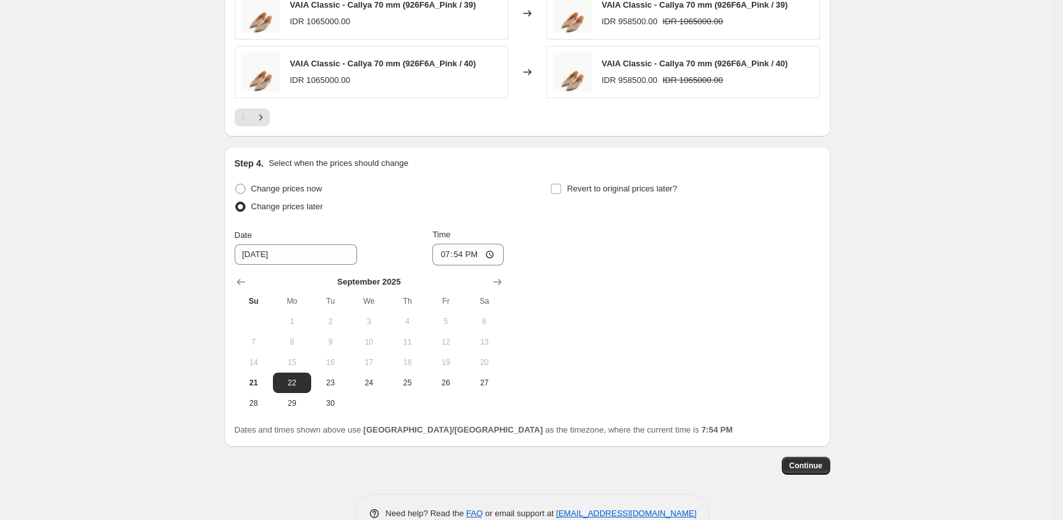
scroll to position [1173, 0]
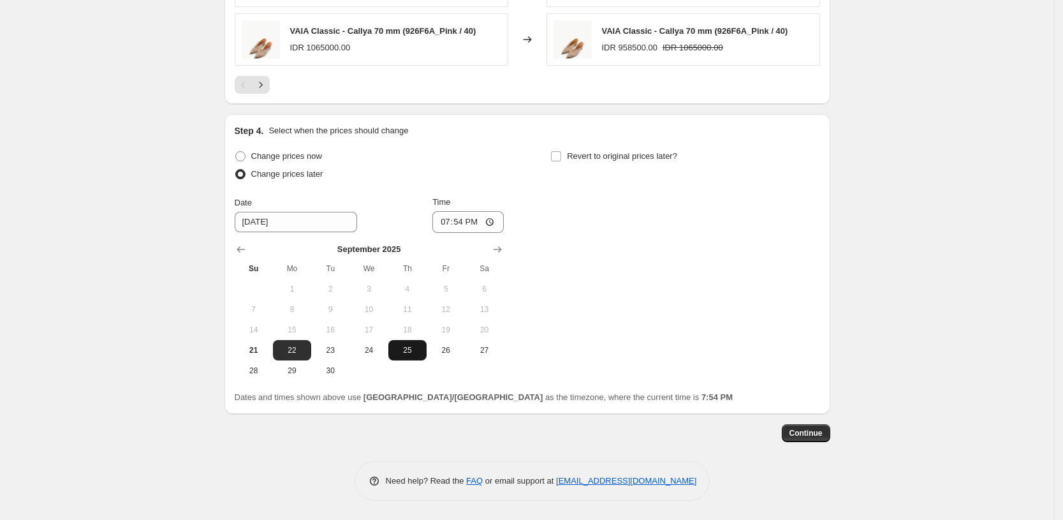
click at [410, 354] on span "25" at bounding box center [407, 350] width 28 height 10
type input "[DATE]"
click at [465, 217] on input "19:54" at bounding box center [467, 222] width 71 height 22
type input "00:00"
click at [561, 151] on input "Revert to original prices later?" at bounding box center [556, 156] width 10 height 10
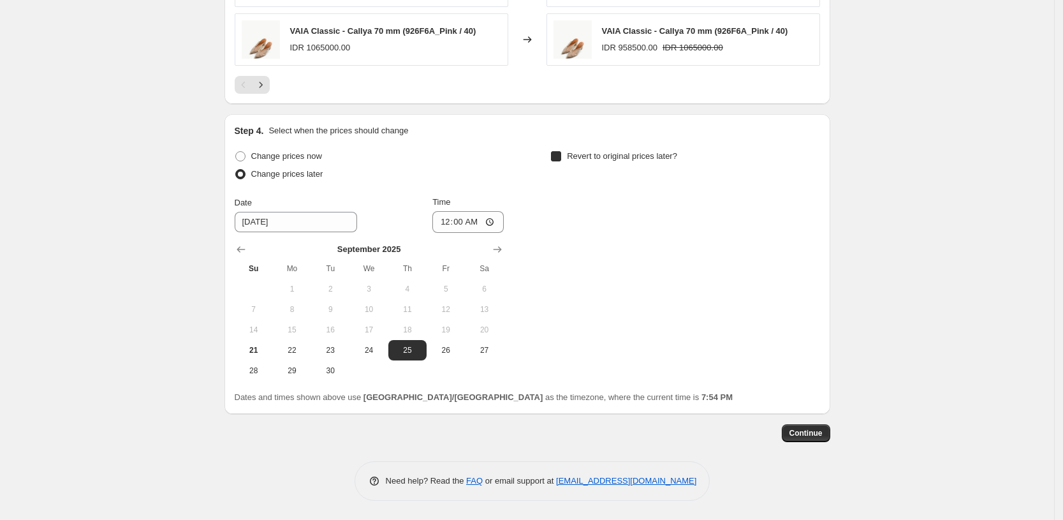
checkbox input "true"
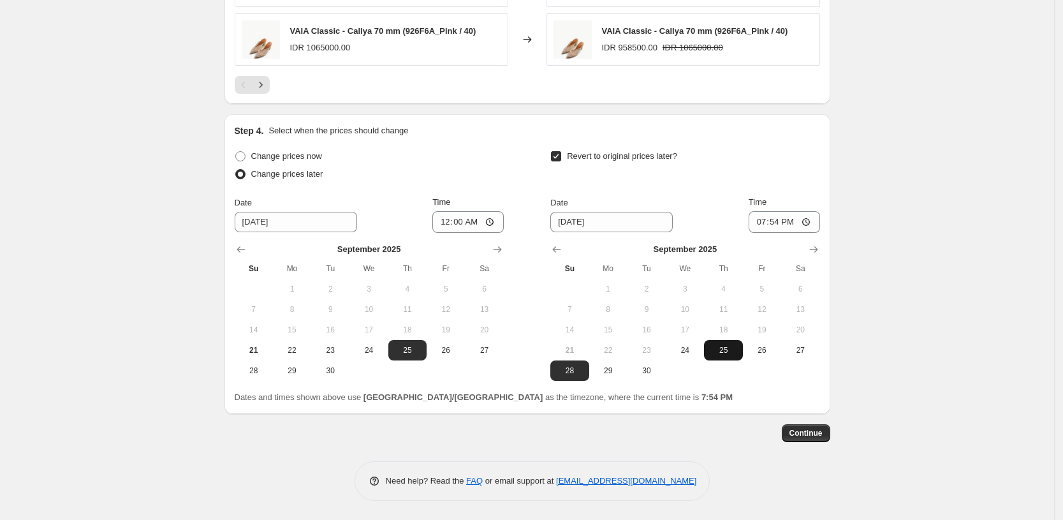
click at [727, 354] on span "25" at bounding box center [723, 350] width 28 height 10
type input "[DATE]"
click at [777, 226] on input "19:54" at bounding box center [783, 222] width 71 height 22
type input "23:59"
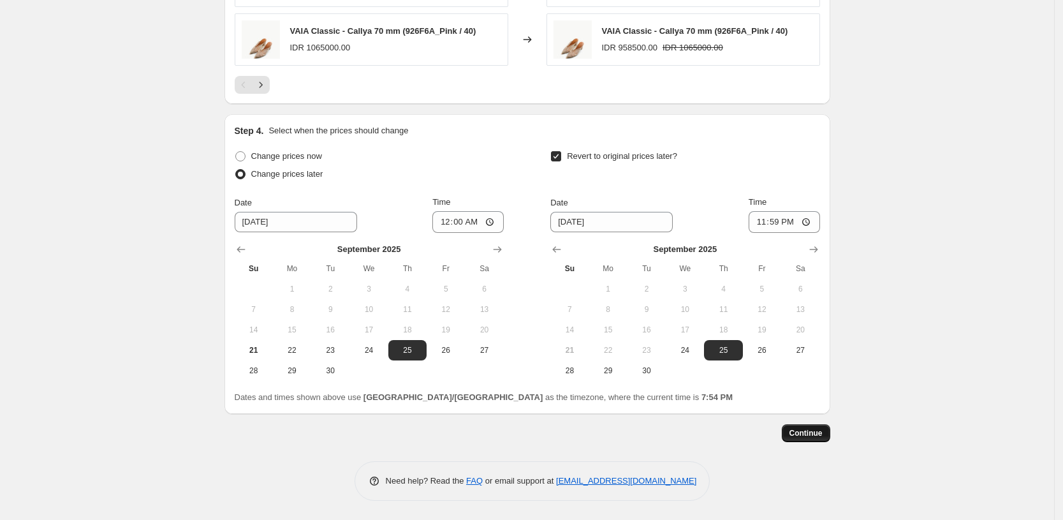
click at [822, 430] on span "Continue" at bounding box center [805, 433] width 33 height 10
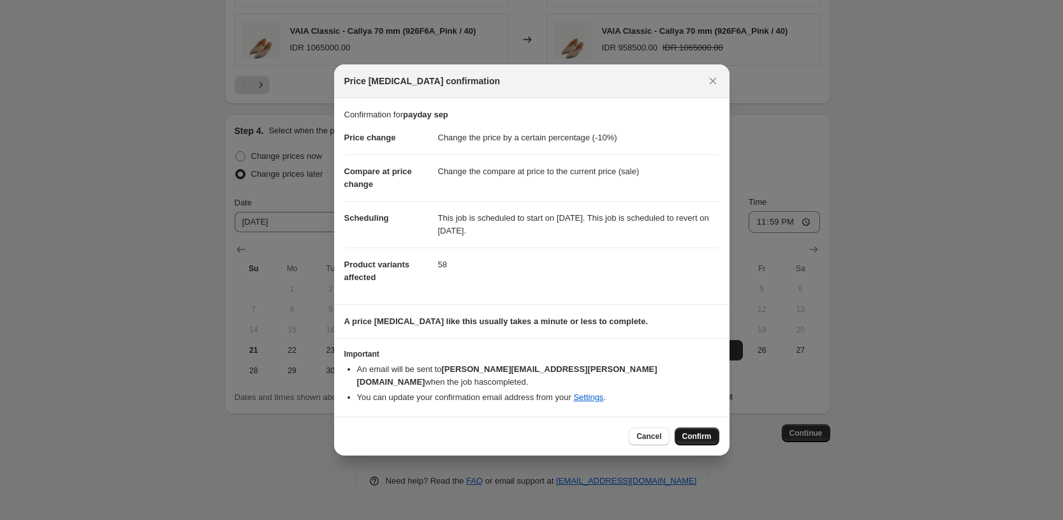
click at [701, 431] on span "Confirm" at bounding box center [696, 436] width 29 height 10
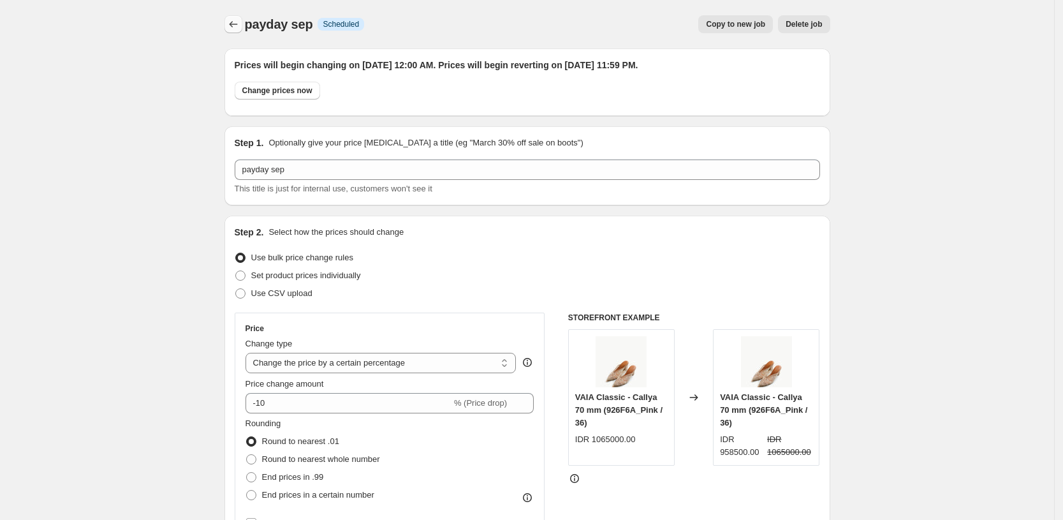
click at [236, 19] on icon "Price change jobs" at bounding box center [233, 24] width 13 height 13
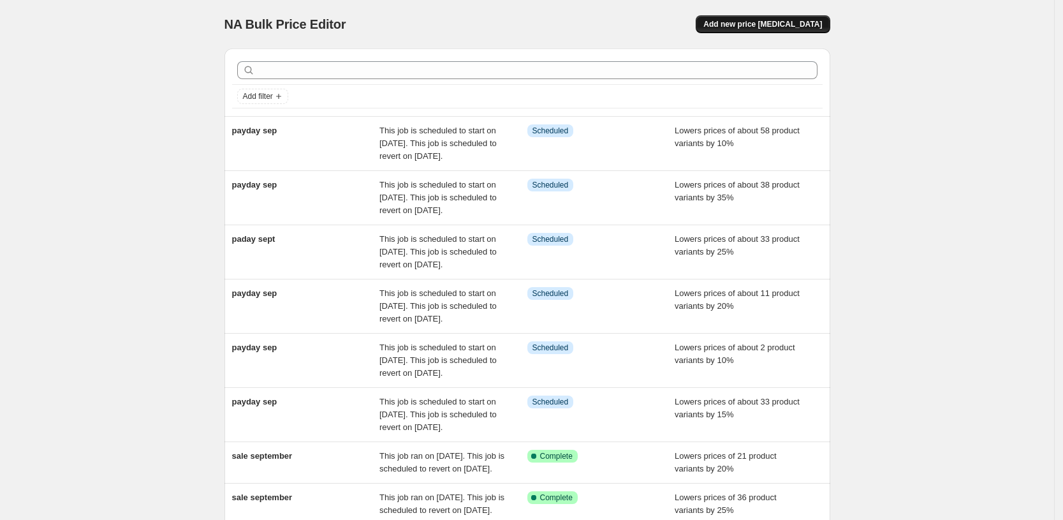
click at [787, 25] on span "Add new price [MEDICAL_DATA]" at bounding box center [762, 24] width 119 height 10
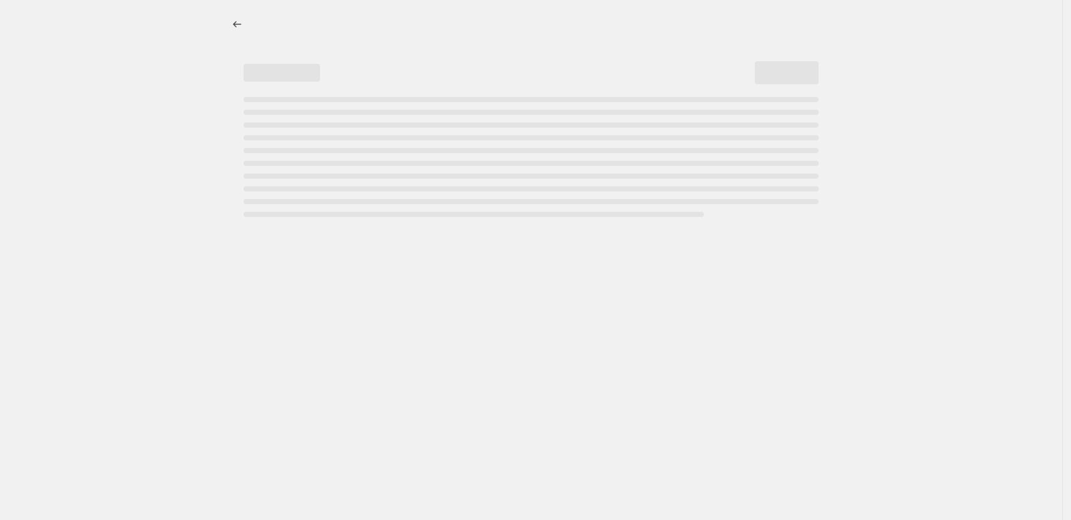
select select "percentage"
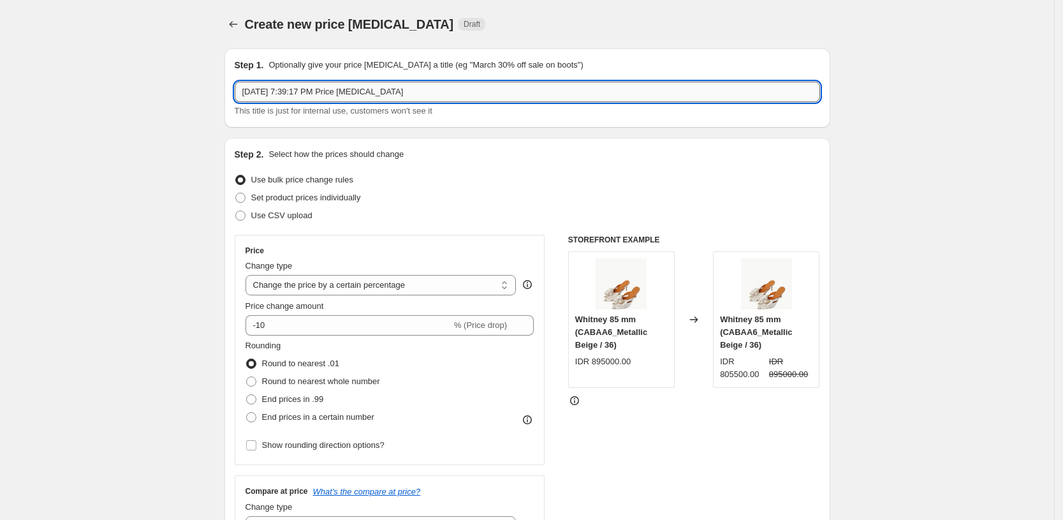
click at [619, 93] on input "[DATE] 7:39:17 PM Price [MEDICAL_DATA]" at bounding box center [527, 92] width 585 height 20
type input "payday"
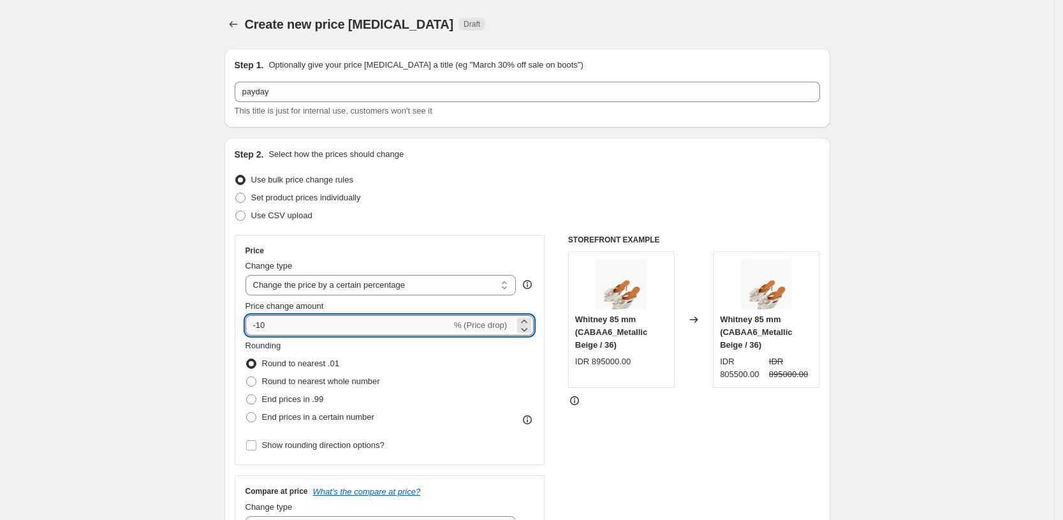
click at [422, 323] on input "-10" at bounding box center [348, 325] width 206 height 20
type input "-2"
type input "-15"
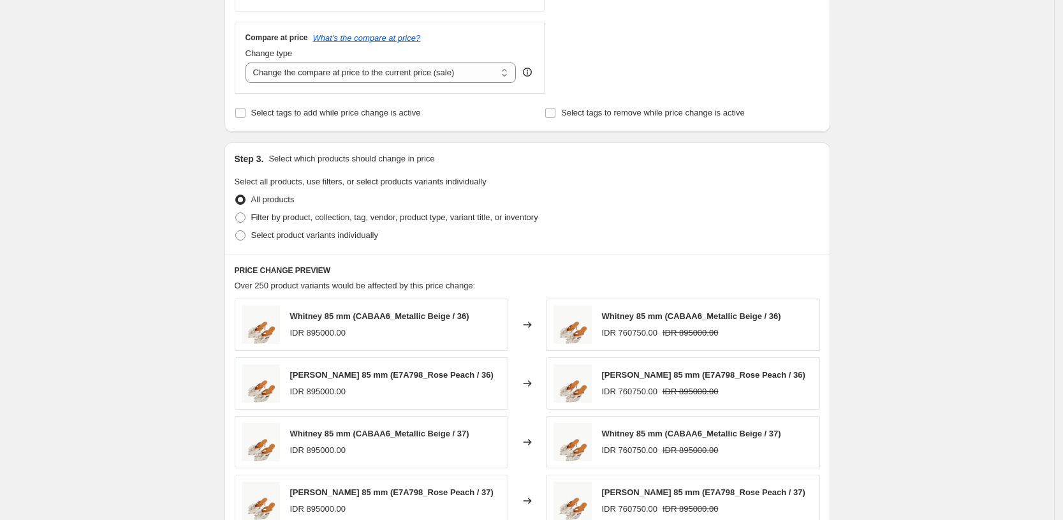
scroll to position [465, 0]
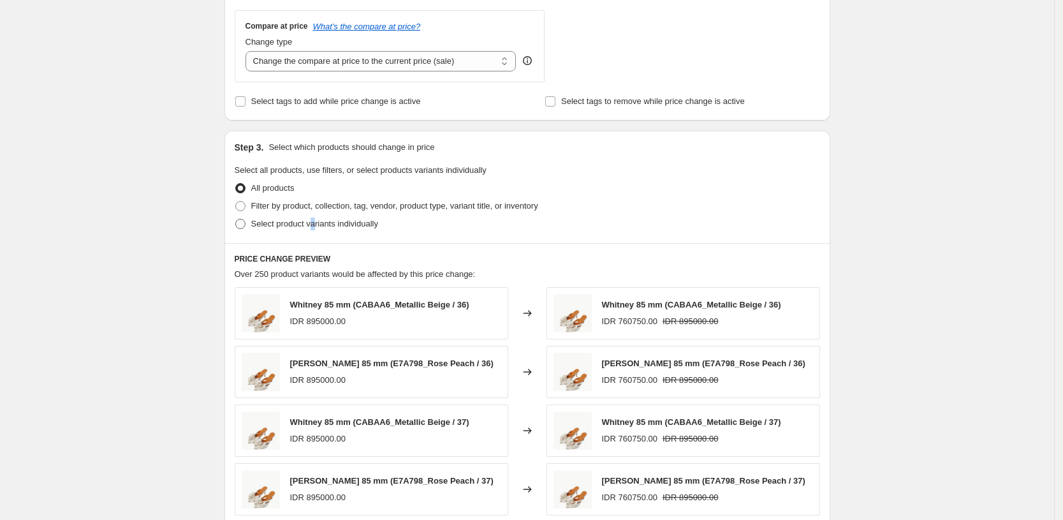
drag, startPoint x: 314, startPoint y: 233, endPoint x: 319, endPoint y: 219, distance: 14.1
click at [319, 219] on div "Step 3. Select which products should change in price Select all products, use f…" at bounding box center [527, 187] width 606 height 112
click at [319, 219] on span "Select product variants individually" at bounding box center [314, 224] width 127 height 10
click at [236, 219] on input "Select product variants individually" at bounding box center [235, 219] width 1 height 1
radio input "true"
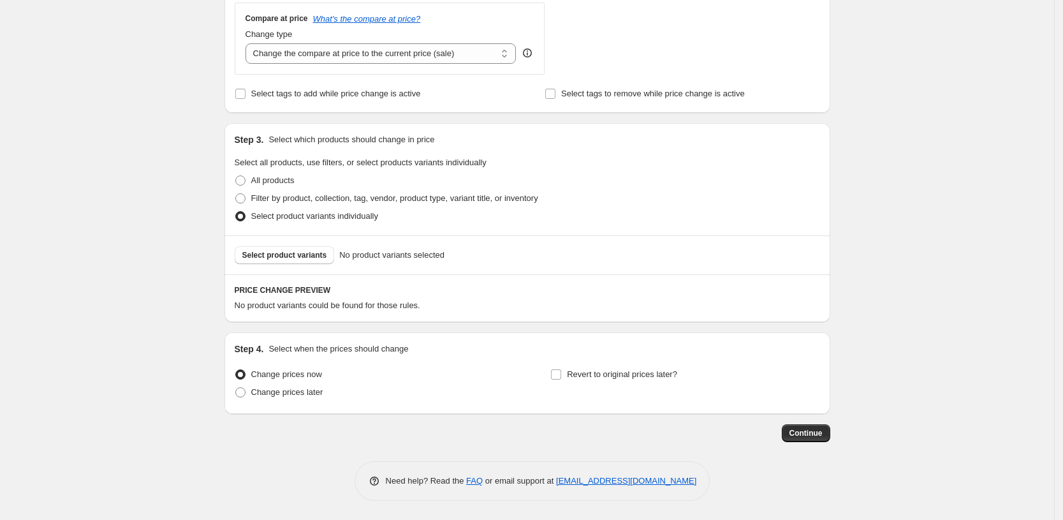
scroll to position [472, 0]
click at [314, 259] on span "Select product variants" at bounding box center [284, 255] width 85 height 10
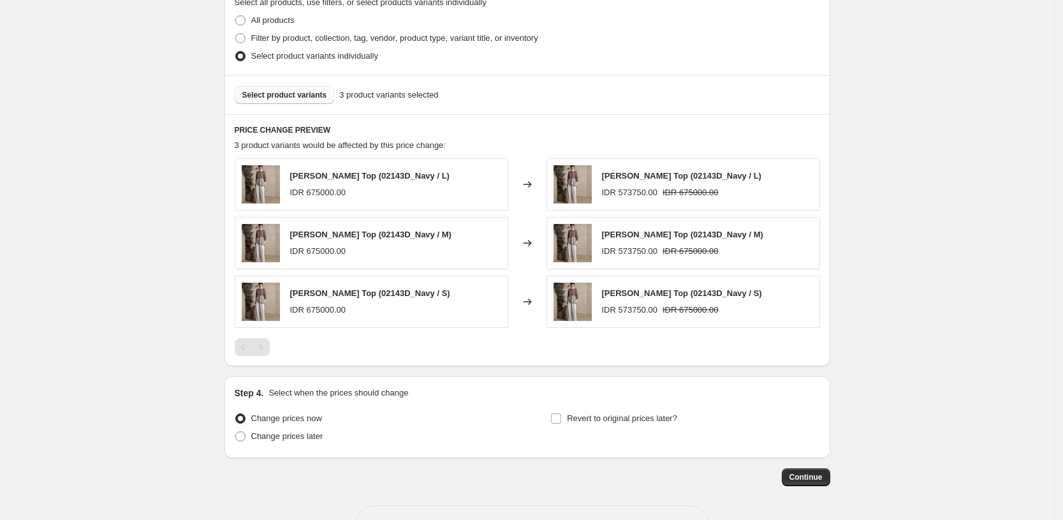
scroll to position [677, 0]
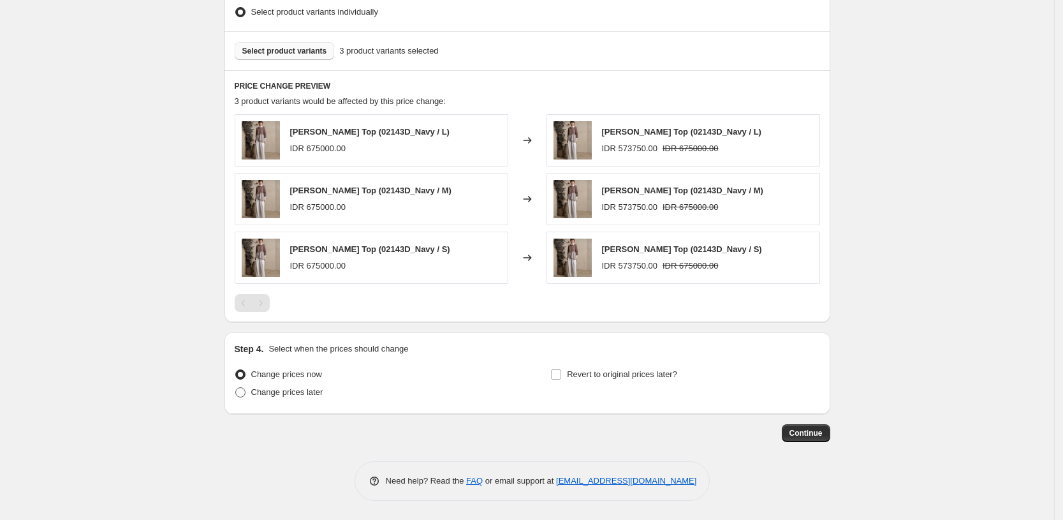
click at [308, 390] on span "Change prices later" at bounding box center [287, 392] width 72 height 10
click at [236, 388] on input "Change prices later" at bounding box center [235, 387] width 1 height 1
radio input "true"
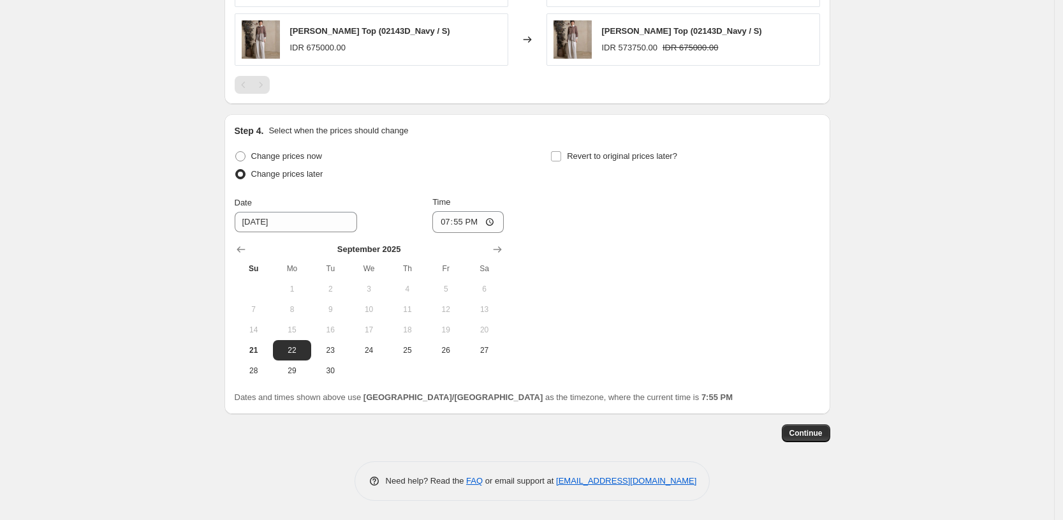
scroll to position [894, 0]
click at [414, 345] on span "25" at bounding box center [407, 350] width 28 height 10
type input "[DATE]"
click at [460, 225] on input "19:55" at bounding box center [467, 222] width 71 height 22
type input "00:00"
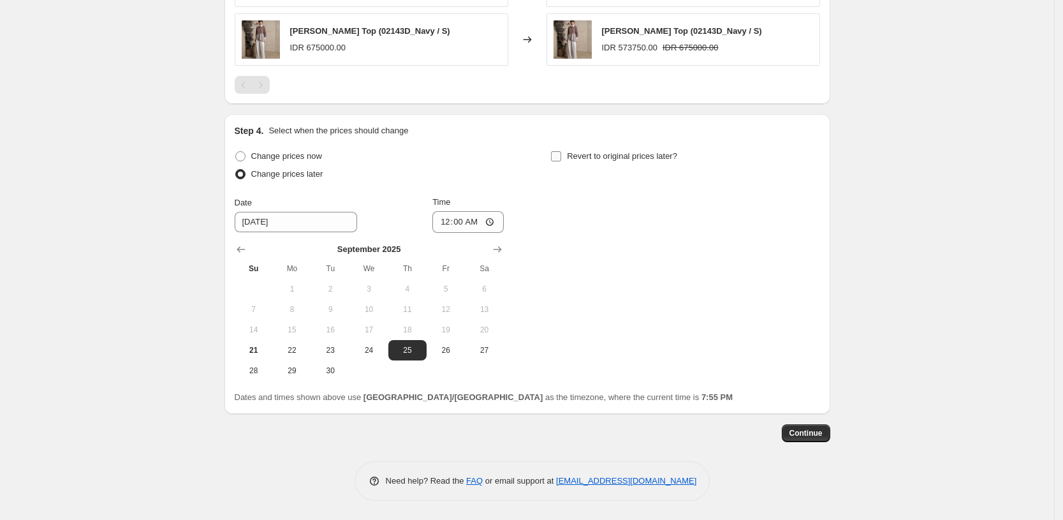
click at [580, 158] on span "Revert to original prices later?" at bounding box center [622, 156] width 110 height 10
click at [561, 158] on input "Revert to original prices later?" at bounding box center [556, 156] width 10 height 10
checkbox input "true"
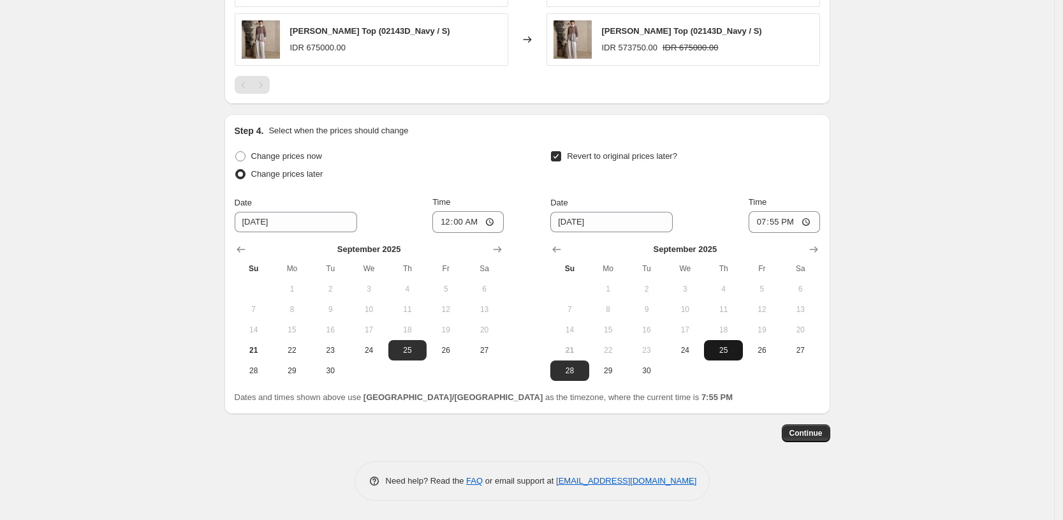
click at [737, 353] on span "25" at bounding box center [723, 350] width 28 height 10
type input "[DATE]"
click at [783, 226] on input "19:55" at bounding box center [783, 222] width 71 height 22
type input "23:59"
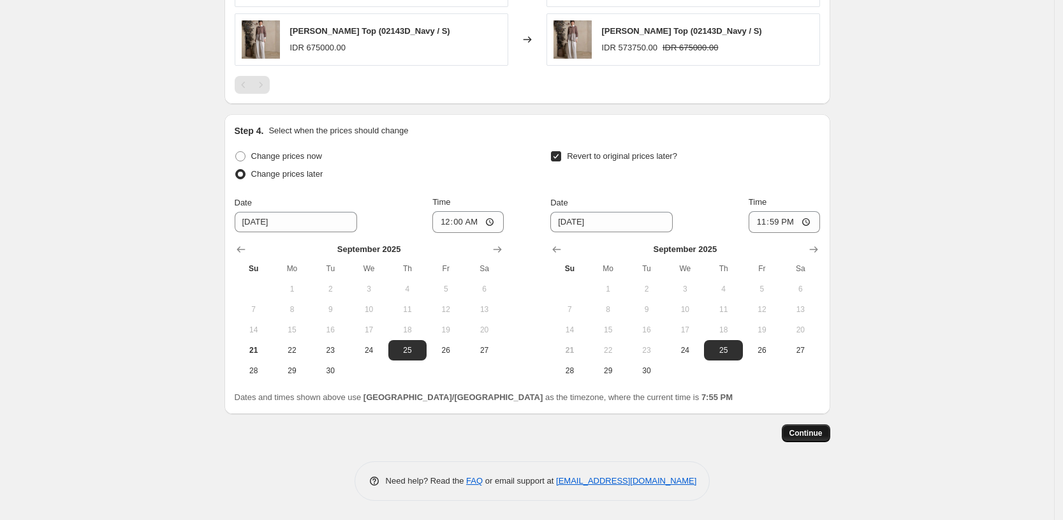
click at [817, 432] on span "Continue" at bounding box center [805, 433] width 33 height 10
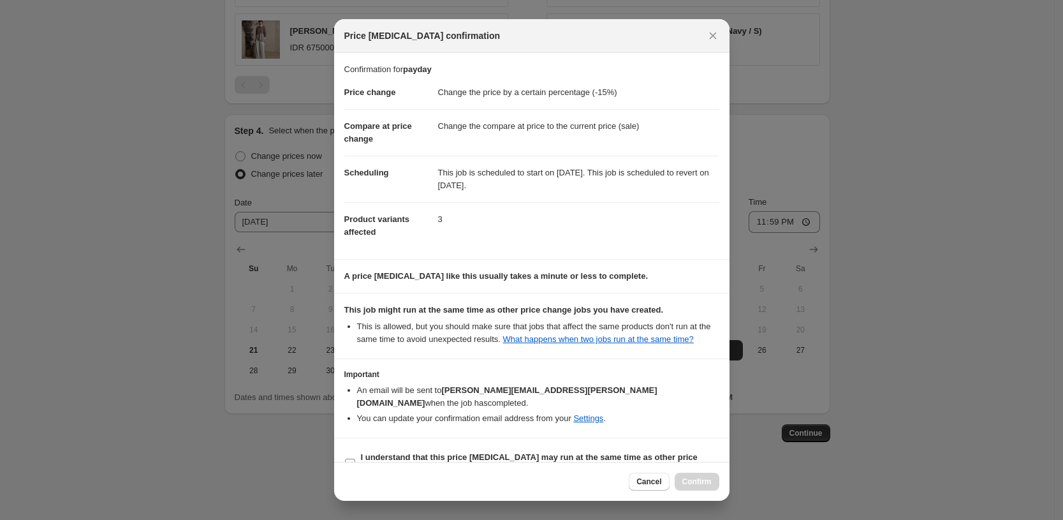
click at [673, 451] on span "I understand that this price [MEDICAL_DATA] may run at the same time as other p…" at bounding box center [540, 463] width 358 height 25
click at [355, 458] on input "I understand that this price [MEDICAL_DATA] may run at the same time as other p…" at bounding box center [350, 463] width 10 height 10
checkbox input "true"
click at [706, 490] on button "Confirm" at bounding box center [696, 481] width 45 height 18
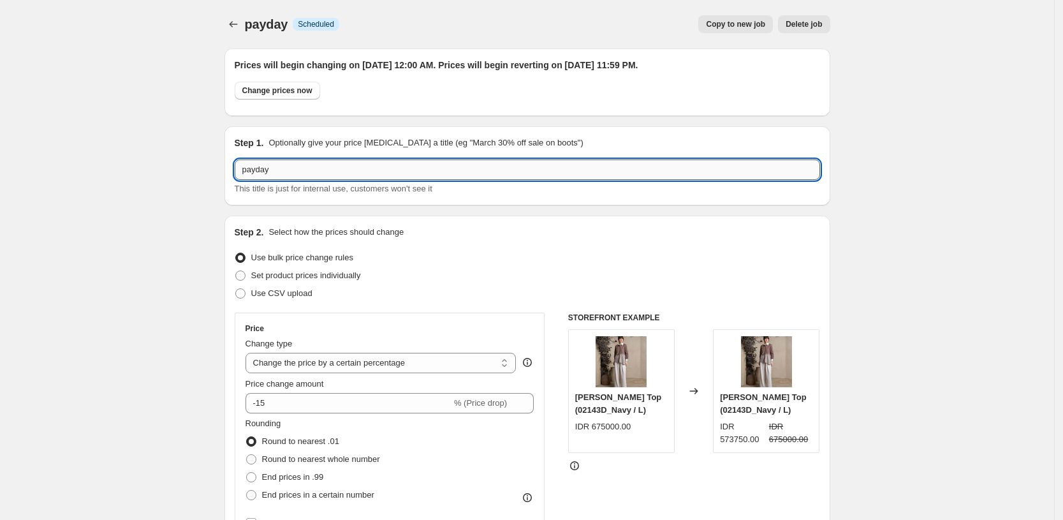
click at [488, 170] on input "payday" at bounding box center [527, 169] width 585 height 20
type input "payday sep"
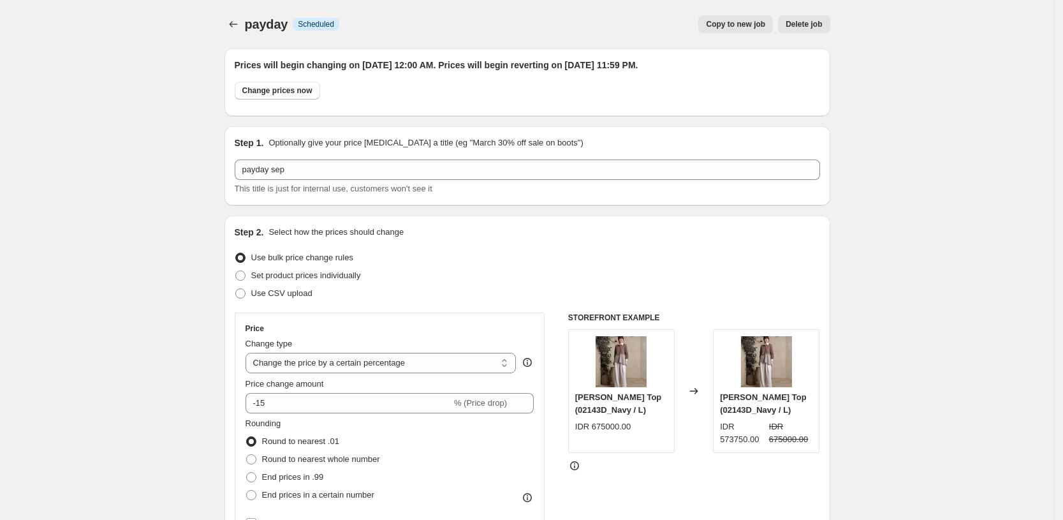
click at [240, 22] on icon "Price change jobs" at bounding box center [233, 24] width 13 height 13
